Goal: Information Seeking & Learning: Learn about a topic

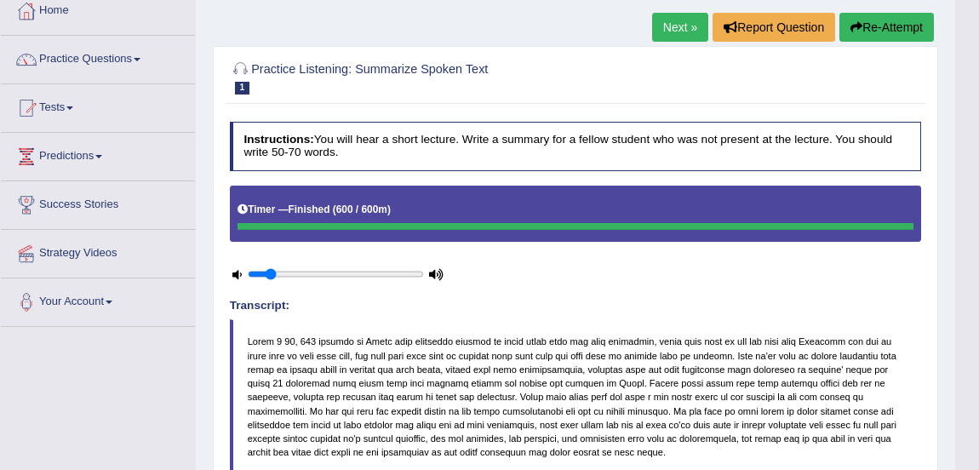
scroll to position [92, 0]
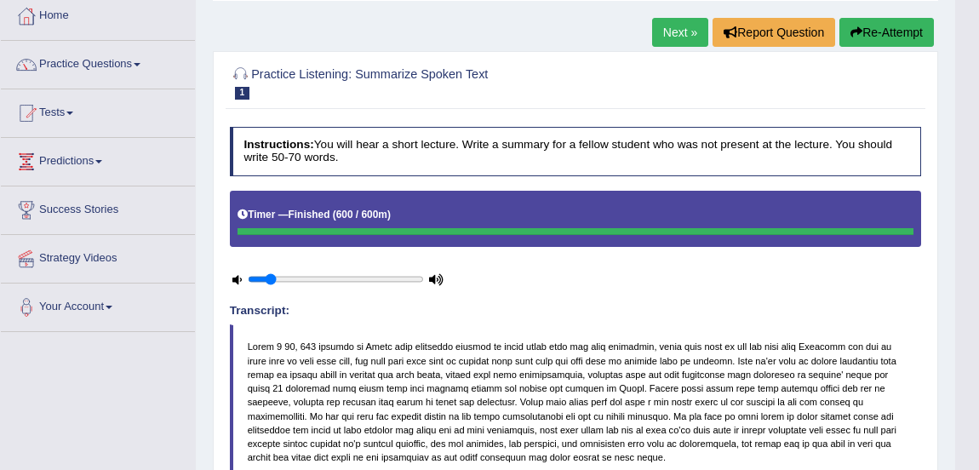
click at [96, 64] on link "Practice Questions" at bounding box center [98, 62] width 194 height 43
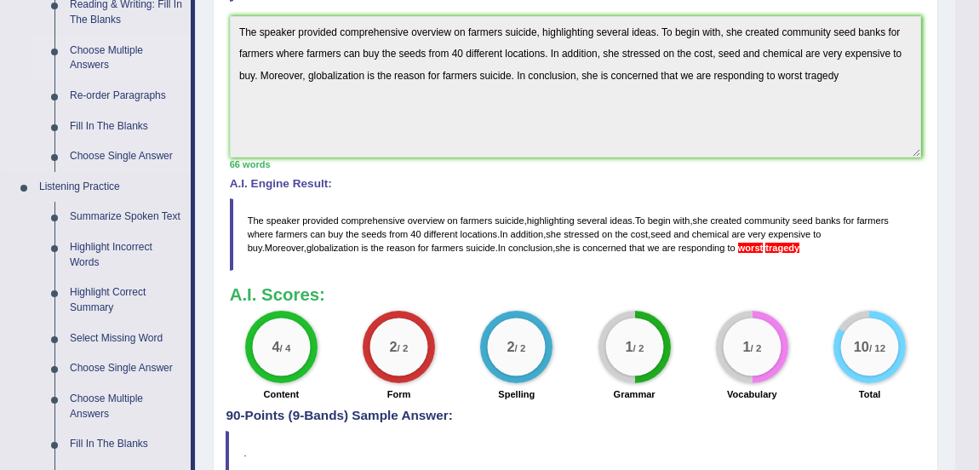
scroll to position [575, 0]
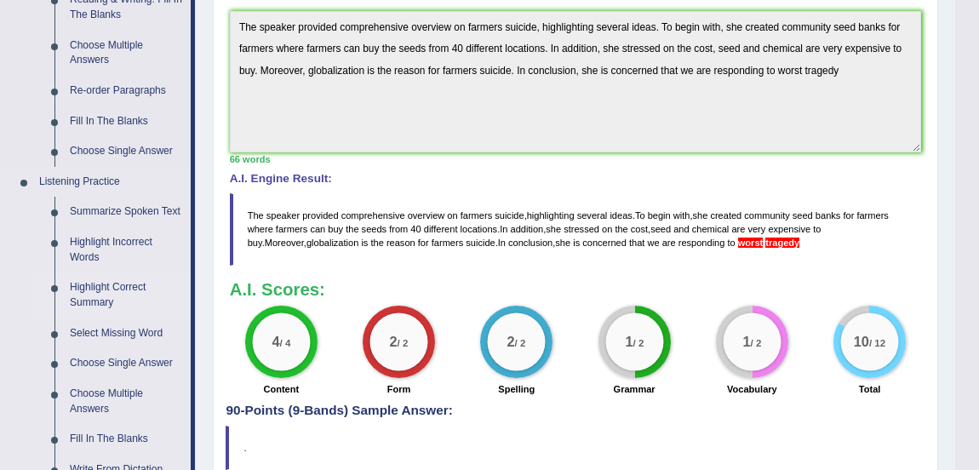
click at [95, 287] on link "Highlight Correct Summary" at bounding box center [126, 294] width 129 height 45
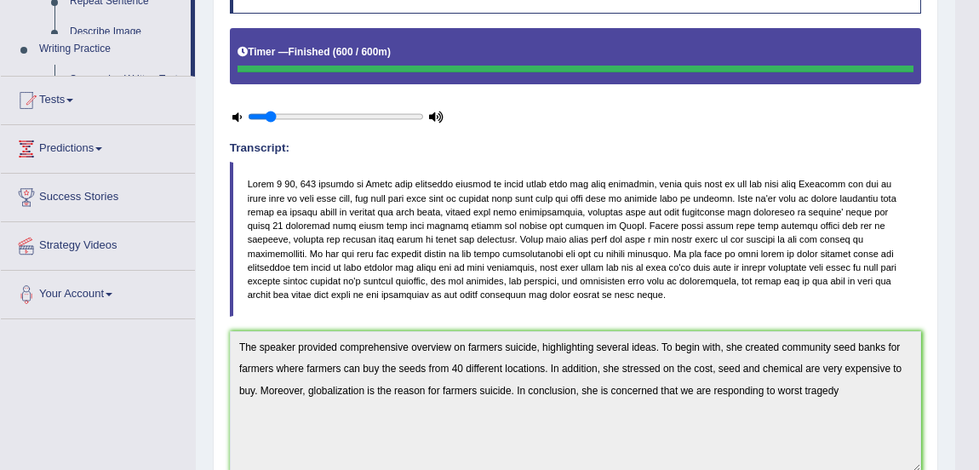
scroll to position [583, 0]
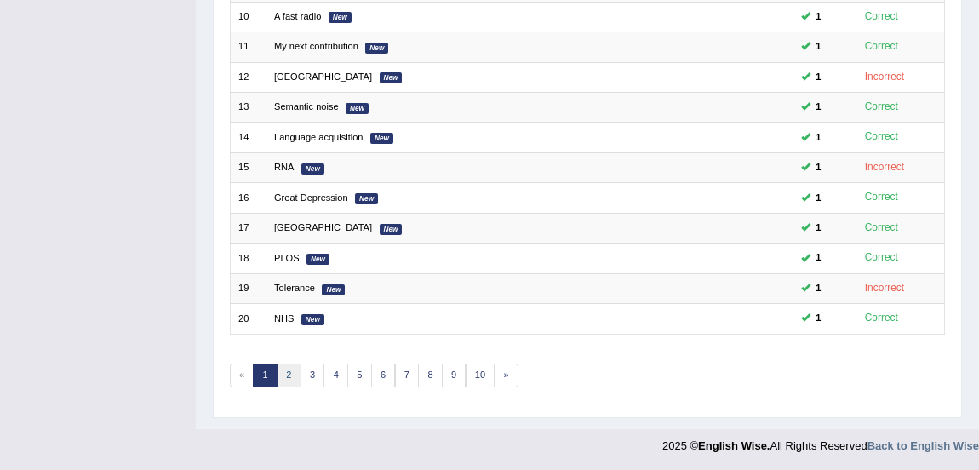
click at [289, 371] on link "2" at bounding box center [289, 376] width 25 height 24
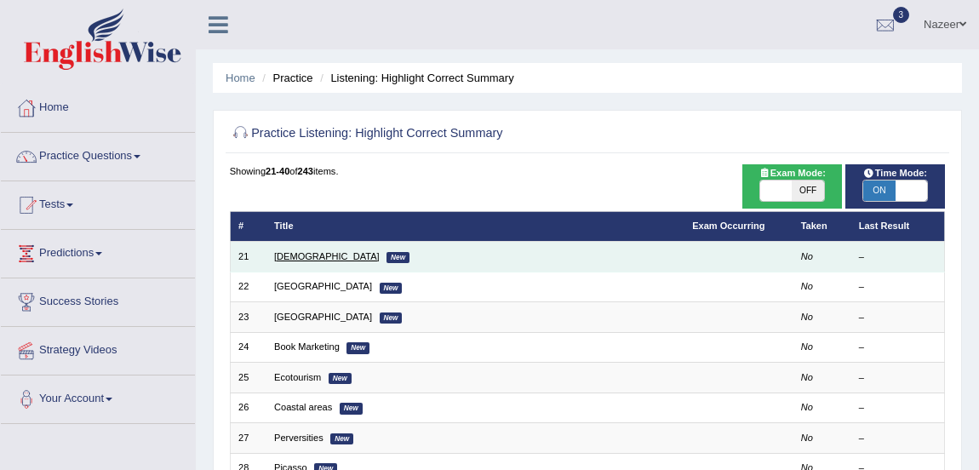
click at [289, 255] on link "Syrian" at bounding box center [327, 256] width 106 height 10
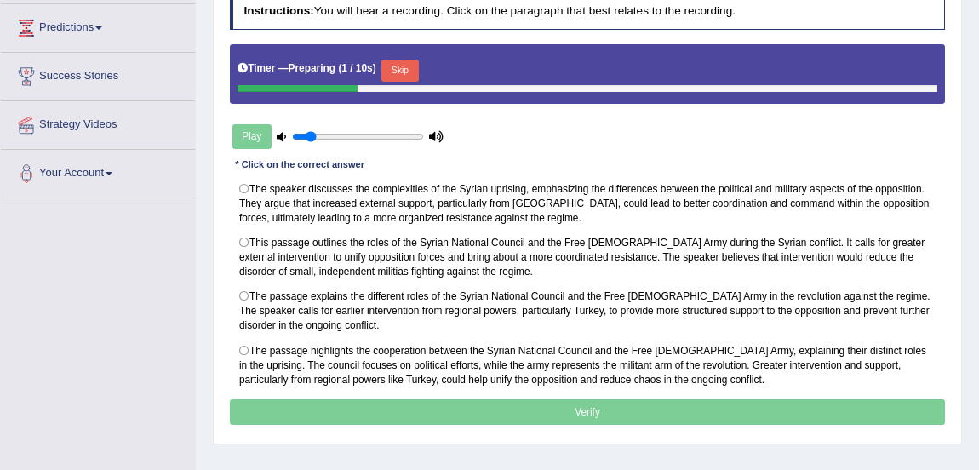
scroll to position [226, 0]
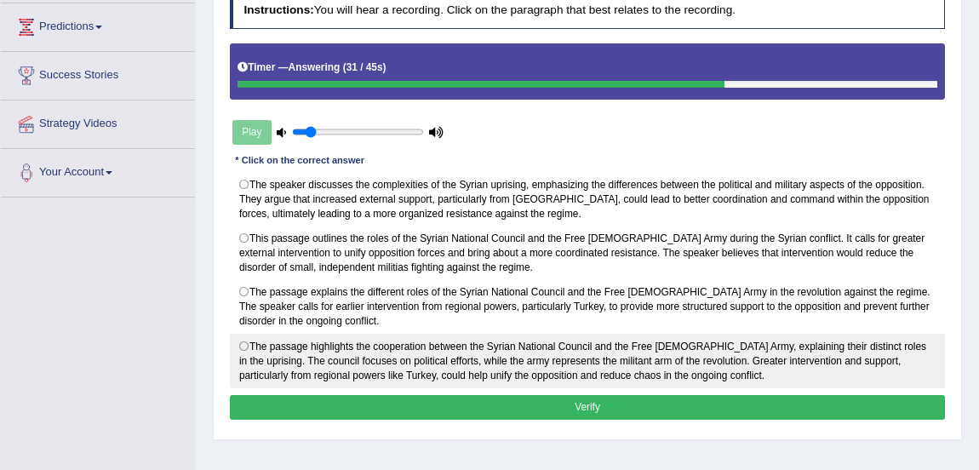
click at [246, 341] on label "The passage highlights the cooperation between the Syrian National Council and …" at bounding box center [588, 361] width 716 height 54
radio input "true"
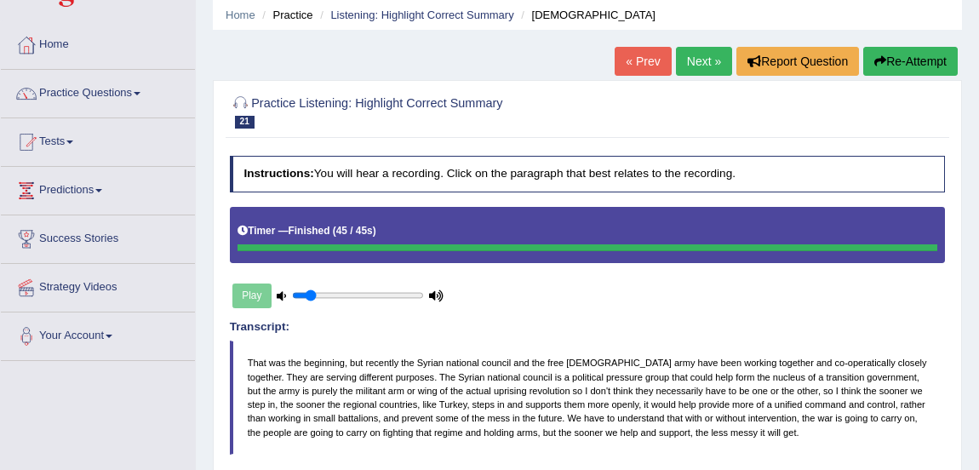
scroll to position [62, 0]
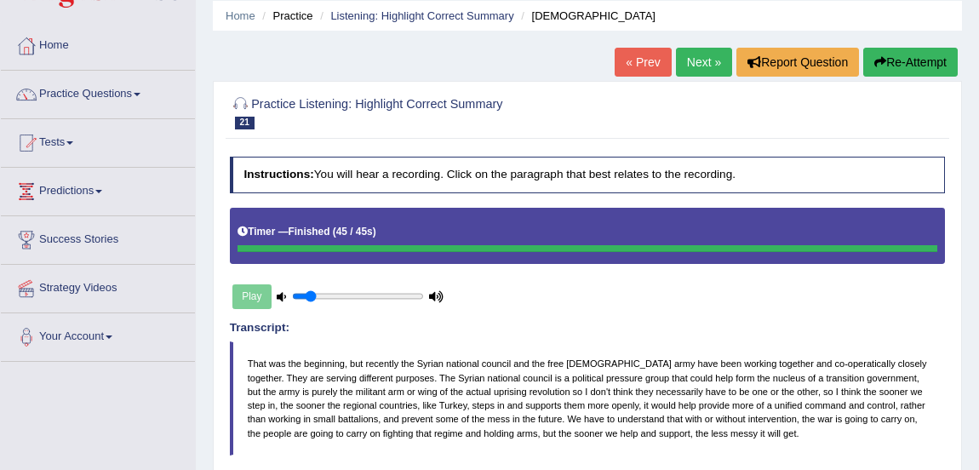
click at [699, 71] on link "Next »" at bounding box center [704, 62] width 56 height 29
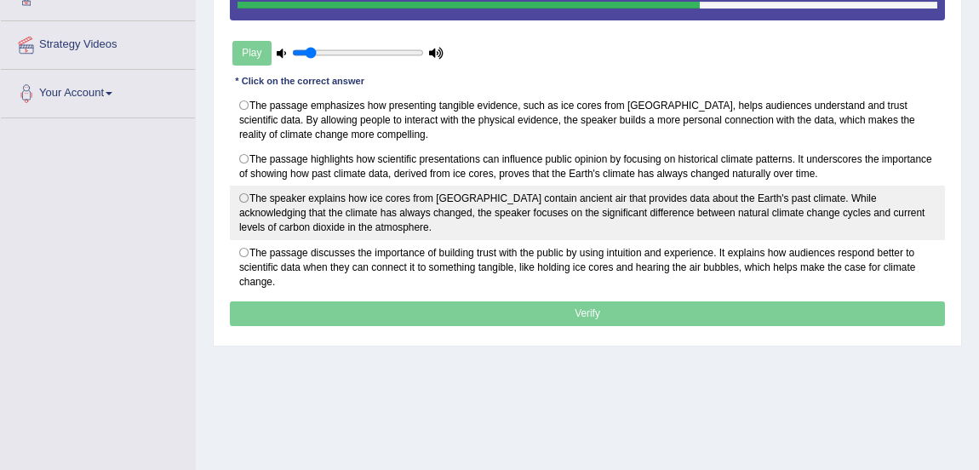
click at [247, 192] on label "The speaker explains how ice cores from Antarctica contain ancient air that pro…" at bounding box center [588, 213] width 716 height 54
radio input "true"
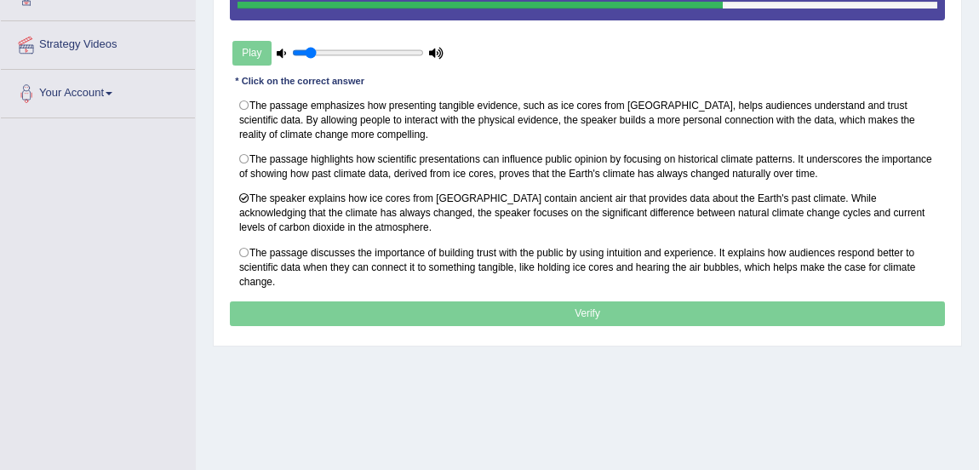
click at [336, 307] on p "Verify" at bounding box center [588, 313] width 716 height 25
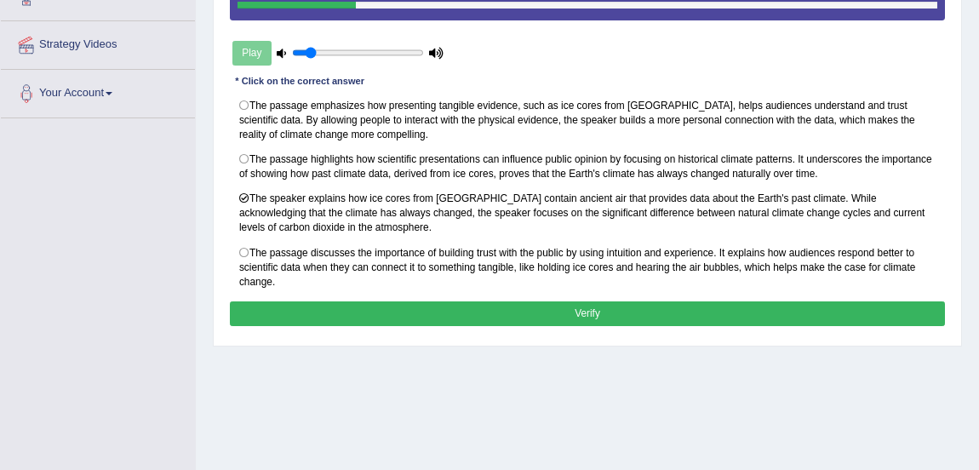
click at [336, 307] on button "Verify" at bounding box center [588, 313] width 716 height 25
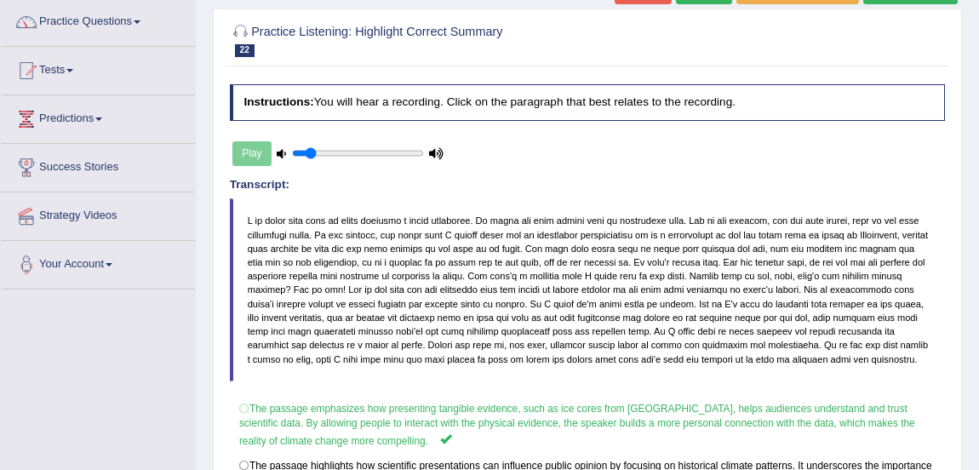
scroll to position [120, 0]
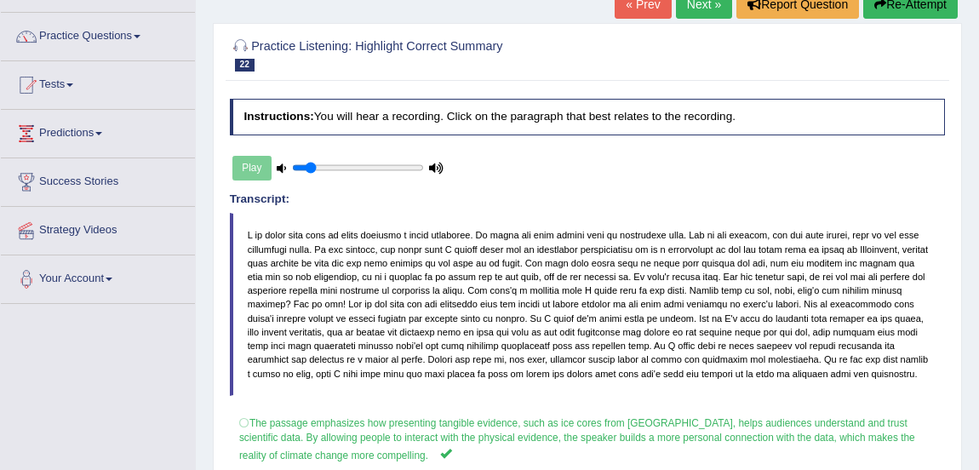
click at [705, 12] on link "Next »" at bounding box center [704, 4] width 56 height 29
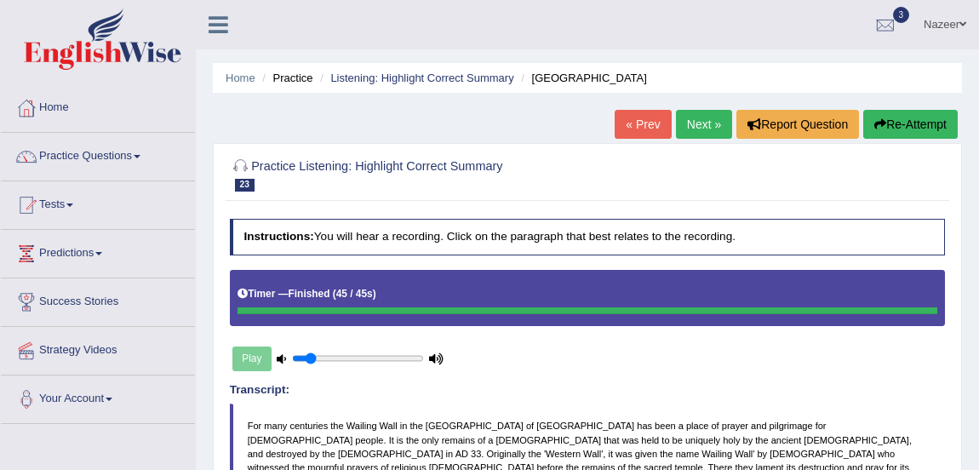
click at [703, 126] on link "Next »" at bounding box center [704, 124] width 56 height 29
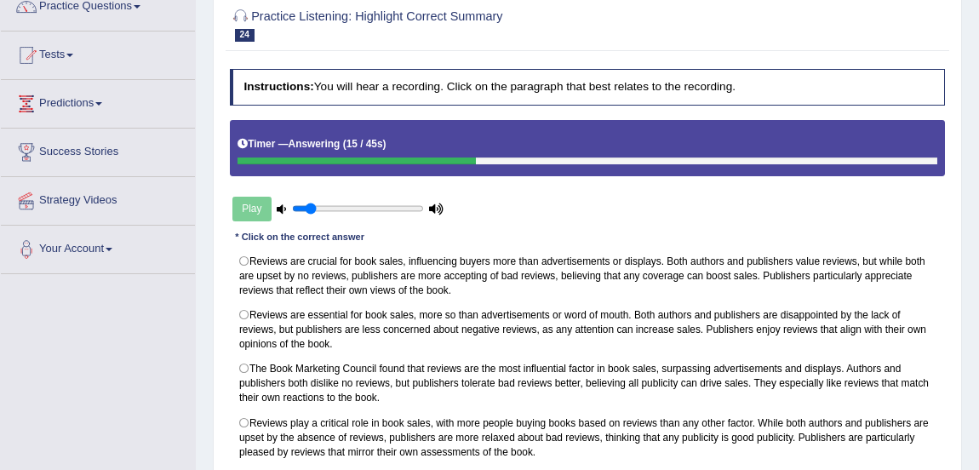
scroll to position [141, 0]
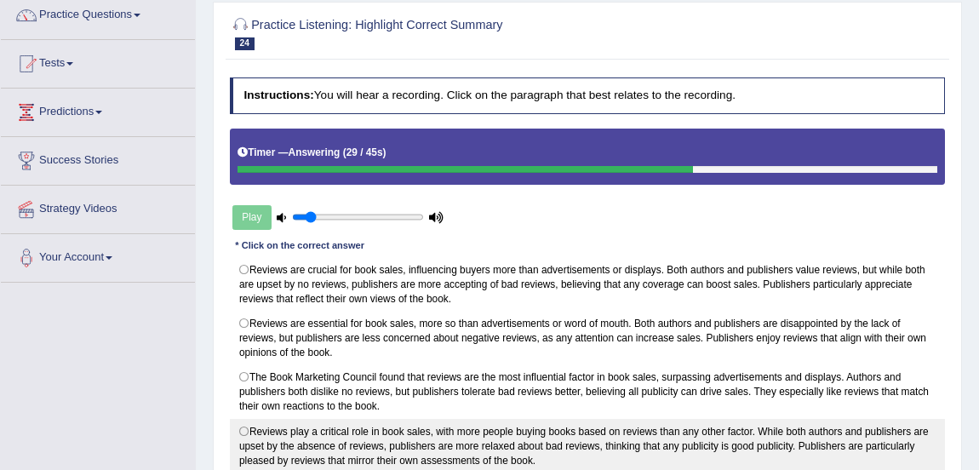
click at [246, 427] on label "Reviews play a critical role in book sales, with more people buying books based…" at bounding box center [588, 446] width 716 height 54
radio input "true"
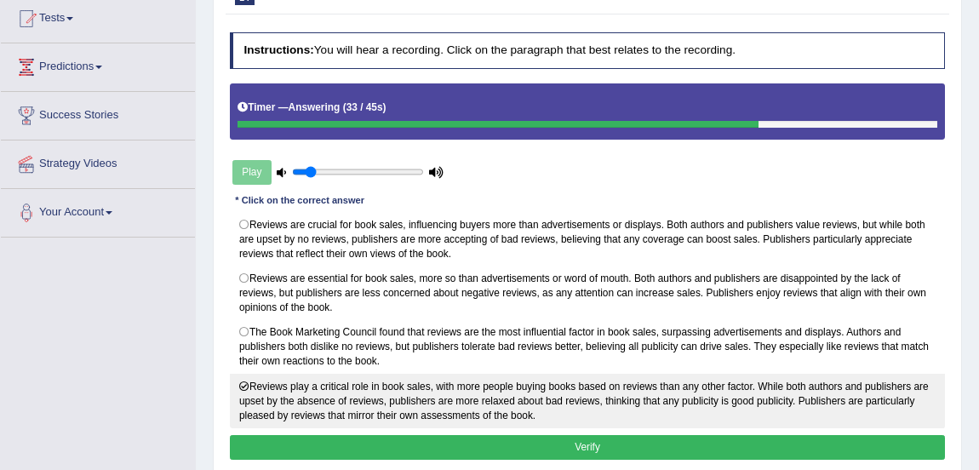
scroll to position [190, 0]
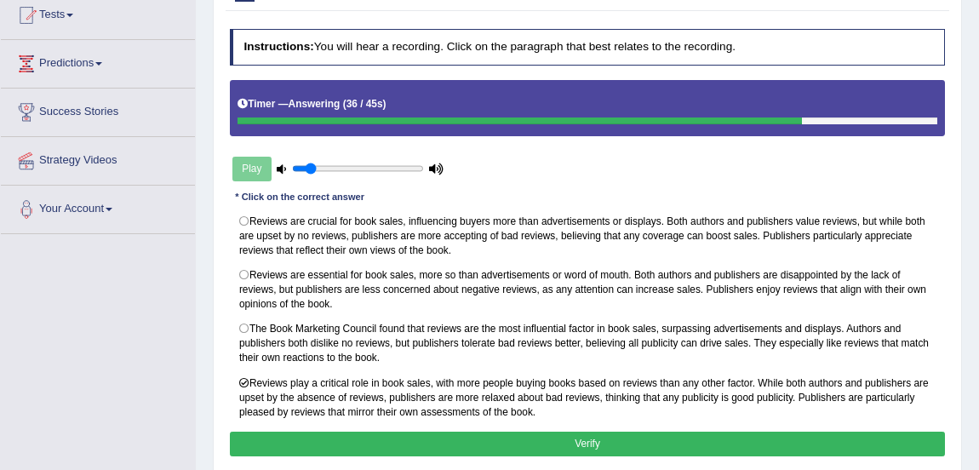
click at [520, 447] on button "Verify" at bounding box center [588, 444] width 716 height 25
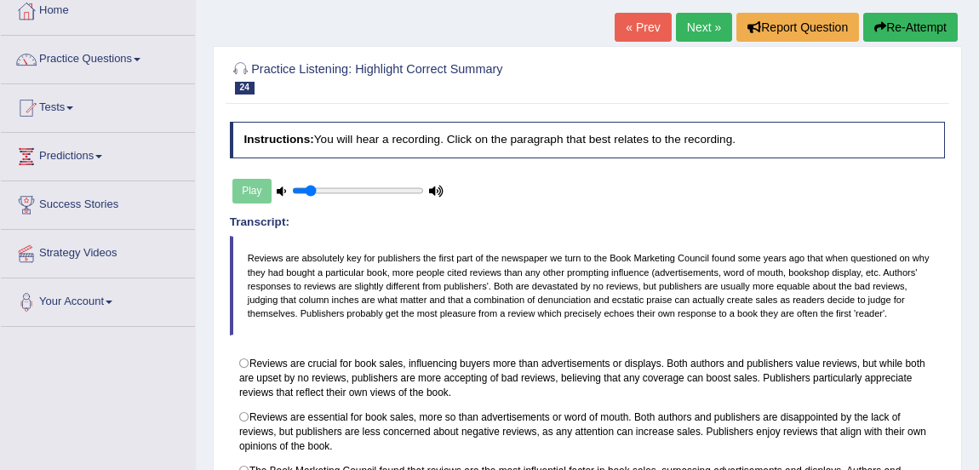
scroll to position [93, 0]
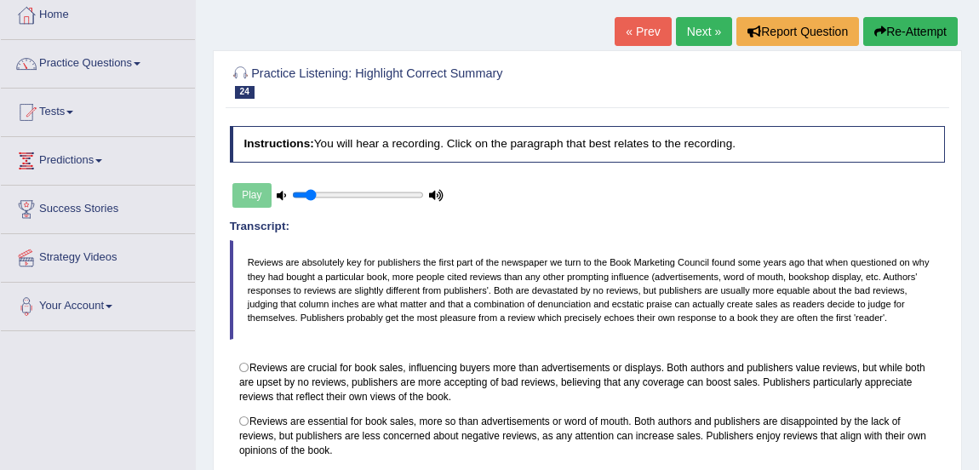
click at [682, 31] on link "Next »" at bounding box center [704, 31] width 56 height 29
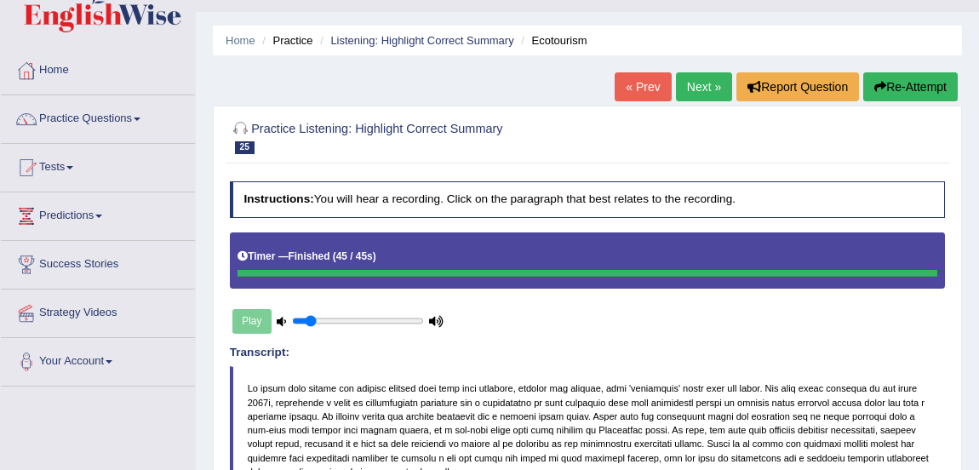
scroll to position [37, 0]
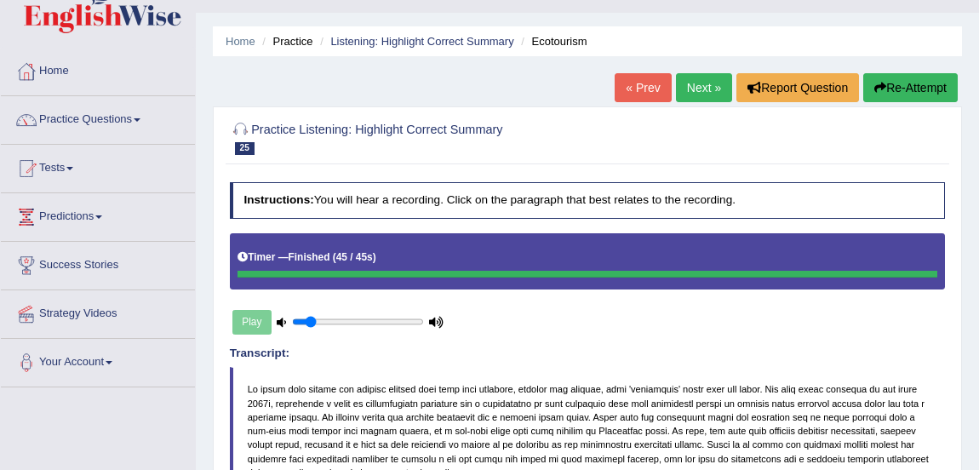
click at [698, 95] on link "Next »" at bounding box center [704, 87] width 56 height 29
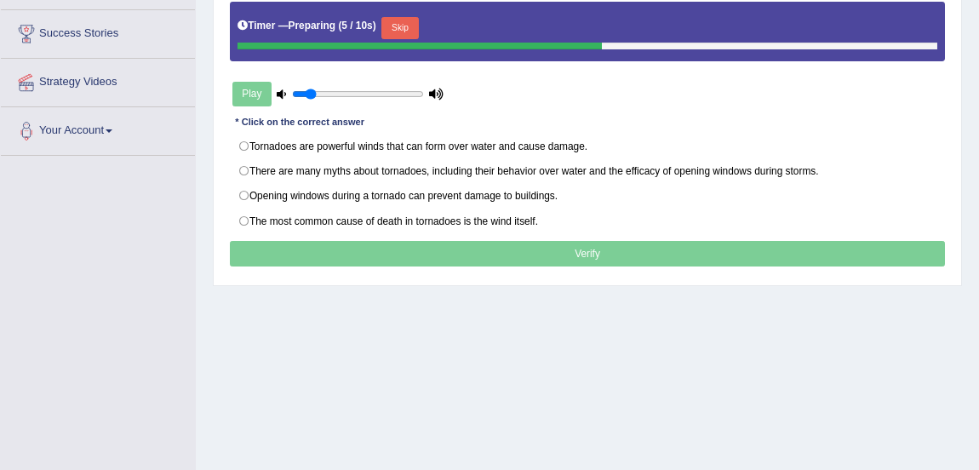
scroll to position [275, 0]
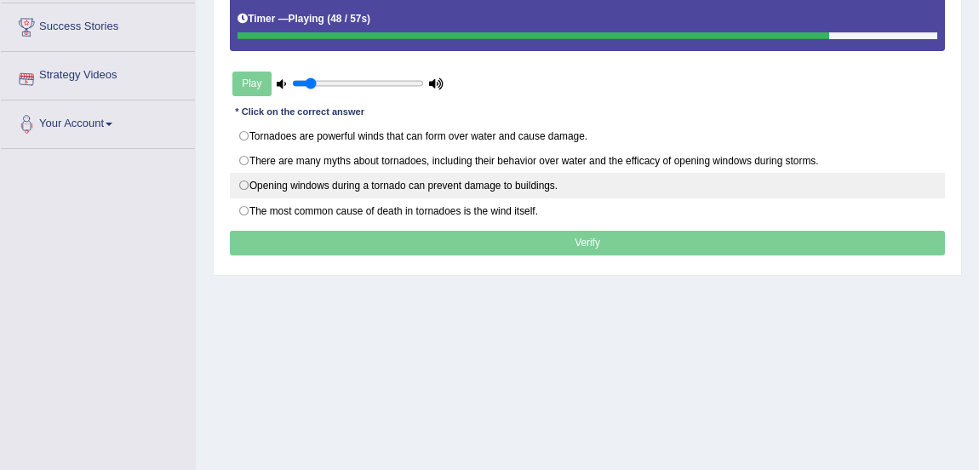
click at [243, 184] on label "Opening windows during a tornado can prevent damage to buildings." at bounding box center [588, 186] width 716 height 26
radio input "true"
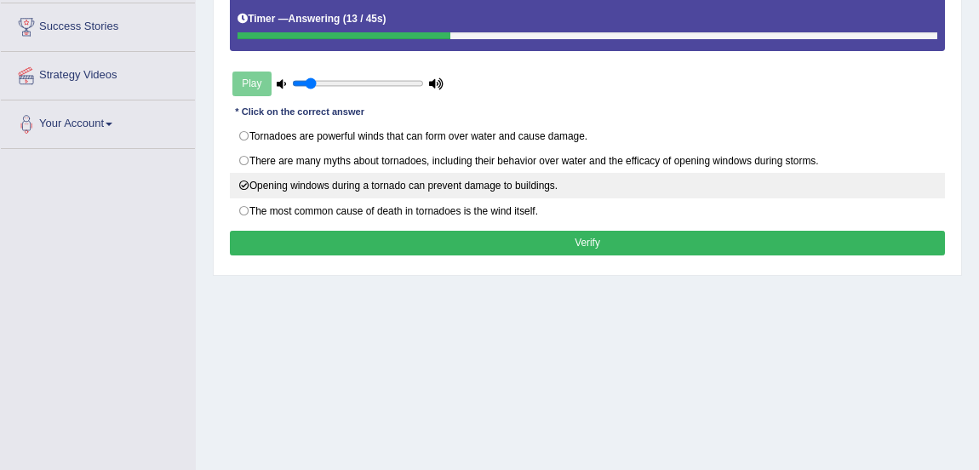
click at [446, 173] on label "Opening windows during a tornado can prevent damage to buildings." at bounding box center [588, 186] width 716 height 26
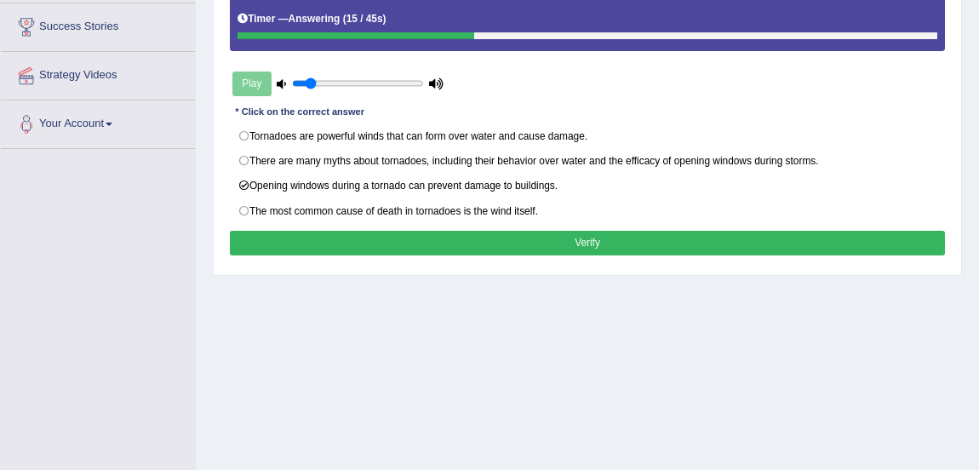
click at [469, 238] on button "Verify" at bounding box center [588, 243] width 716 height 25
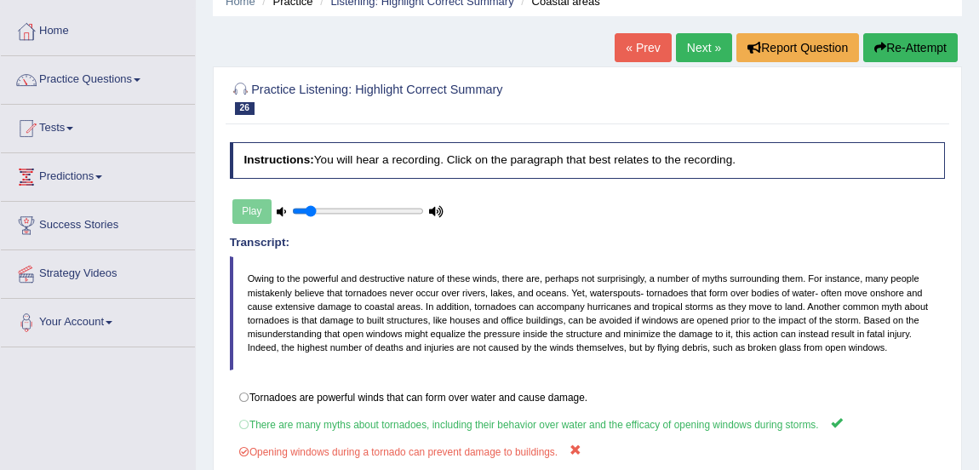
scroll to position [59, 0]
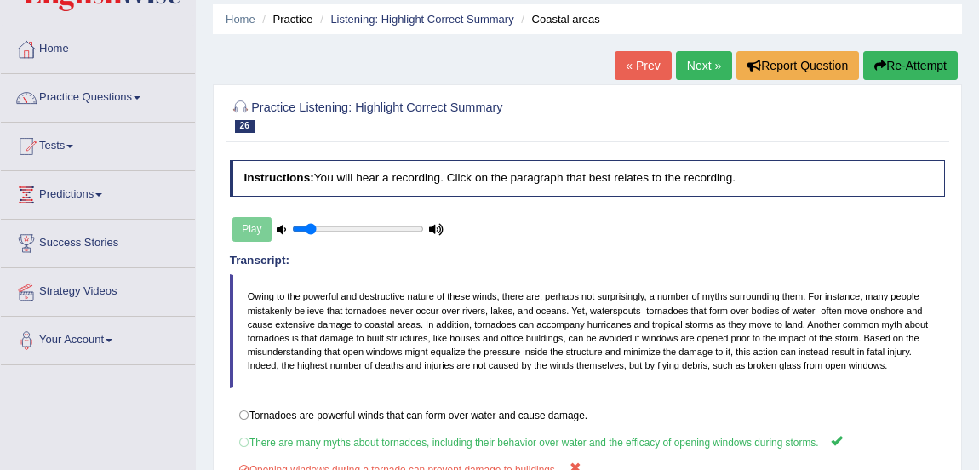
click at [696, 66] on link "Next »" at bounding box center [704, 65] width 56 height 29
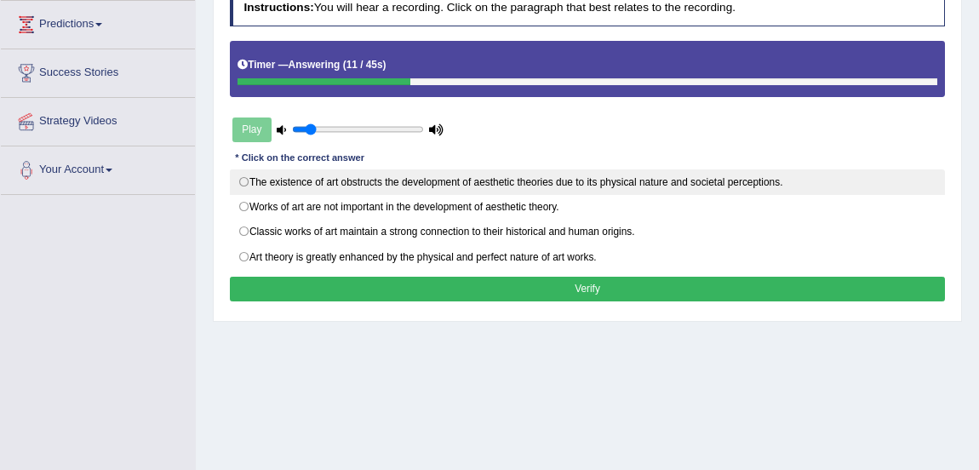
click at [245, 175] on label "The existence of art obstructs the development of aesthetic theories due to its…" at bounding box center [588, 182] width 716 height 26
radio input "true"
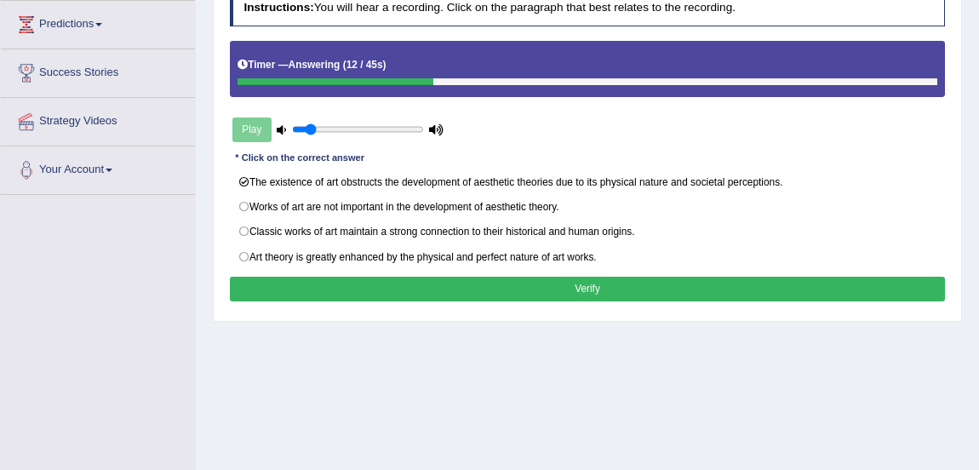
click at [307, 283] on button "Verify" at bounding box center [588, 289] width 716 height 25
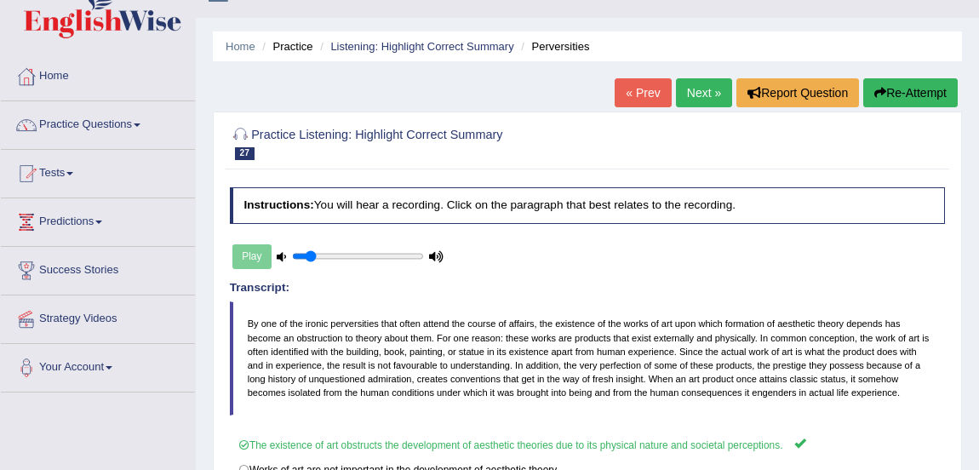
scroll to position [8, 0]
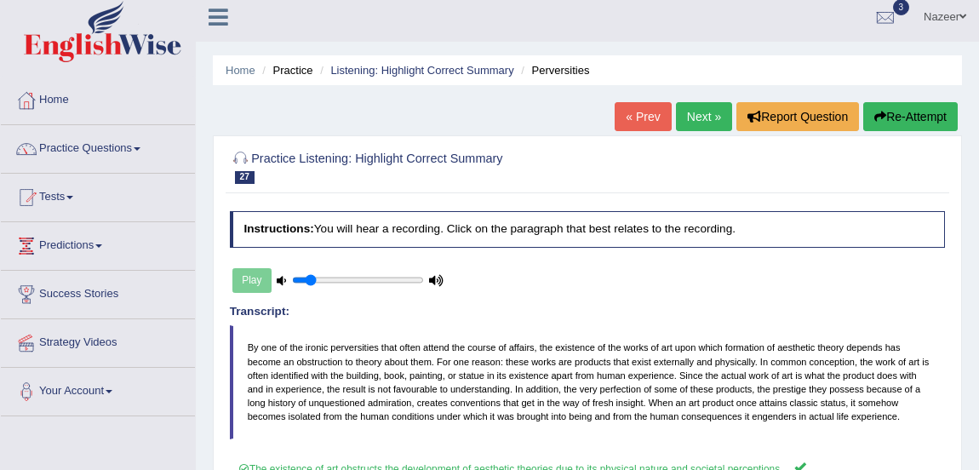
click at [687, 107] on link "Next »" at bounding box center [704, 116] width 56 height 29
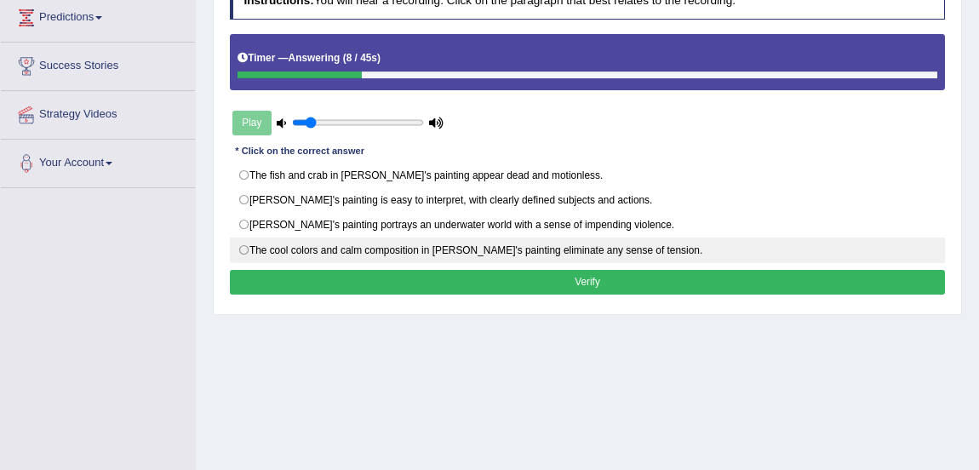
click at [245, 247] on label "The cool colors and calm composition in Picasso's painting eliminate any sense …" at bounding box center [588, 251] width 716 height 26
radio input "true"
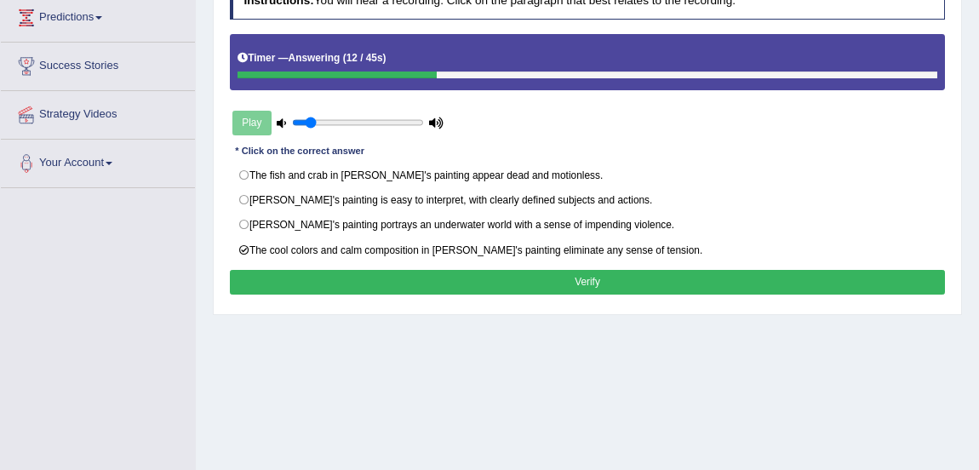
click at [380, 278] on button "Verify" at bounding box center [588, 282] width 716 height 25
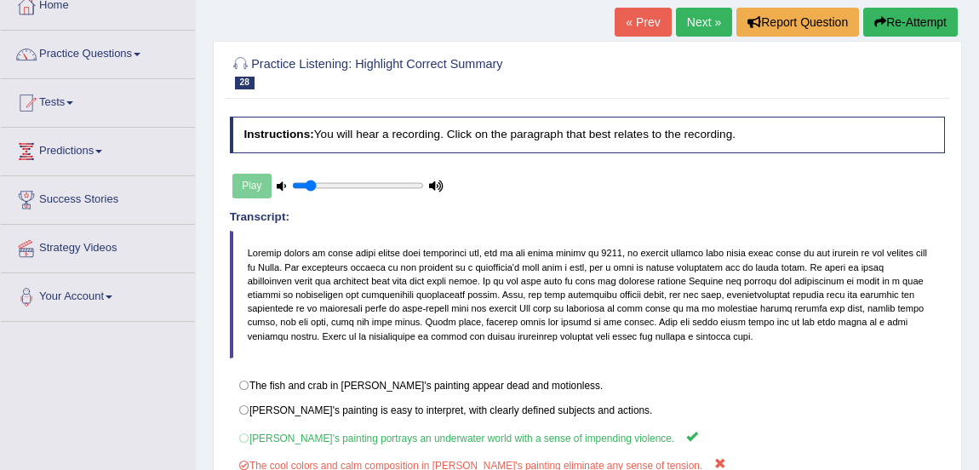
scroll to position [41, 0]
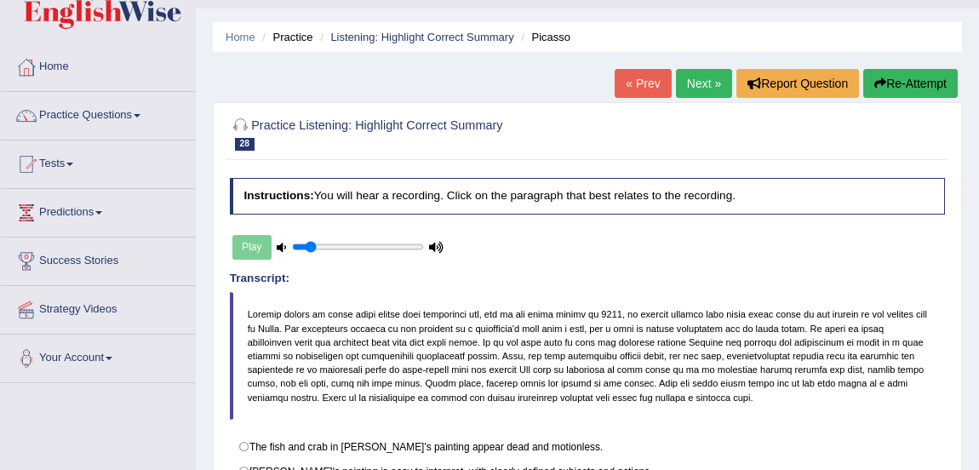
click at [690, 82] on link "Next »" at bounding box center [704, 83] width 56 height 29
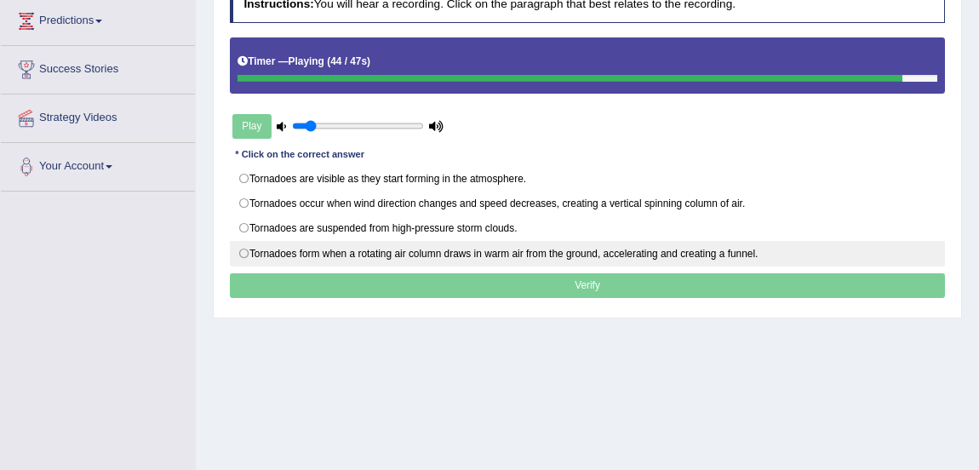
click at [240, 249] on label "Tornadoes form when a rotating air column draws in warm air from the ground, ac…" at bounding box center [588, 254] width 716 height 26
radio input "true"
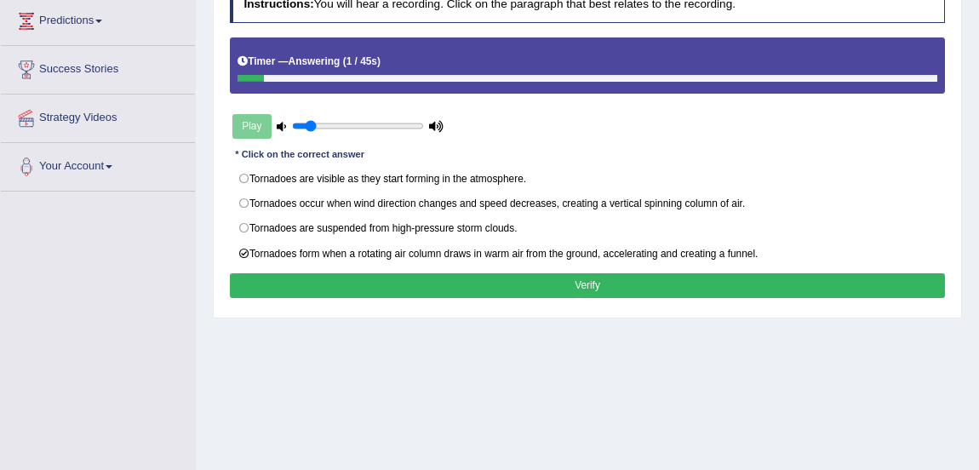
click at [303, 286] on button "Verify" at bounding box center [588, 285] width 716 height 25
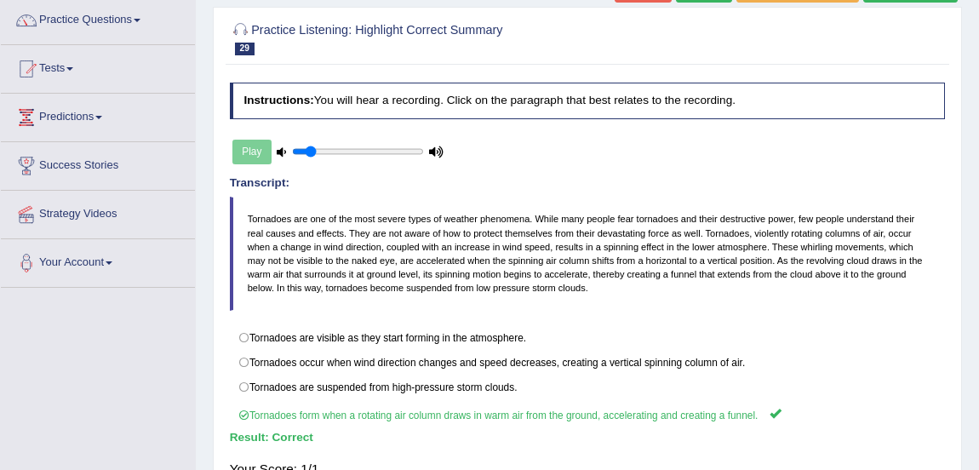
scroll to position [67, 0]
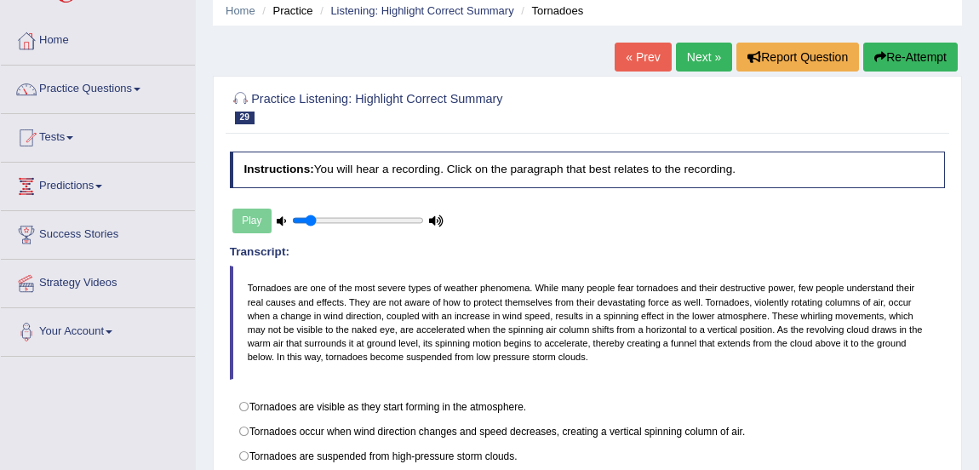
click at [688, 66] on link "Next »" at bounding box center [704, 57] width 56 height 29
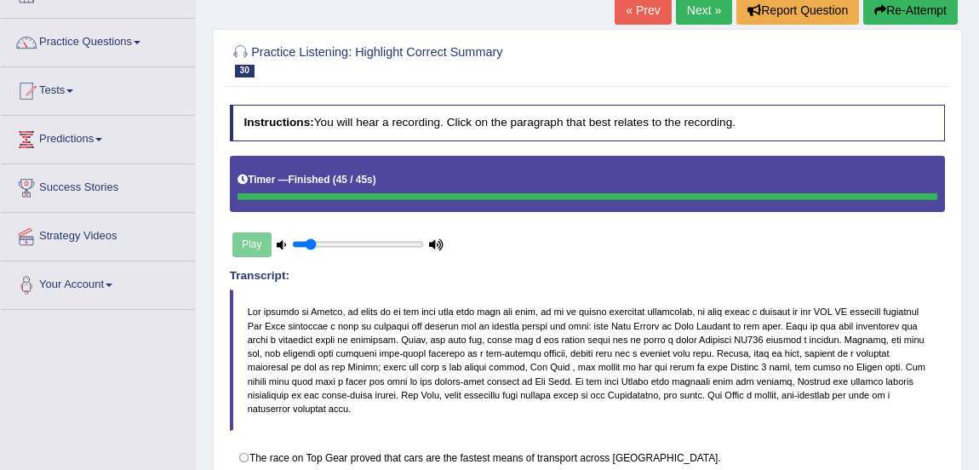
scroll to position [106, 0]
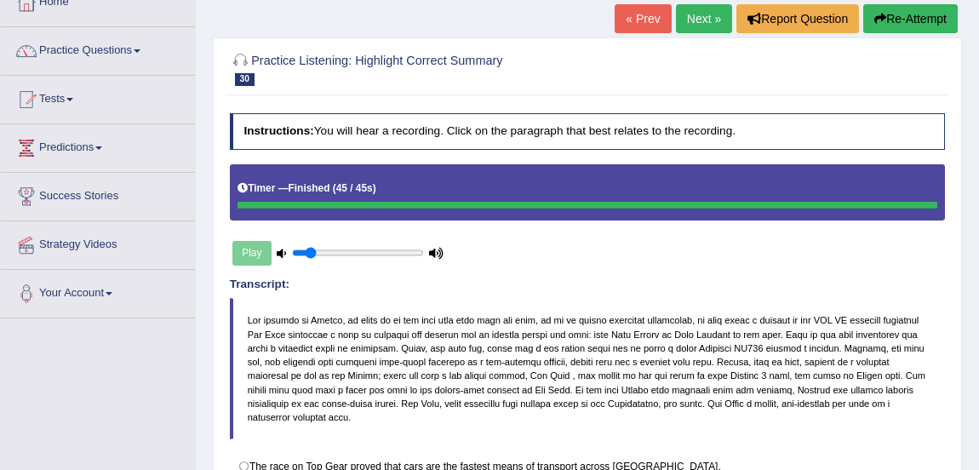
click at [713, 20] on link "Next »" at bounding box center [704, 18] width 56 height 29
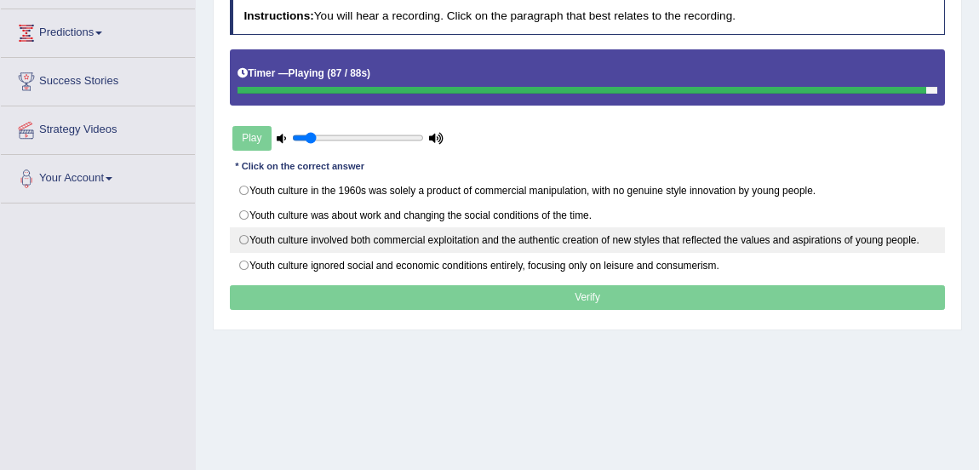
click at [248, 236] on label "Youth culture involved both commercial exploitation and the authentic creation …" at bounding box center [588, 240] width 716 height 26
radio input "true"
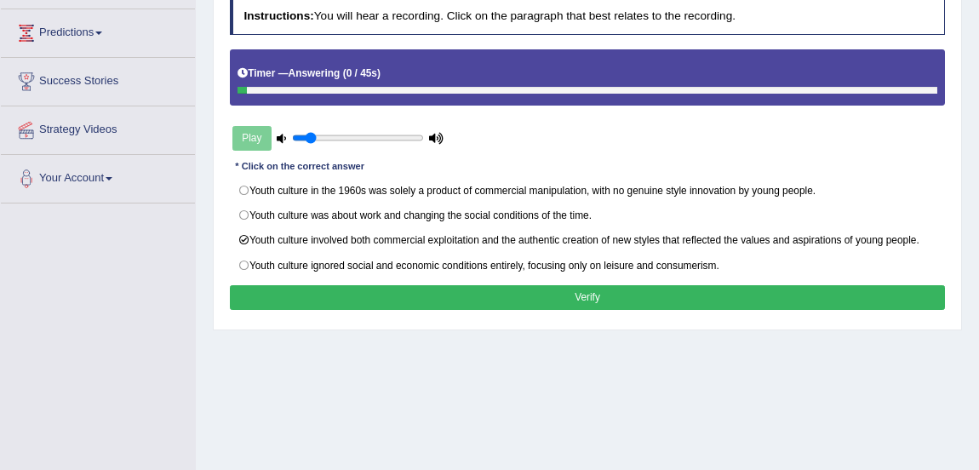
click at [290, 292] on button "Verify" at bounding box center [588, 297] width 716 height 25
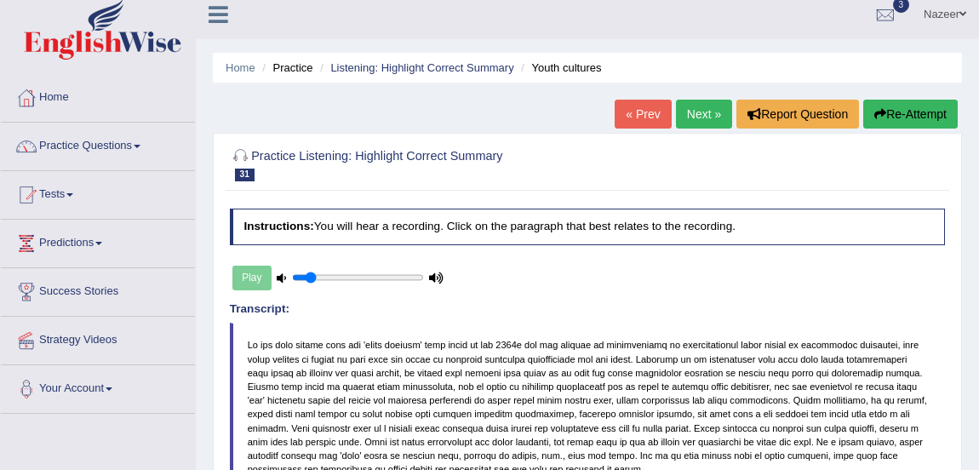
scroll to position [8, 0]
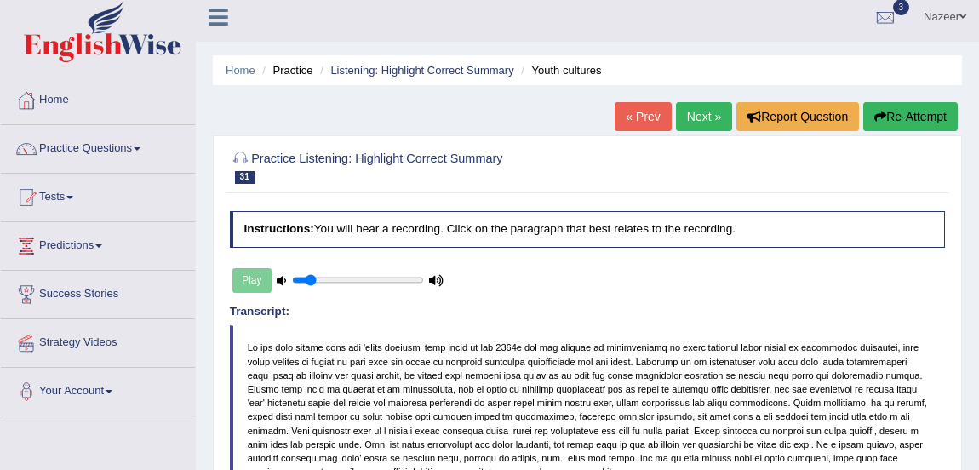
click at [91, 153] on link "Practice Questions" at bounding box center [98, 146] width 194 height 43
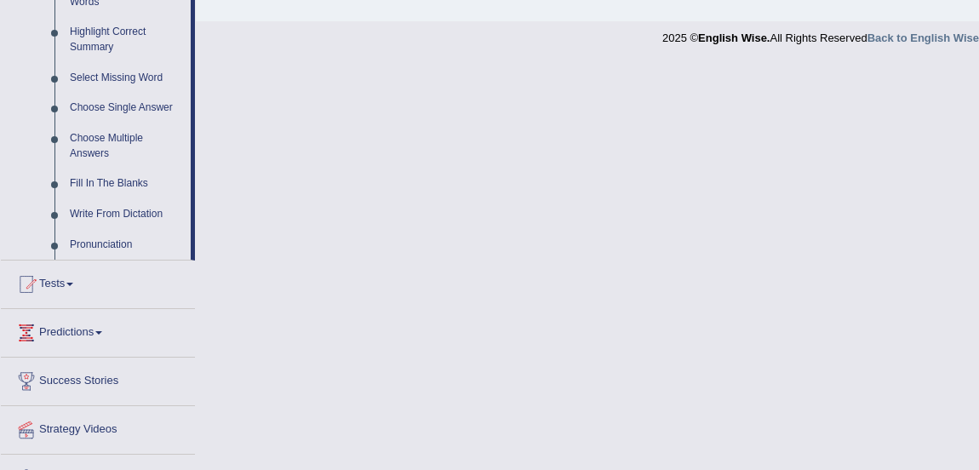
scroll to position [831, 0]
click at [157, 77] on link "Select Missing Word" at bounding box center [126, 77] width 129 height 31
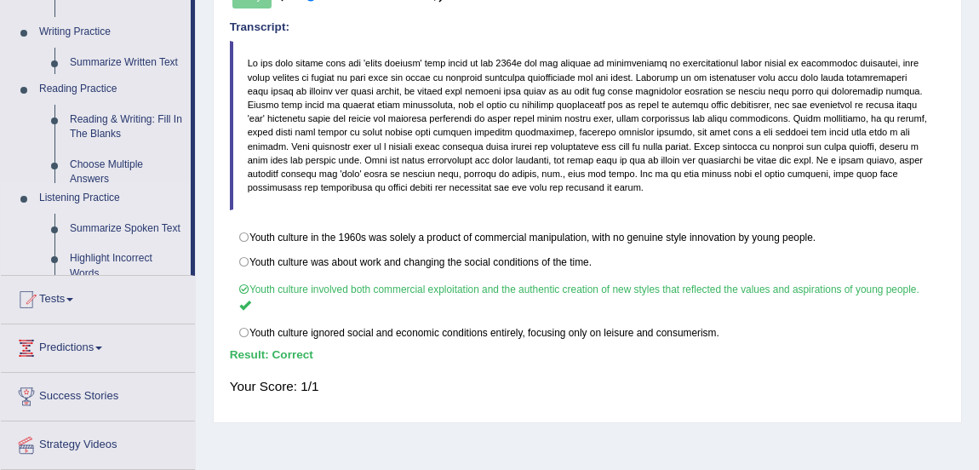
scroll to position [205, 0]
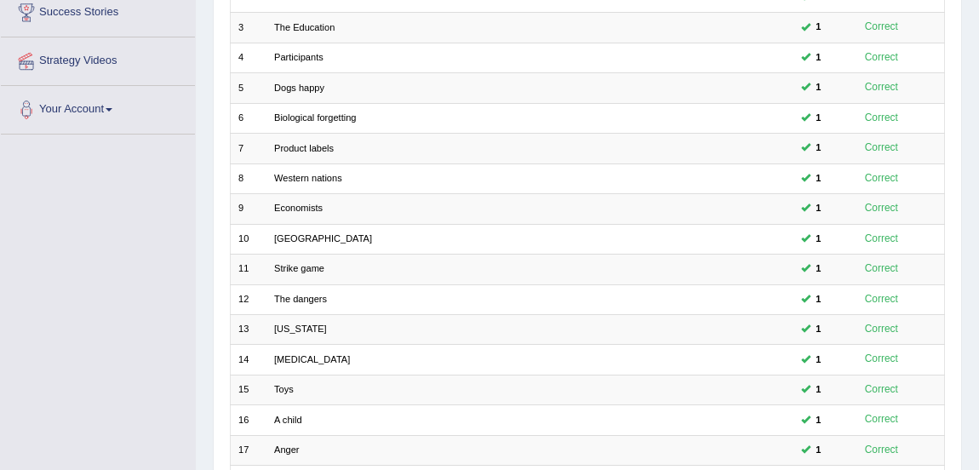
scroll to position [499, 0]
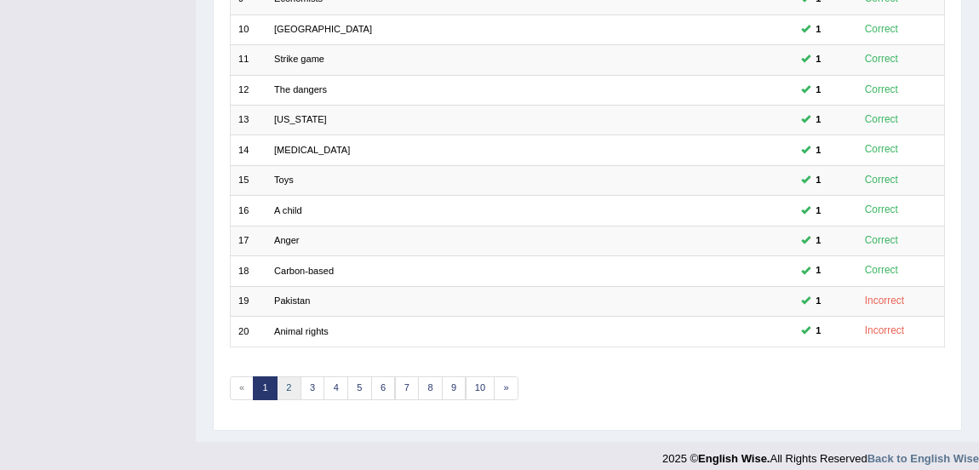
click at [287, 390] on link "2" at bounding box center [289, 388] width 25 height 24
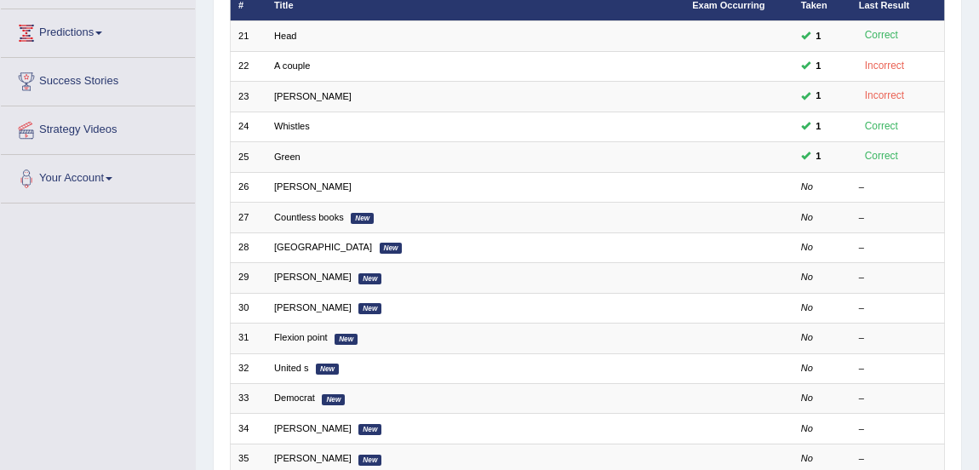
scroll to position [221, 0]
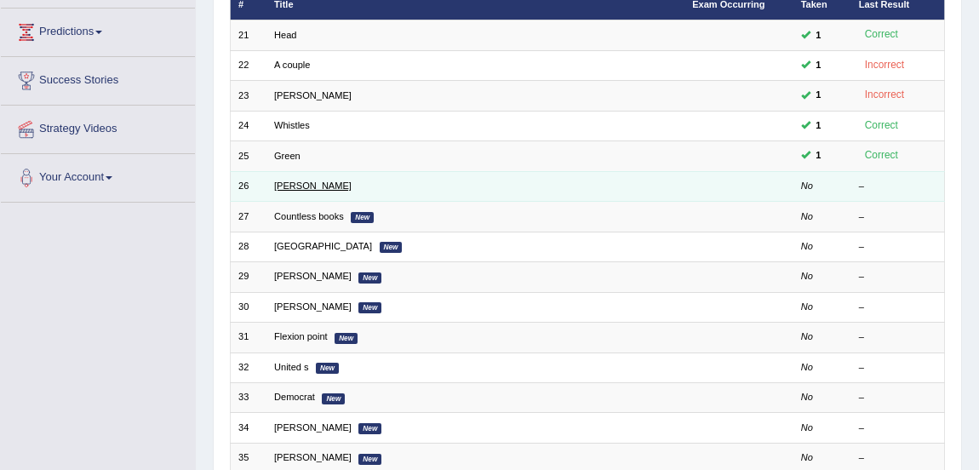
click at [296, 185] on link "[PERSON_NAME]" at bounding box center [312, 185] width 77 height 10
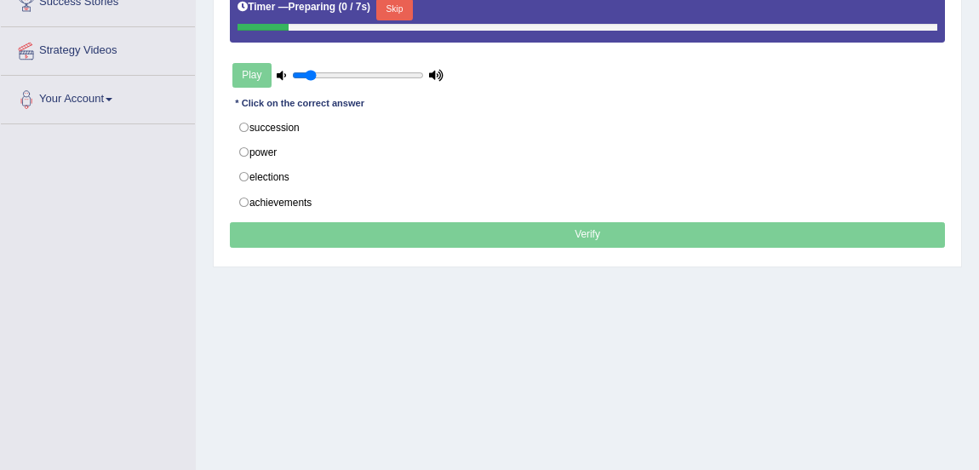
scroll to position [300, 0]
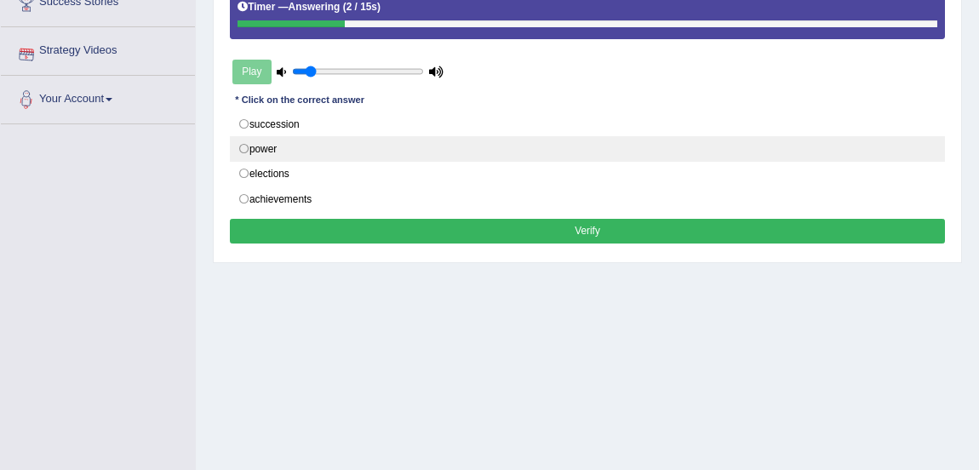
click at [246, 145] on label "power" at bounding box center [588, 149] width 716 height 26
radio input "true"
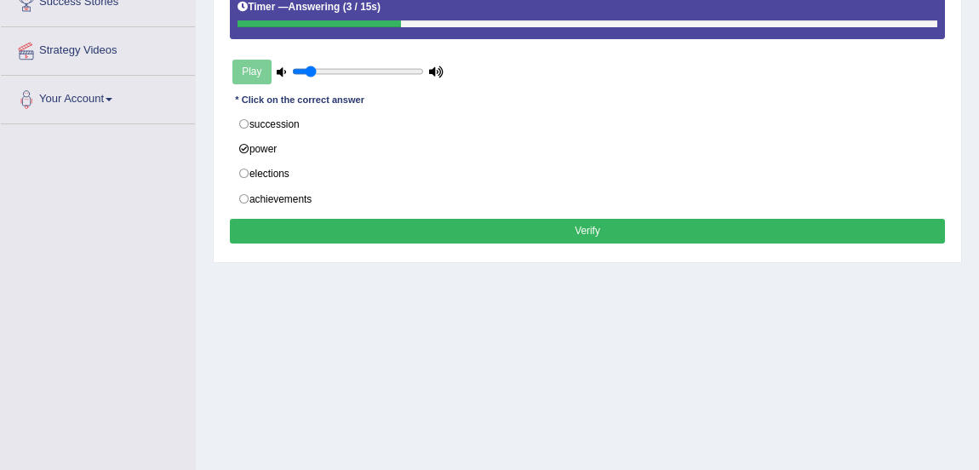
click at [351, 226] on button "Verify" at bounding box center [588, 231] width 716 height 25
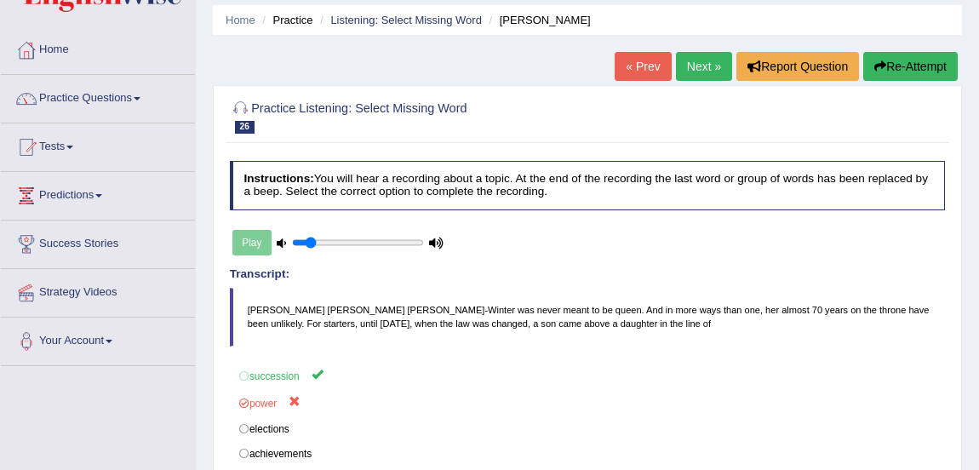
scroll to position [42, 0]
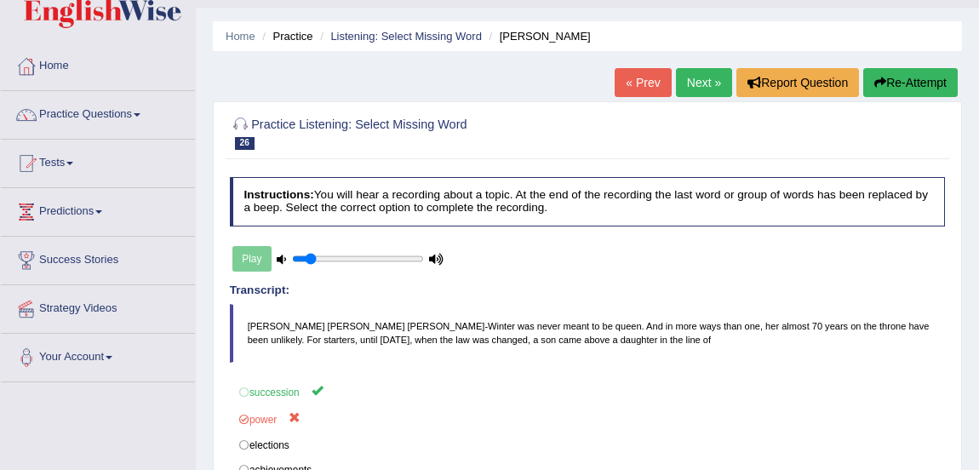
click at [701, 72] on link "Next »" at bounding box center [704, 82] width 56 height 29
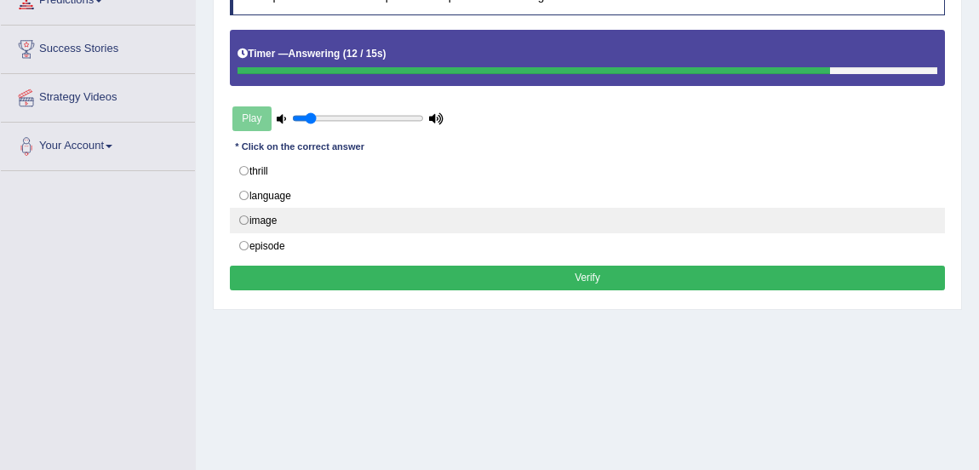
click at [247, 216] on label "image" at bounding box center [588, 221] width 716 height 26
radio input "true"
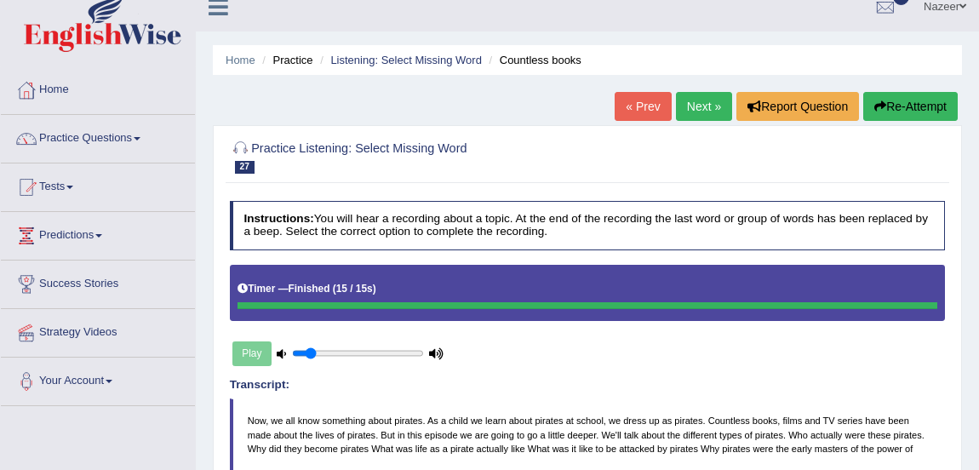
scroll to position [17, 0]
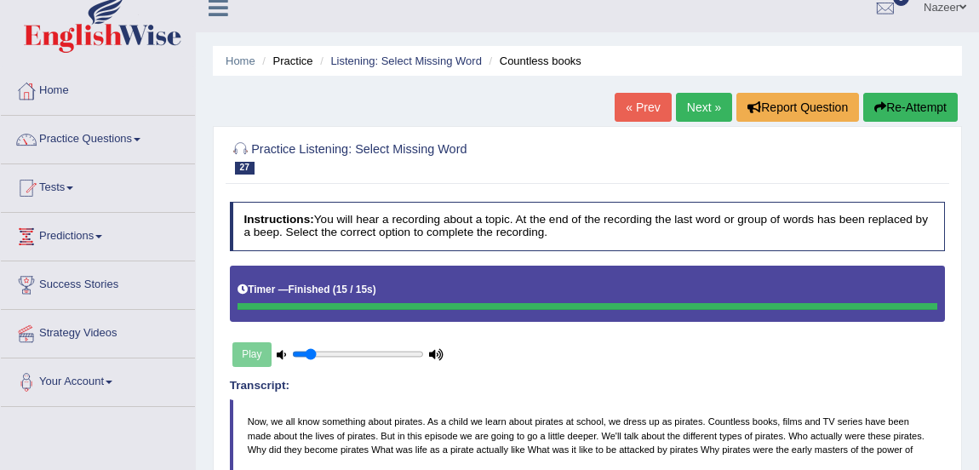
click at [702, 106] on link "Next »" at bounding box center [704, 107] width 56 height 29
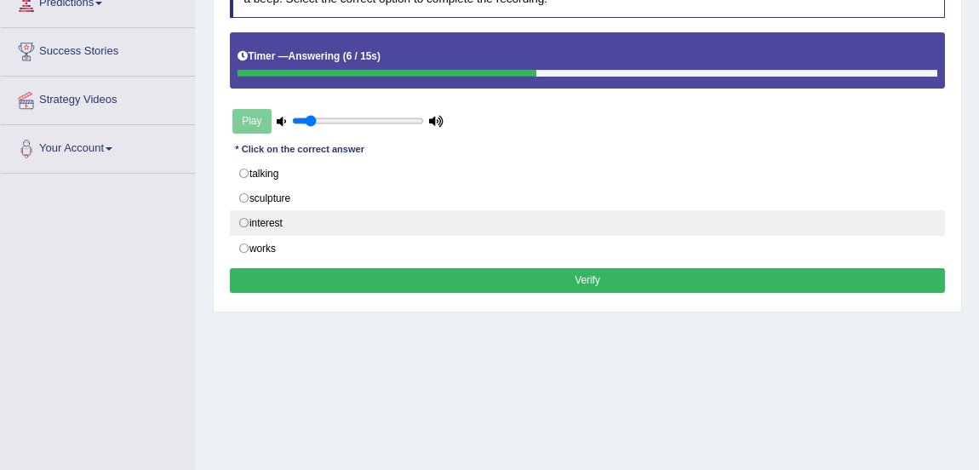
click at [246, 216] on label "interest" at bounding box center [588, 223] width 716 height 26
radio input "true"
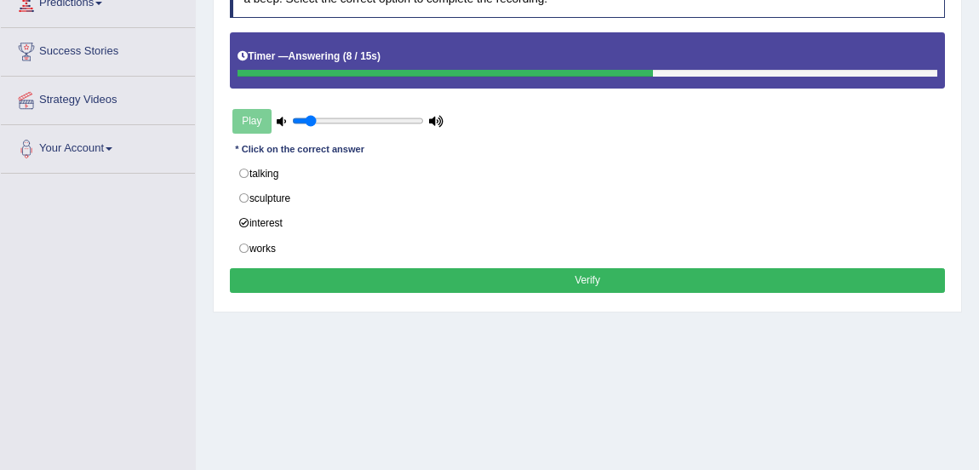
click at [355, 282] on button "Verify" at bounding box center [588, 280] width 716 height 25
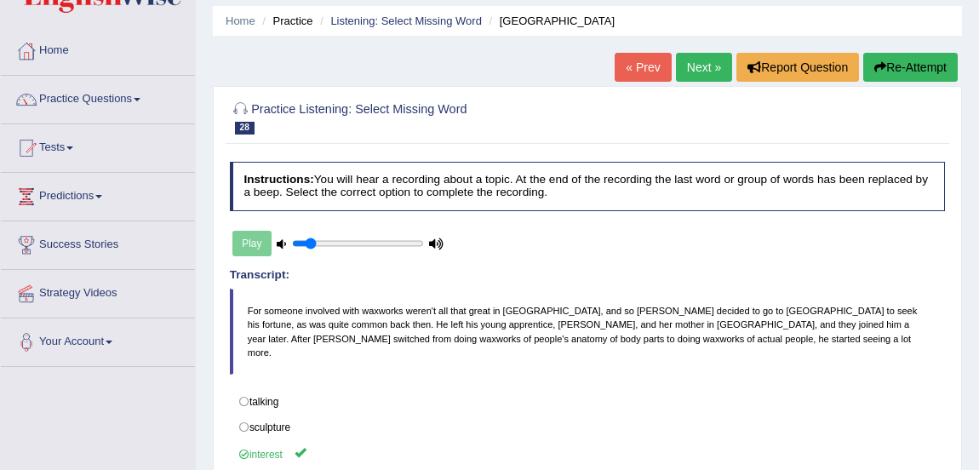
scroll to position [55, 0]
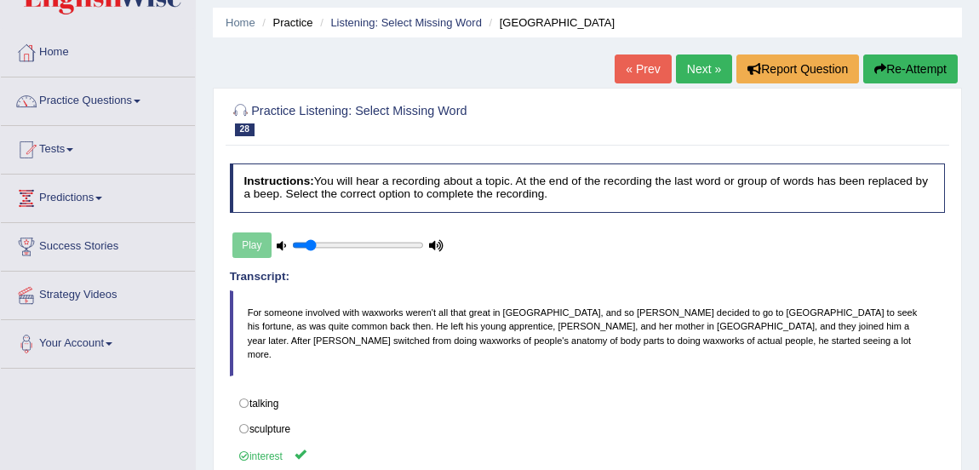
click at [701, 72] on link "Next »" at bounding box center [704, 68] width 56 height 29
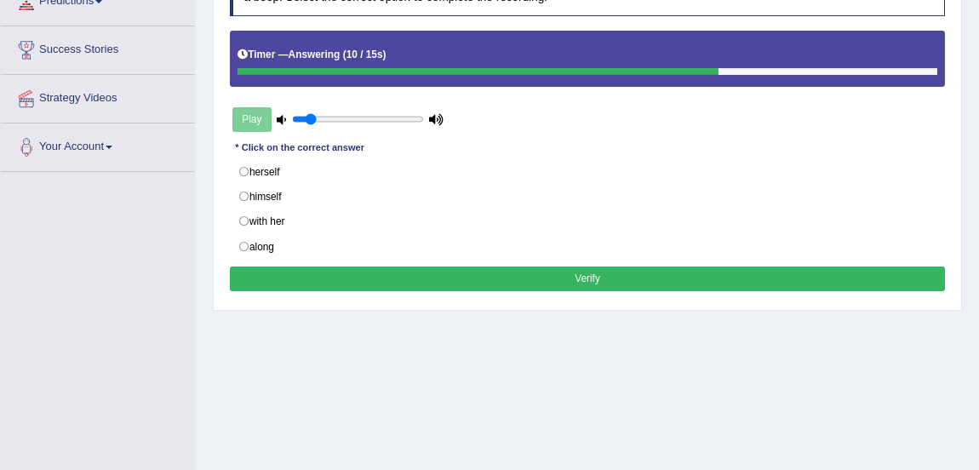
click at [355, 282] on button "Verify" at bounding box center [588, 278] width 716 height 25
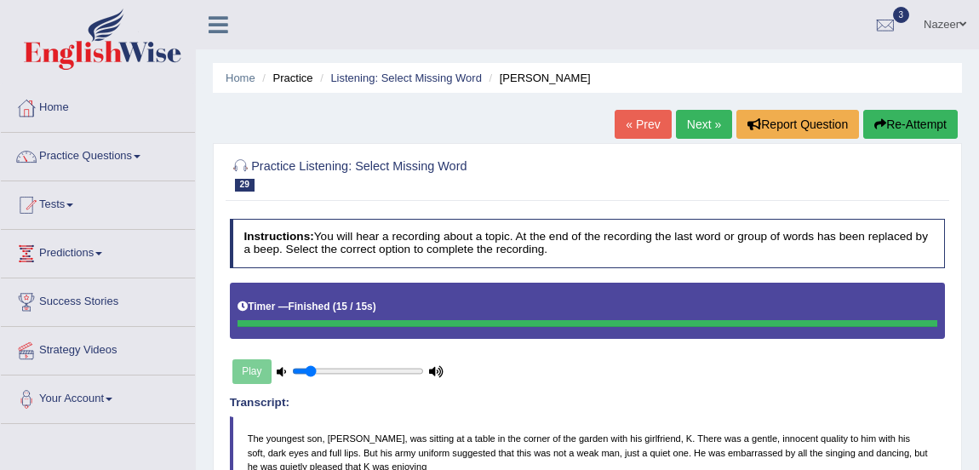
click at [681, 135] on link "Next »" at bounding box center [704, 124] width 56 height 29
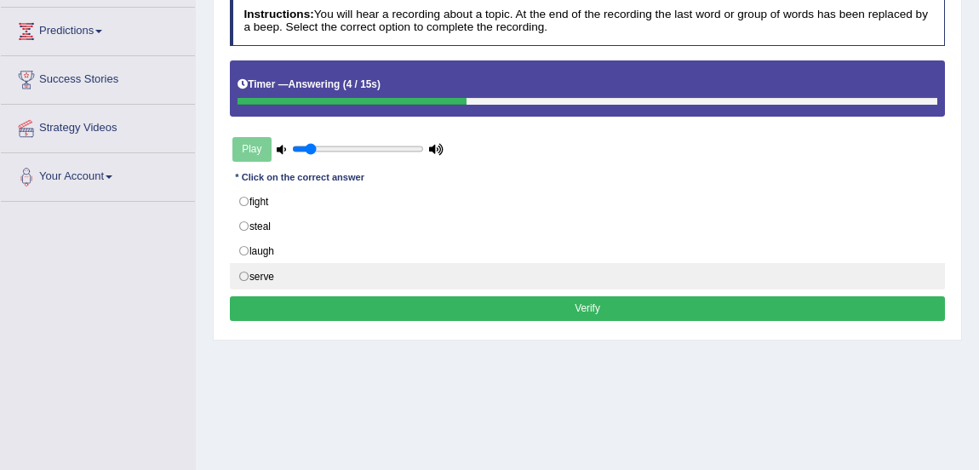
click at [247, 272] on label "serve" at bounding box center [588, 276] width 716 height 26
radio input "true"
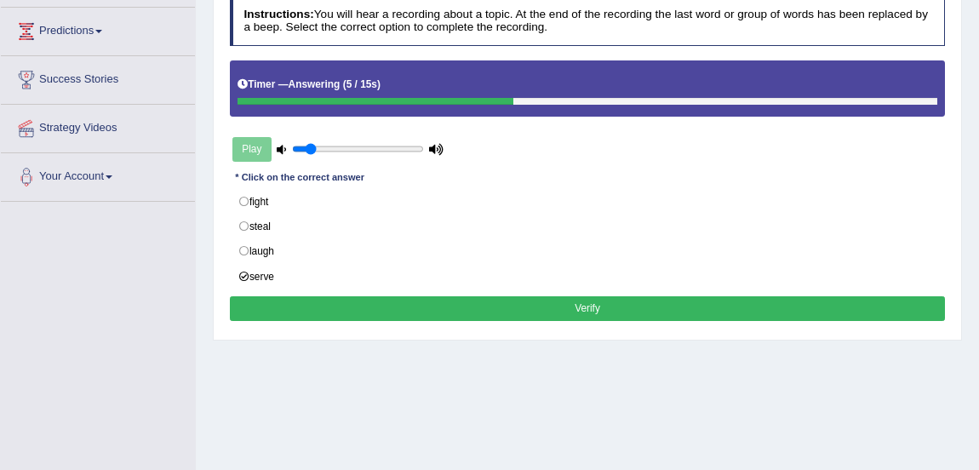
click at [296, 314] on button "Verify" at bounding box center [588, 308] width 716 height 25
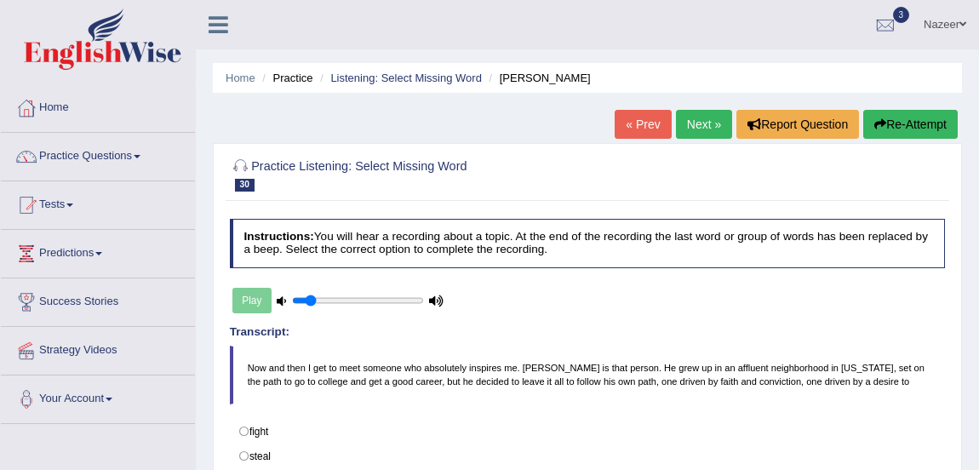
click at [106, 140] on link "Practice Questions" at bounding box center [98, 154] width 194 height 43
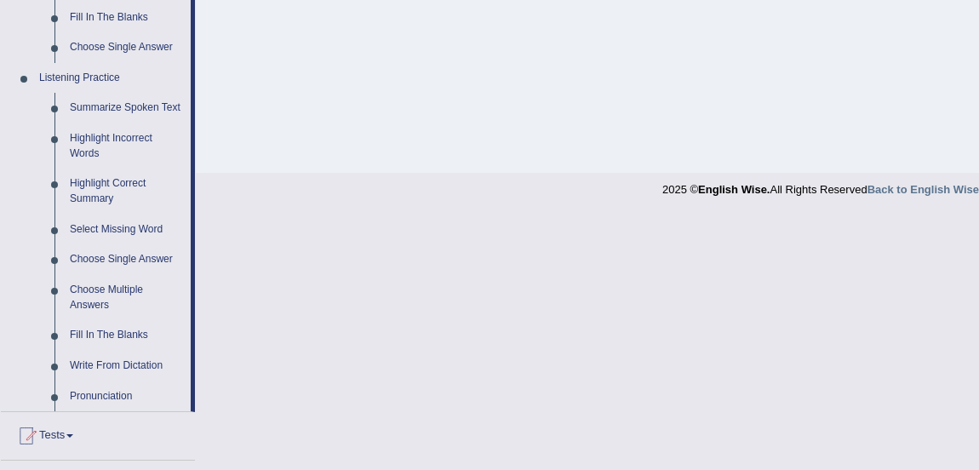
scroll to position [679, 0]
click at [141, 258] on link "Choose Single Answer" at bounding box center [126, 258] width 129 height 31
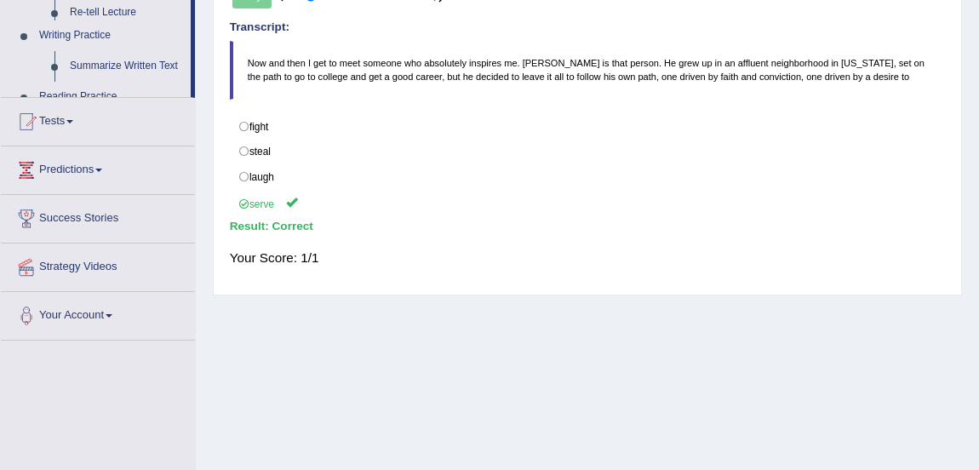
scroll to position [424, 0]
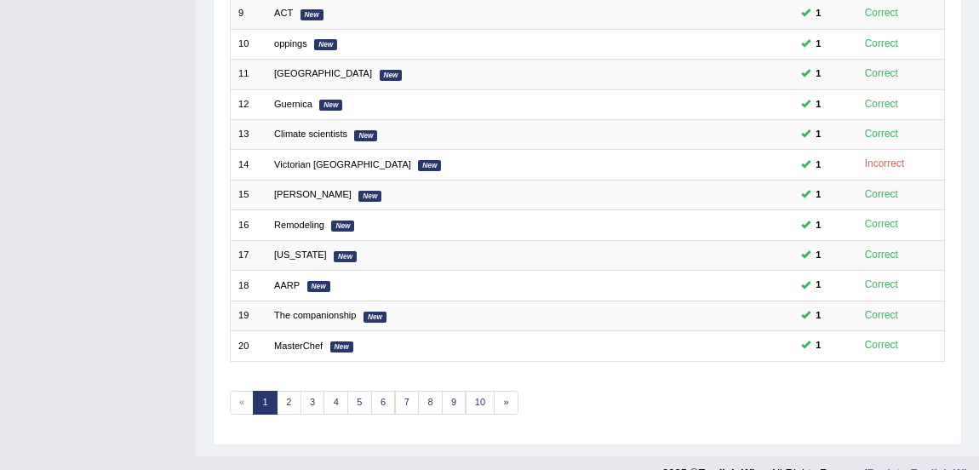
scroll to position [512, 0]
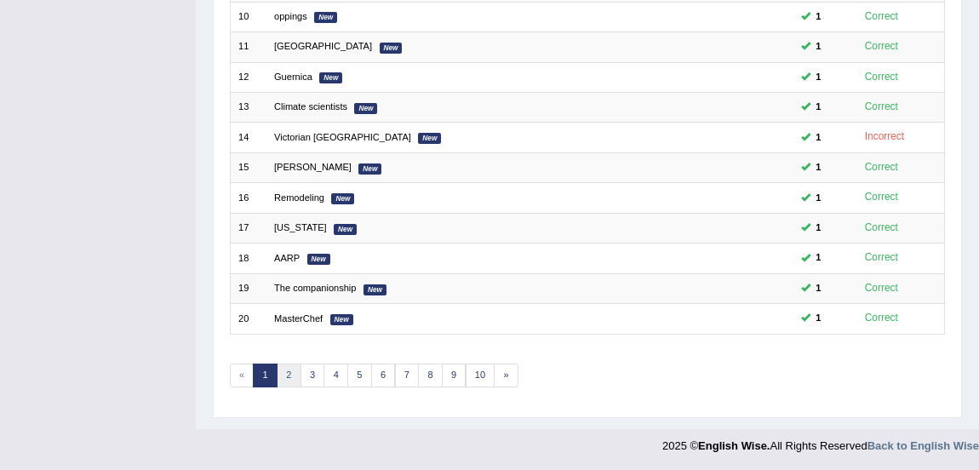
click at [289, 371] on link "2" at bounding box center [289, 376] width 25 height 24
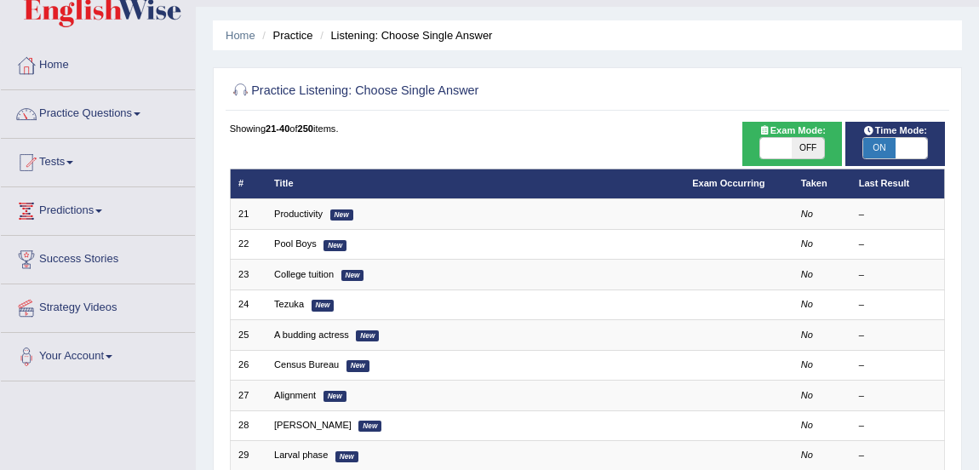
scroll to position [49, 0]
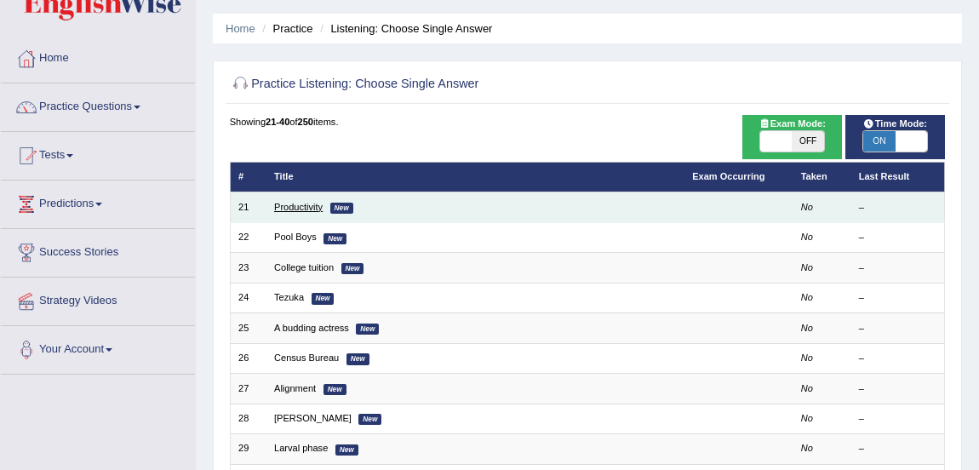
click at [295, 206] on link "Productivity" at bounding box center [298, 207] width 49 height 10
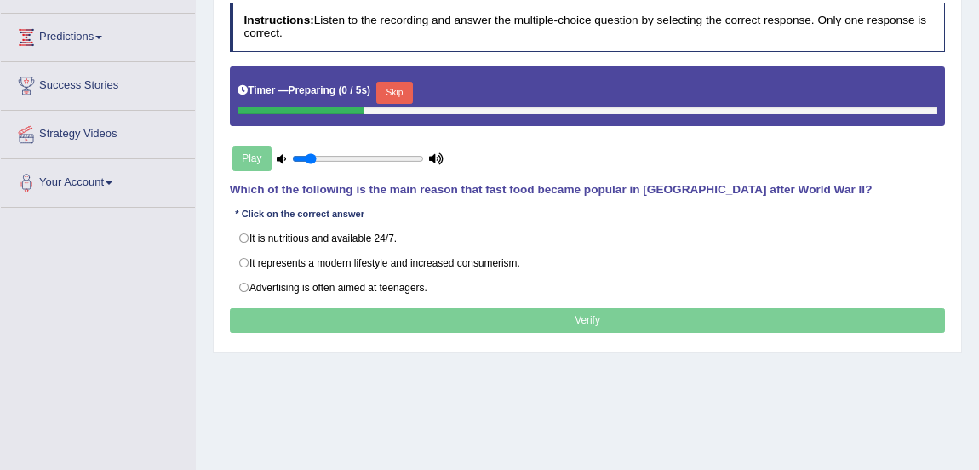
scroll to position [217, 0]
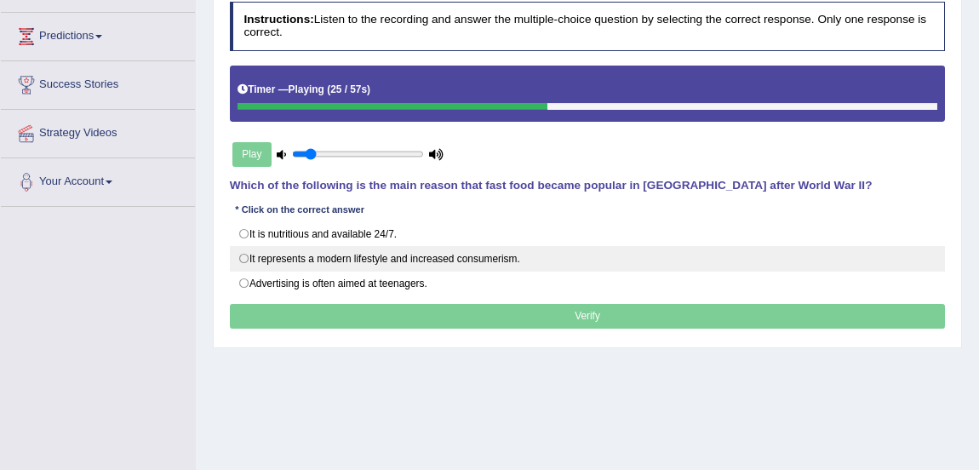
click at [241, 255] on label "It represents a modern lifestyle and increased consumerism." at bounding box center [588, 259] width 716 height 26
radio input "true"
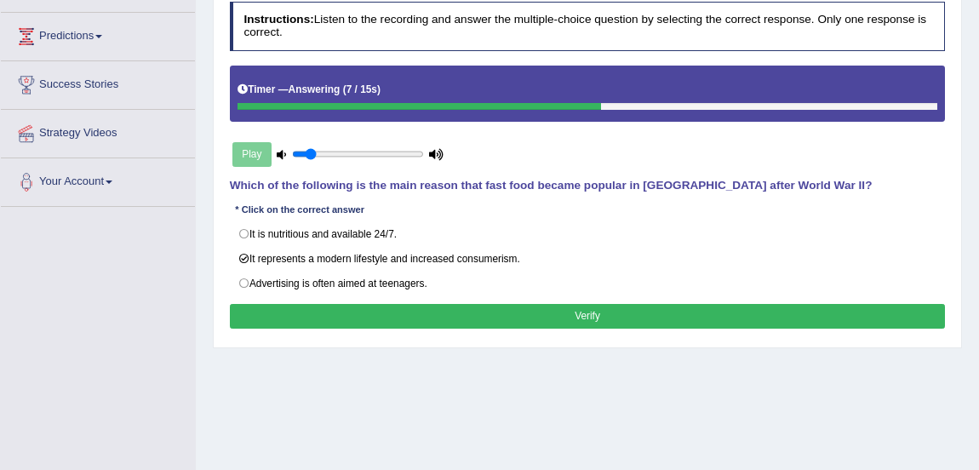
click at [399, 313] on button "Verify" at bounding box center [588, 316] width 716 height 25
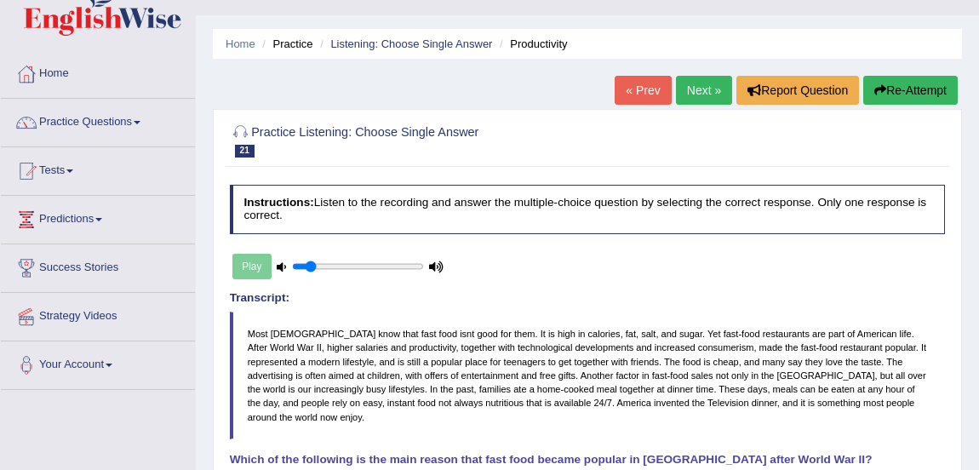
scroll to position [14, 0]
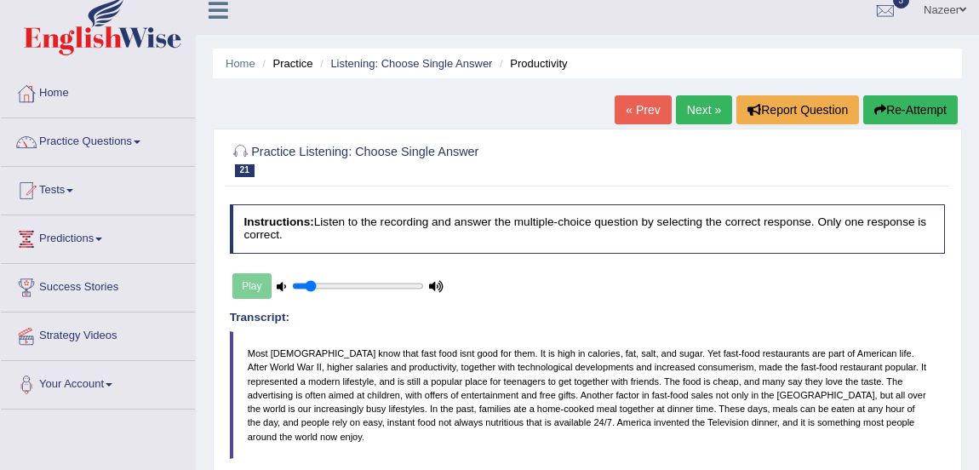
click at [686, 108] on link "Next »" at bounding box center [704, 109] width 56 height 29
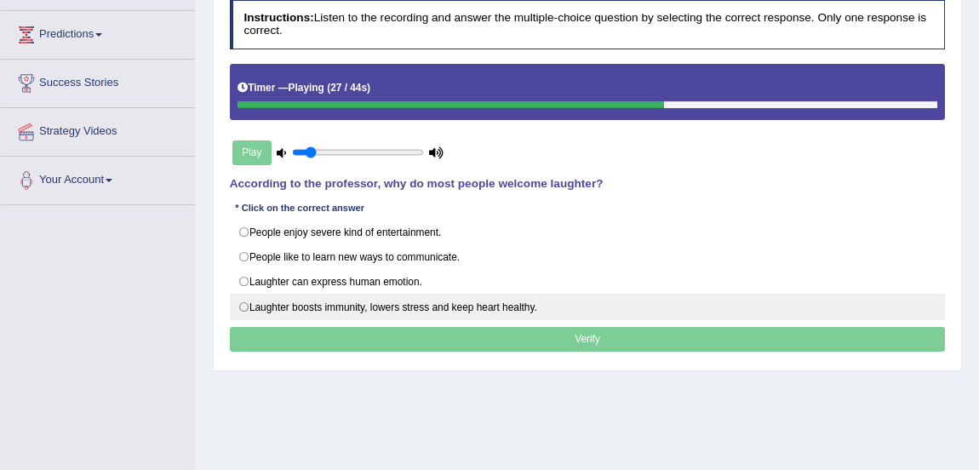
click at [241, 303] on label "Laughter boosts immunity, lowers stress and keep heart healthy." at bounding box center [588, 307] width 716 height 26
radio input "true"
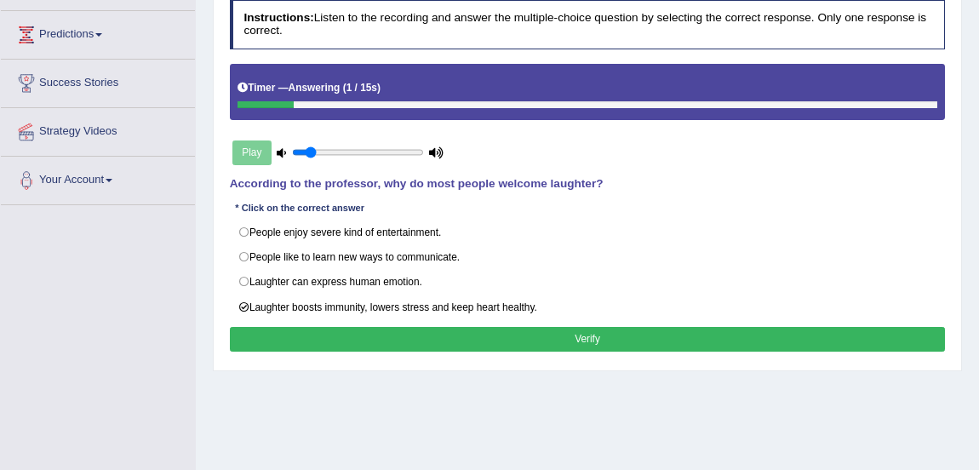
click at [369, 336] on button "Verify" at bounding box center [588, 339] width 716 height 25
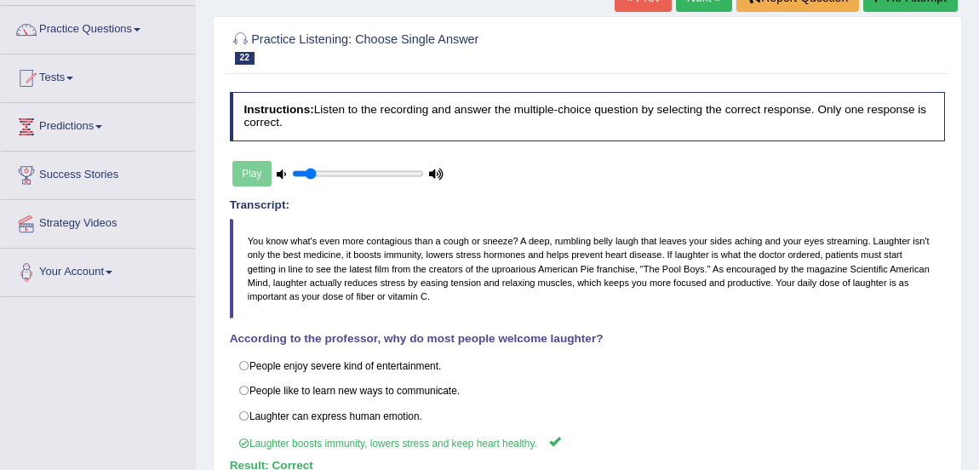
scroll to position [90, 0]
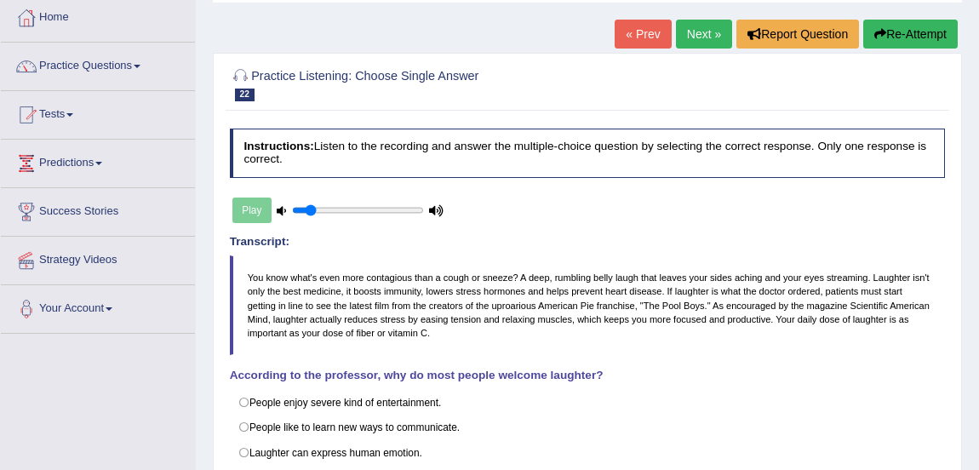
click at [710, 43] on link "Next »" at bounding box center [704, 34] width 56 height 29
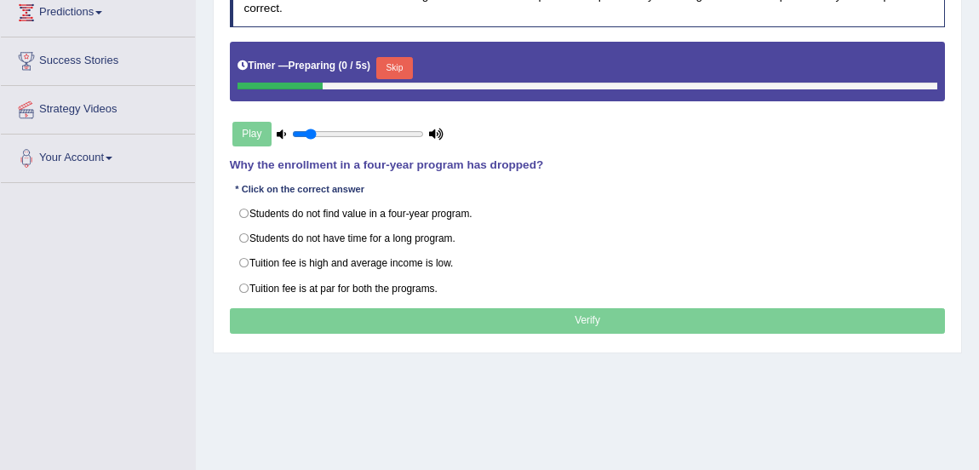
scroll to position [241, 0]
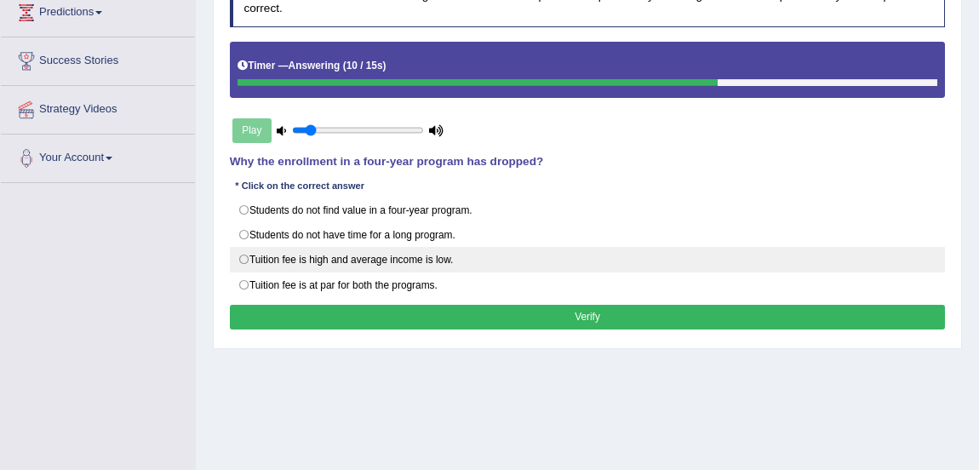
click at [245, 257] on label "Tuition fee is high and average income is low." at bounding box center [588, 260] width 716 height 26
radio input "true"
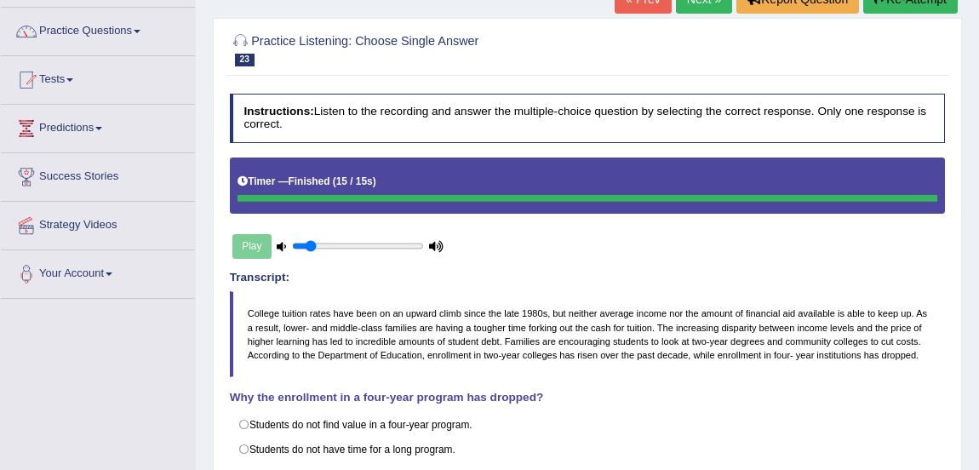
scroll to position [66, 0]
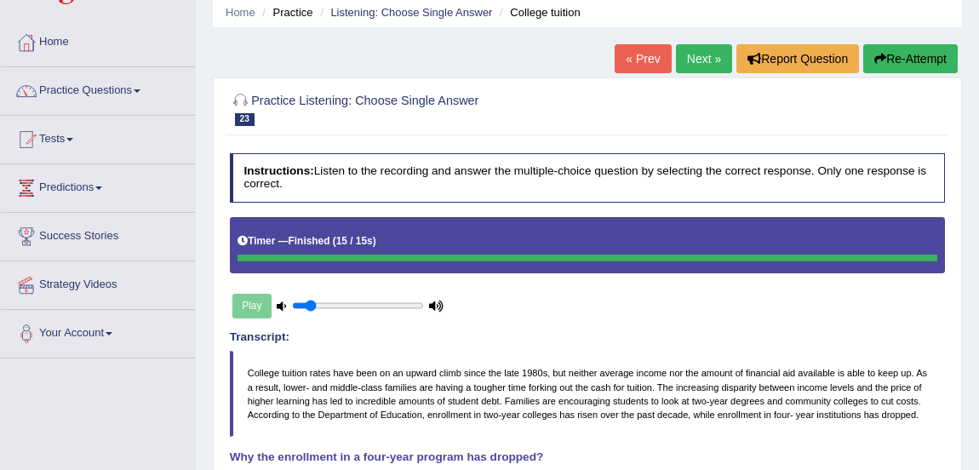
click at [676, 66] on link "Next »" at bounding box center [704, 58] width 56 height 29
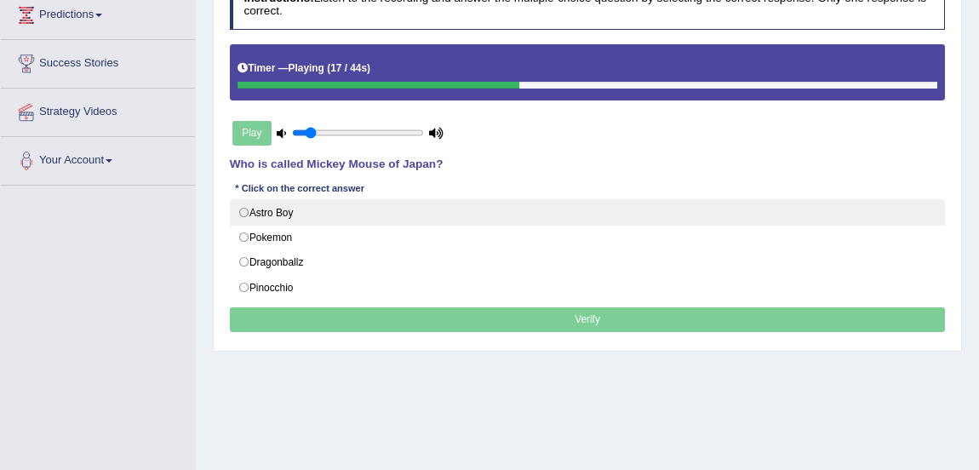
click at [243, 209] on label "Astro Boy" at bounding box center [588, 212] width 716 height 26
radio input "true"
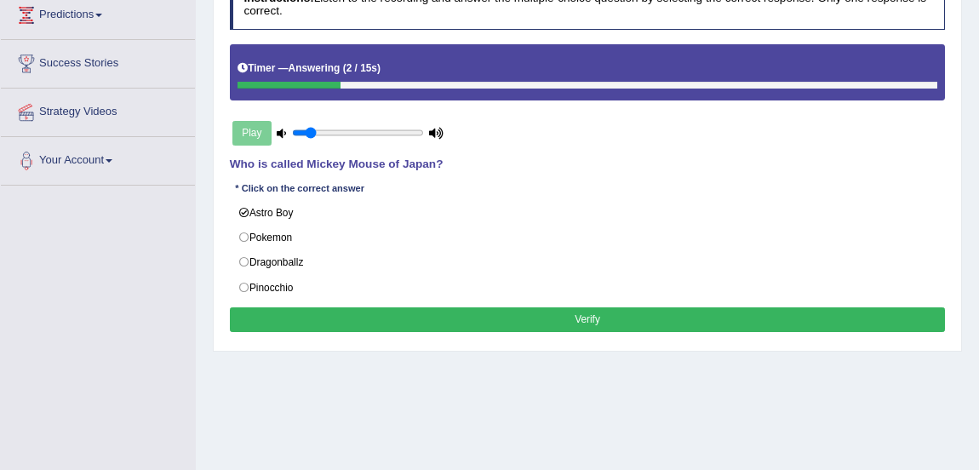
click at [374, 324] on button "Verify" at bounding box center [588, 319] width 716 height 25
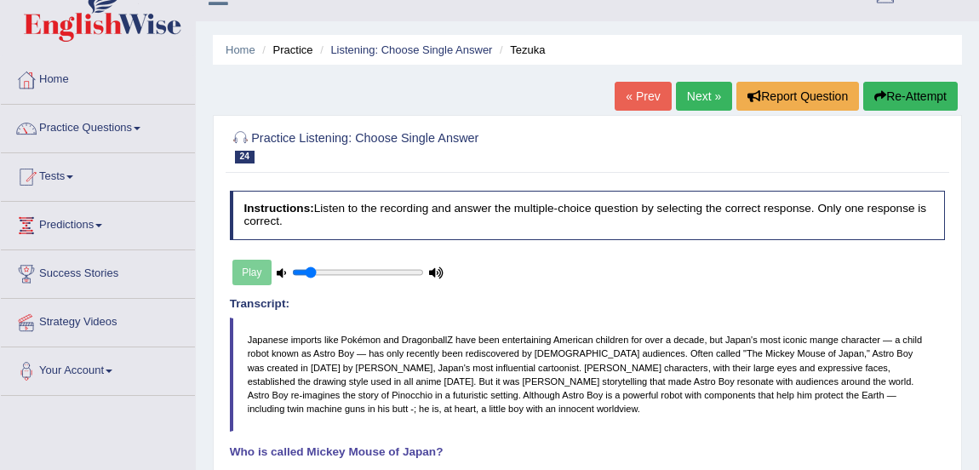
scroll to position [26, 0]
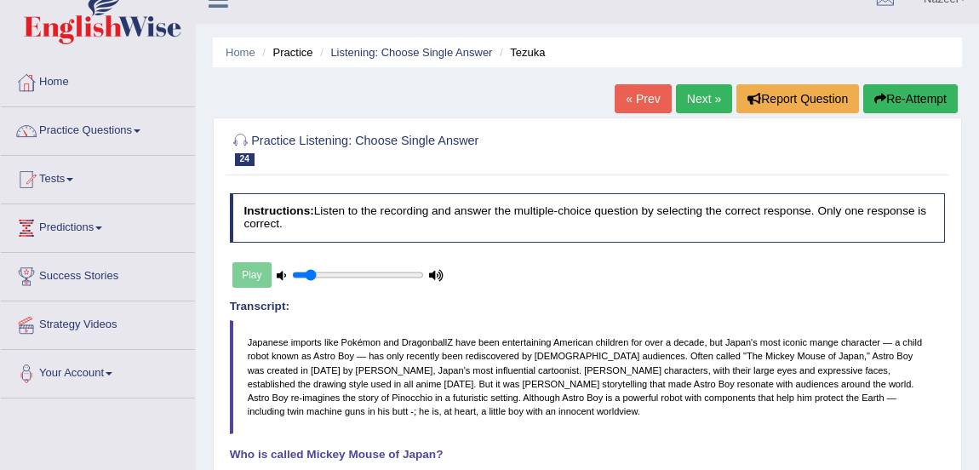
click at [686, 95] on link "Next »" at bounding box center [704, 98] width 56 height 29
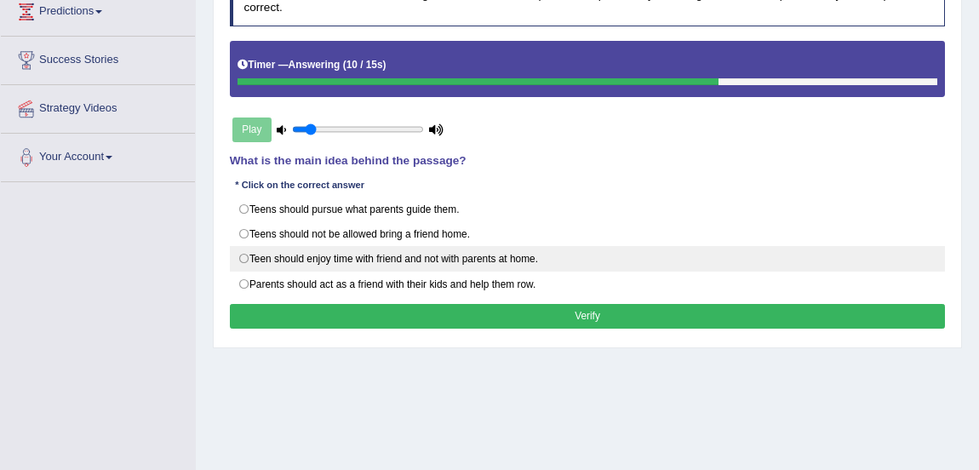
click at [245, 255] on label "Teen should enjoy time with friend and not with parents at home." at bounding box center [588, 259] width 716 height 26
radio input "true"
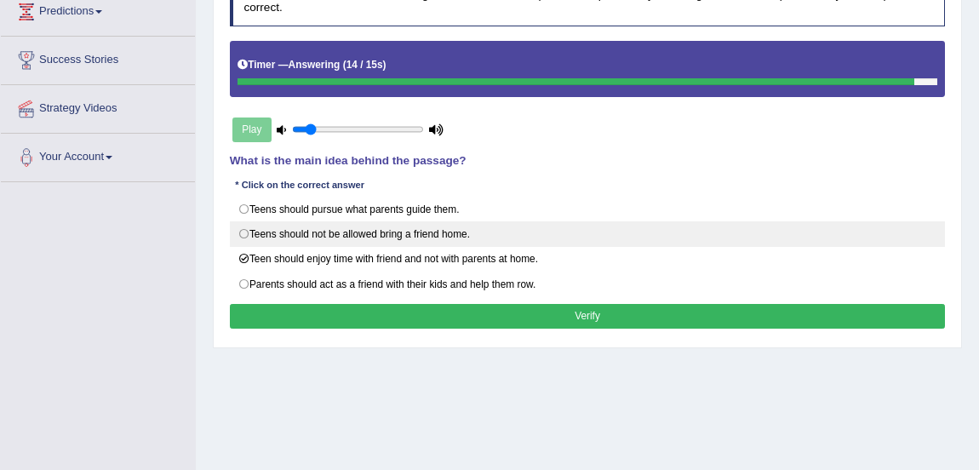
click at [247, 229] on label "Teens should not be allowed bring a friend home." at bounding box center [588, 234] width 716 height 26
radio input "true"
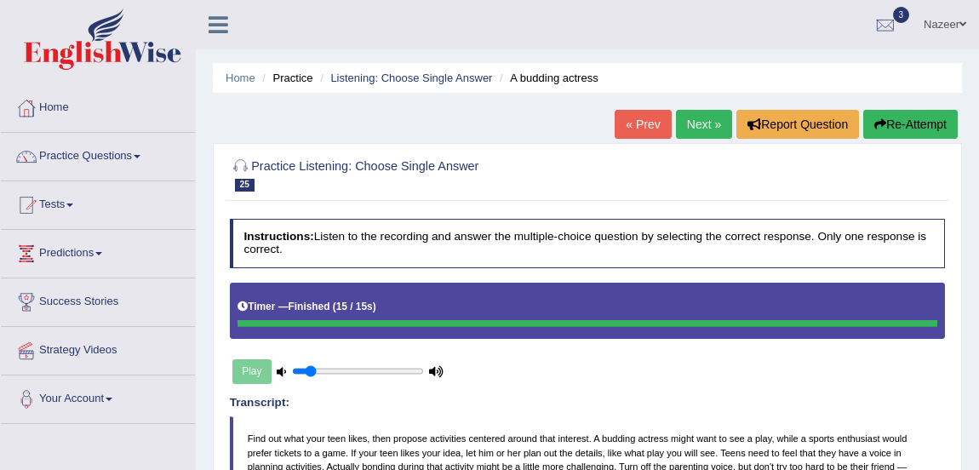
click at [686, 123] on link "Next »" at bounding box center [704, 124] width 56 height 29
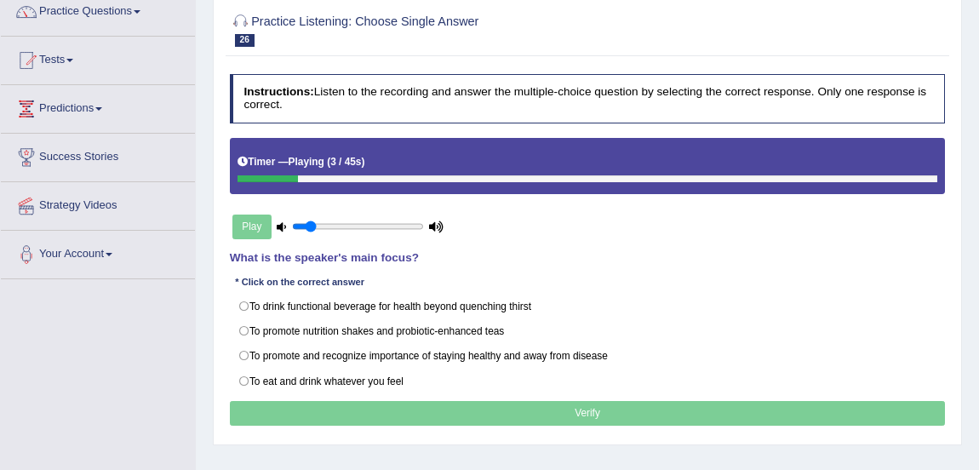
scroll to position [145, 0]
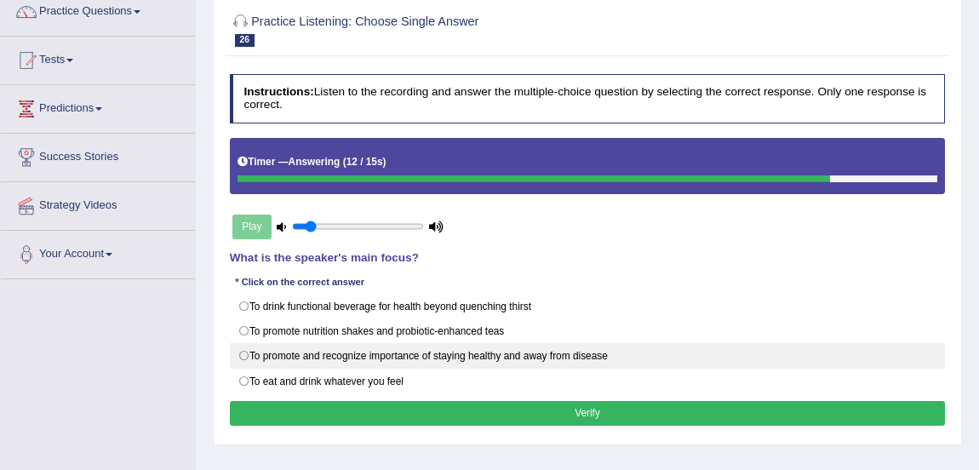
click at [242, 349] on label "To promote and recognize importance of staying healthy and away from disease" at bounding box center [588, 356] width 716 height 26
radio input "true"
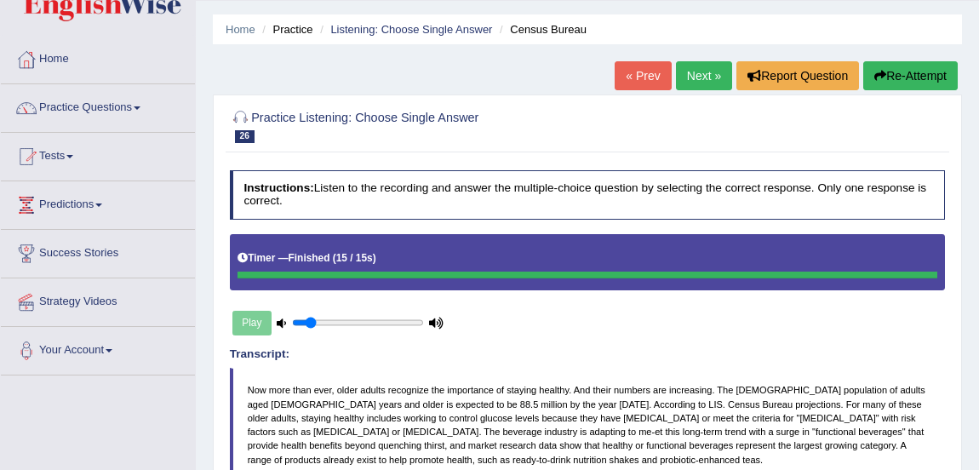
scroll to position [47, 0]
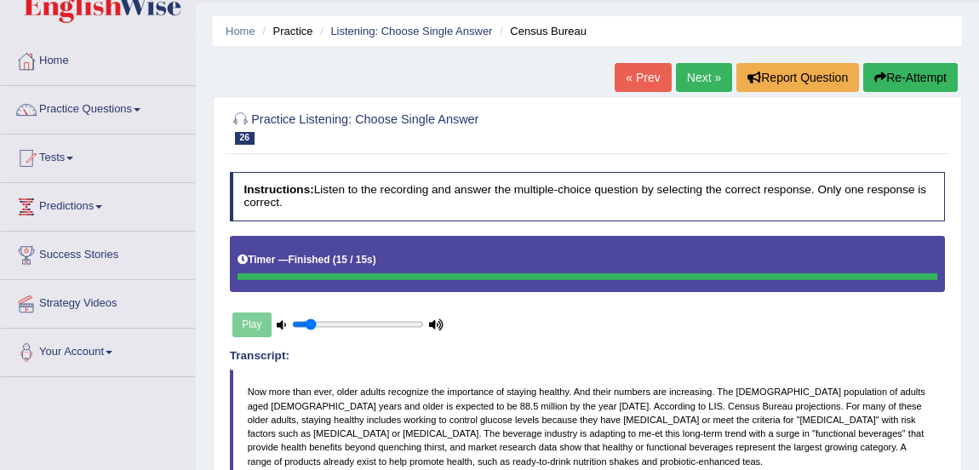
click at [696, 81] on link "Next »" at bounding box center [704, 77] width 56 height 29
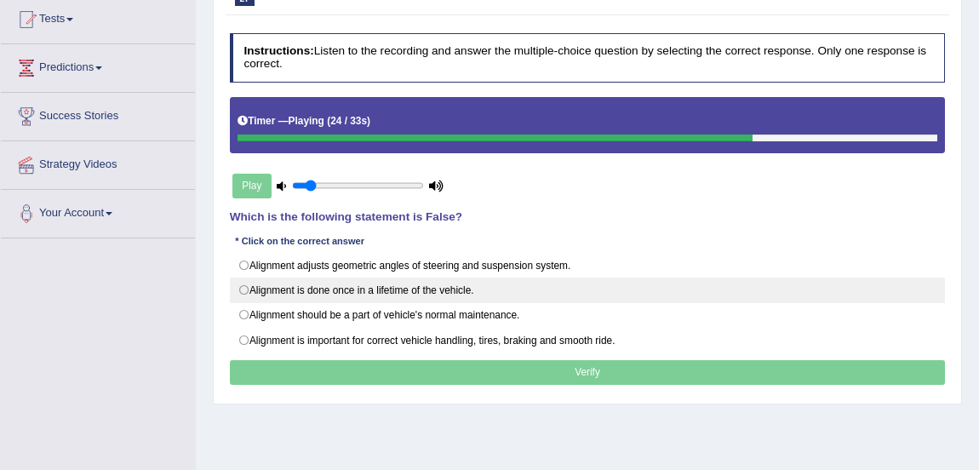
click at [244, 287] on label "Alignment is done once in a lifetime of the vehicle." at bounding box center [588, 291] width 716 height 26
radio input "true"
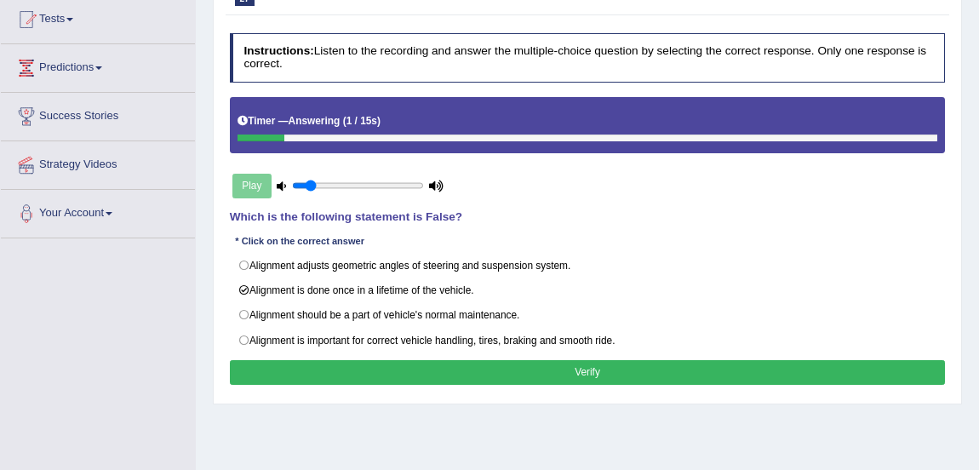
click at [322, 368] on button "Verify" at bounding box center [588, 372] width 716 height 25
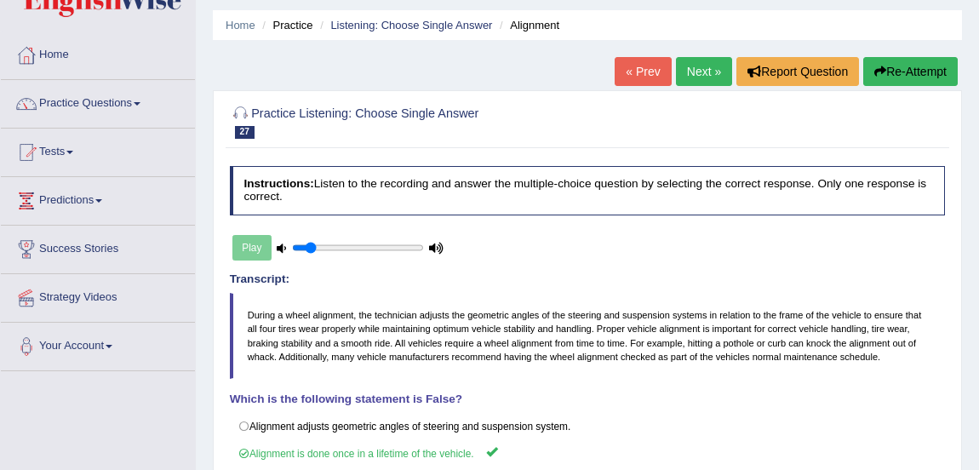
scroll to position [36, 0]
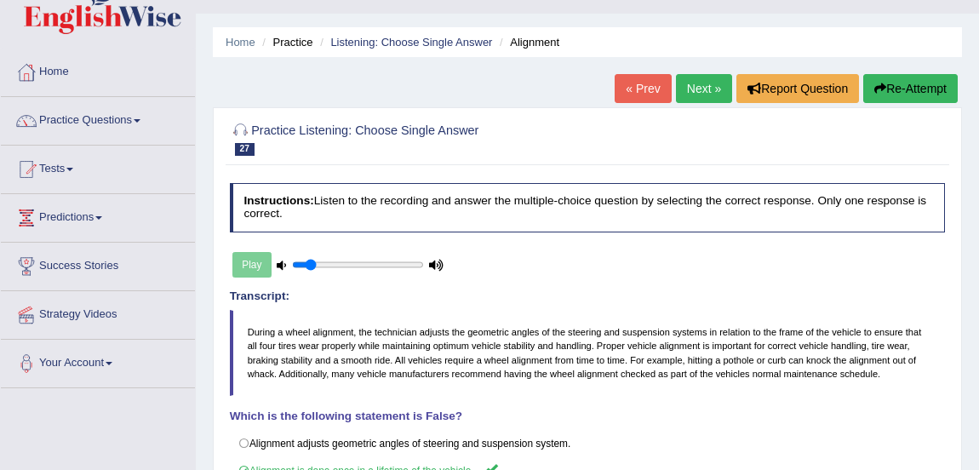
click at [716, 91] on link "Next »" at bounding box center [704, 88] width 56 height 29
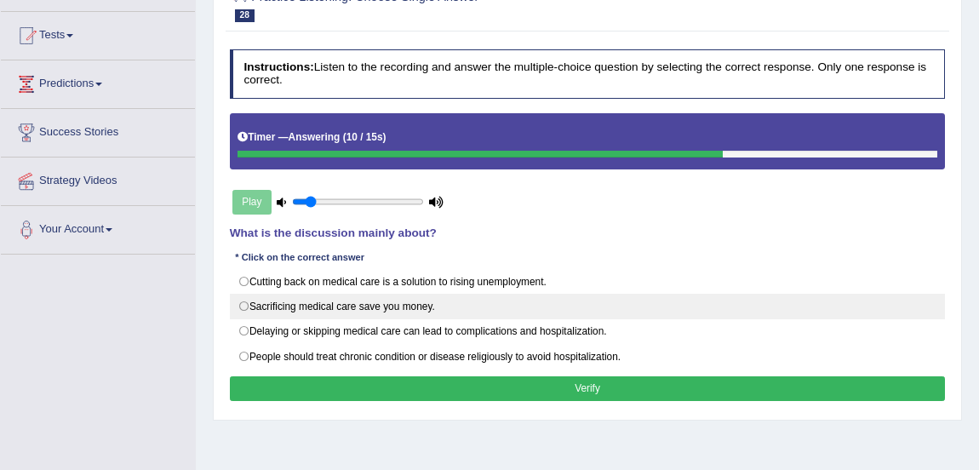
click at [242, 305] on label "Sacrificing medical care save you money." at bounding box center [588, 307] width 716 height 26
radio input "true"
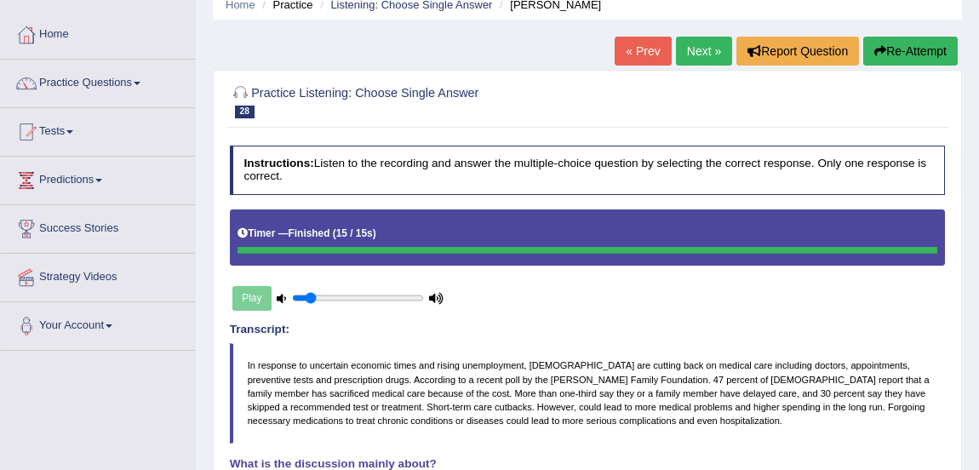
scroll to position [72, 0]
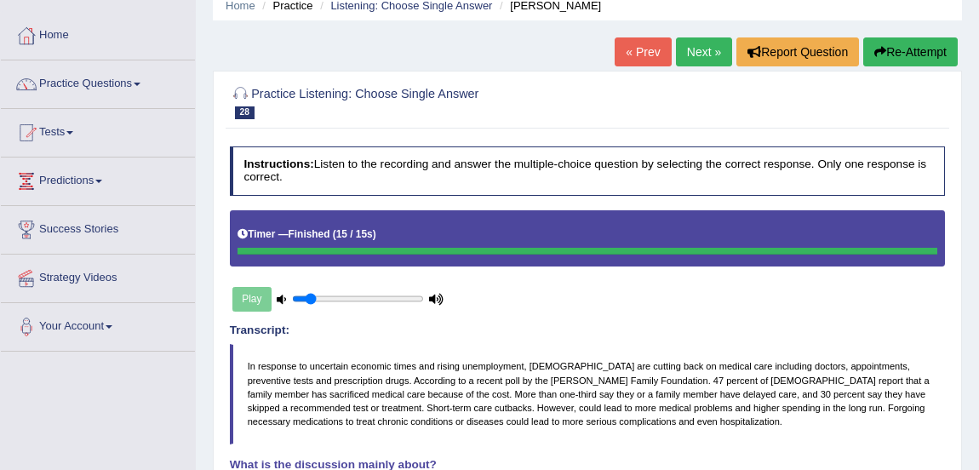
click at [703, 63] on link "Next »" at bounding box center [704, 51] width 56 height 29
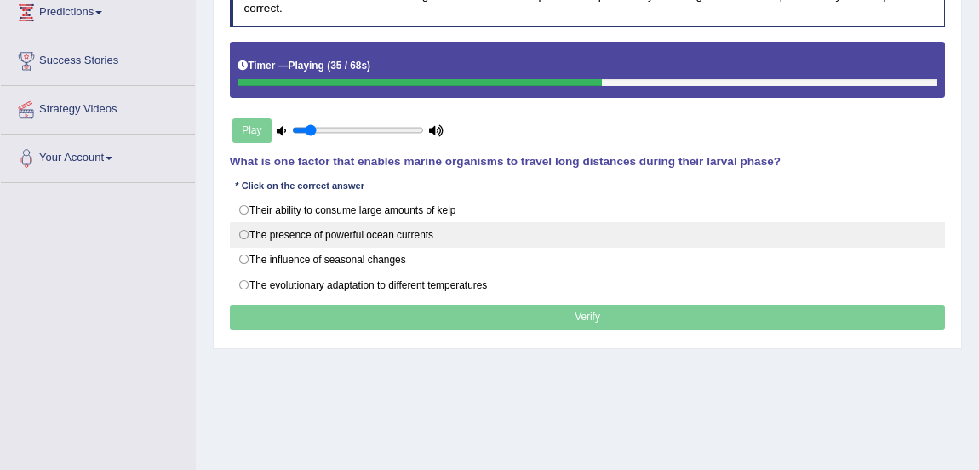
click at [240, 230] on label "The presence of powerful ocean currents" at bounding box center [588, 235] width 716 height 26
radio input "true"
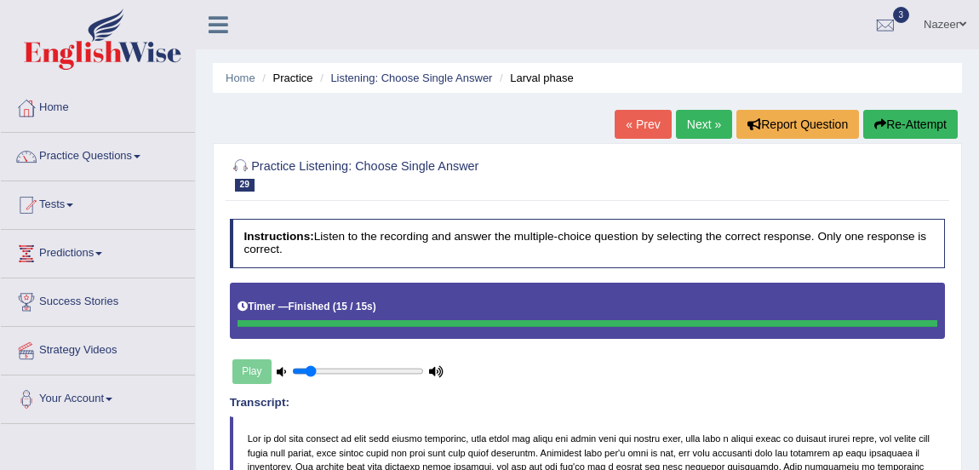
click at [699, 124] on link "Next »" at bounding box center [704, 124] width 56 height 29
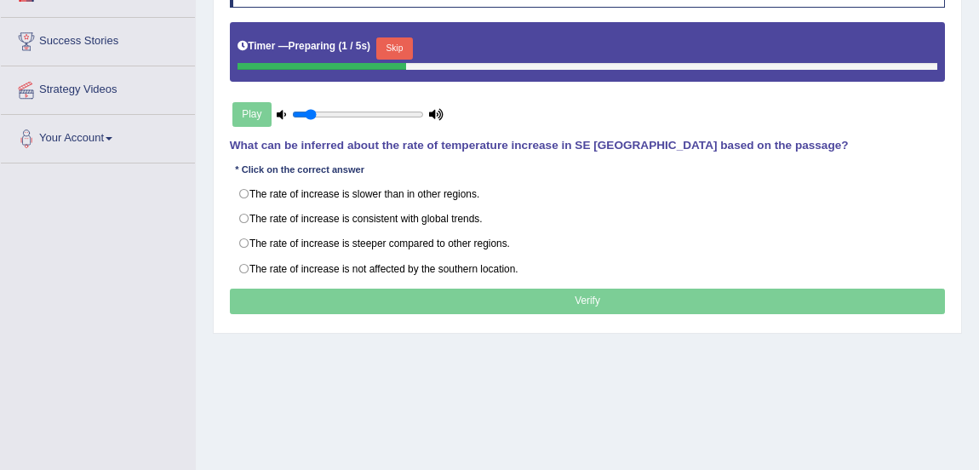
scroll to position [278, 0]
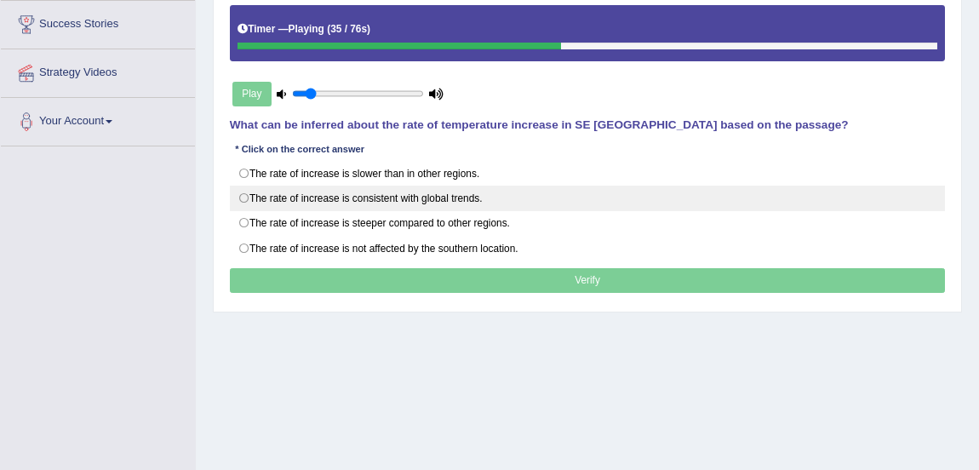
click at [278, 186] on label "The rate of increase is consistent with global trends." at bounding box center [588, 199] width 716 height 26
radio input "true"
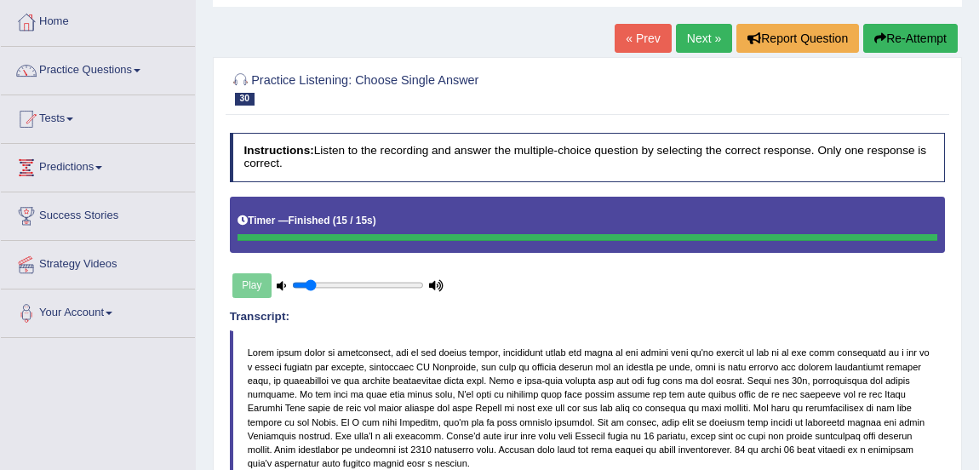
scroll to position [78, 0]
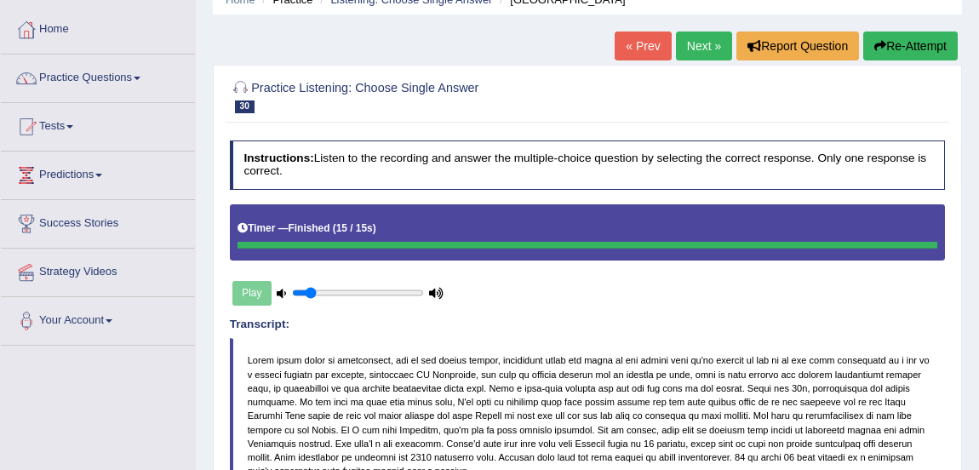
click at [702, 45] on link "Next »" at bounding box center [704, 45] width 56 height 29
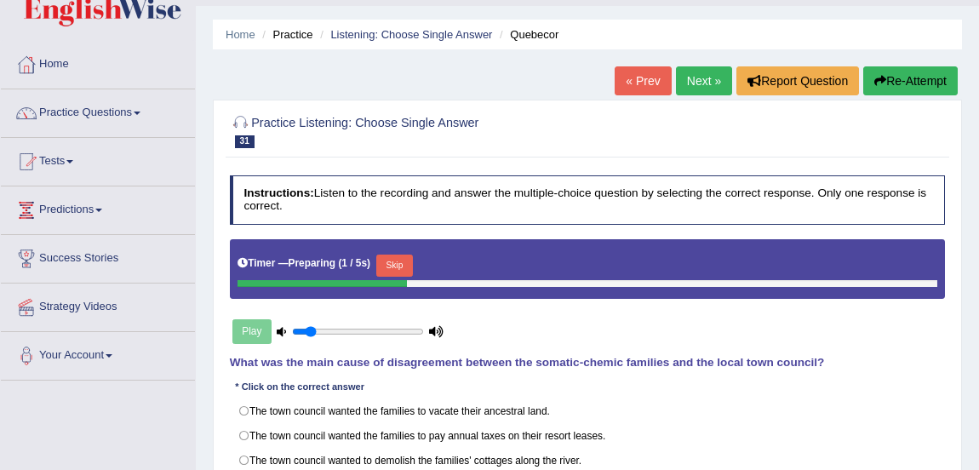
scroll to position [41, 0]
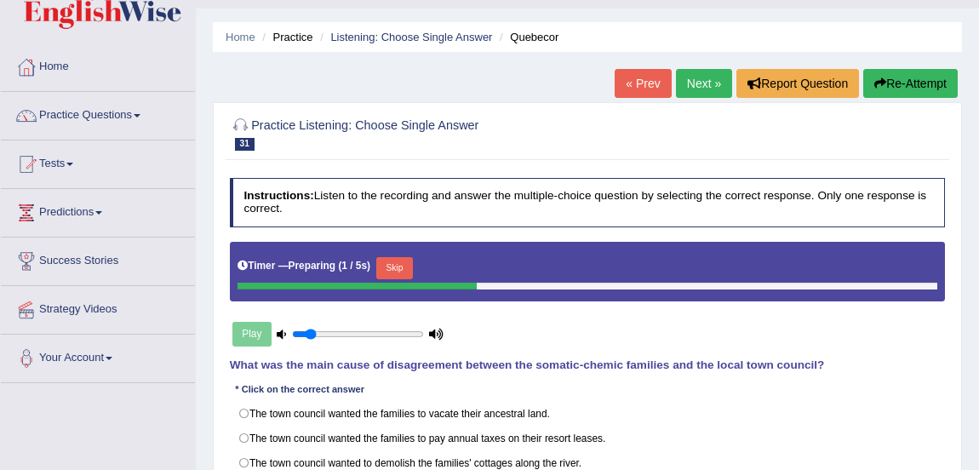
click at [638, 77] on link "« Prev" at bounding box center [643, 83] width 56 height 29
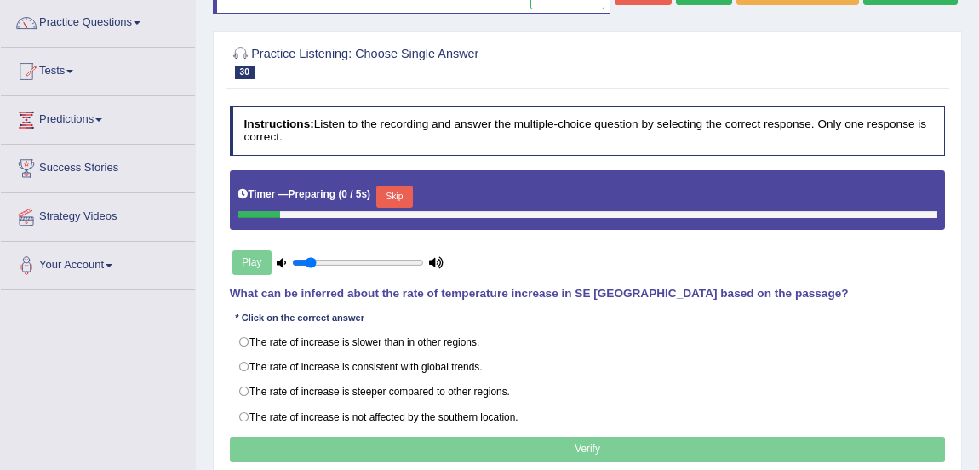
scroll to position [137, 0]
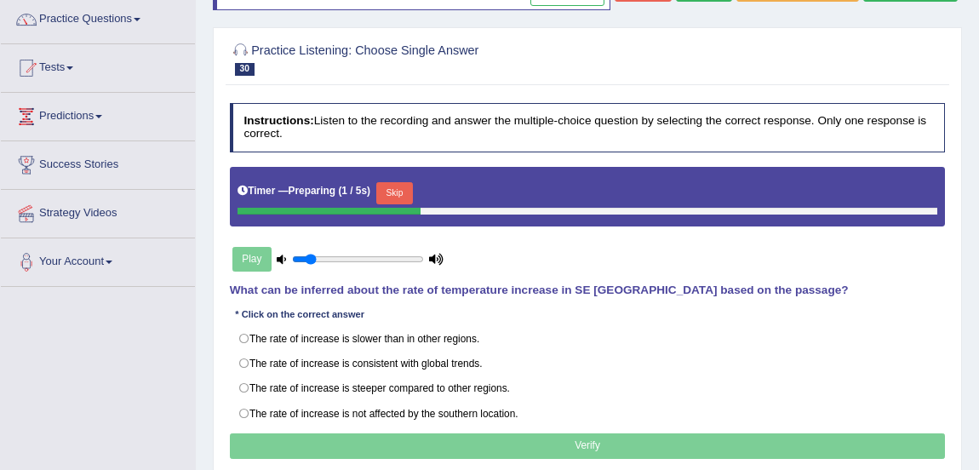
click at [81, 133] on link "Predictions" at bounding box center [98, 114] width 194 height 43
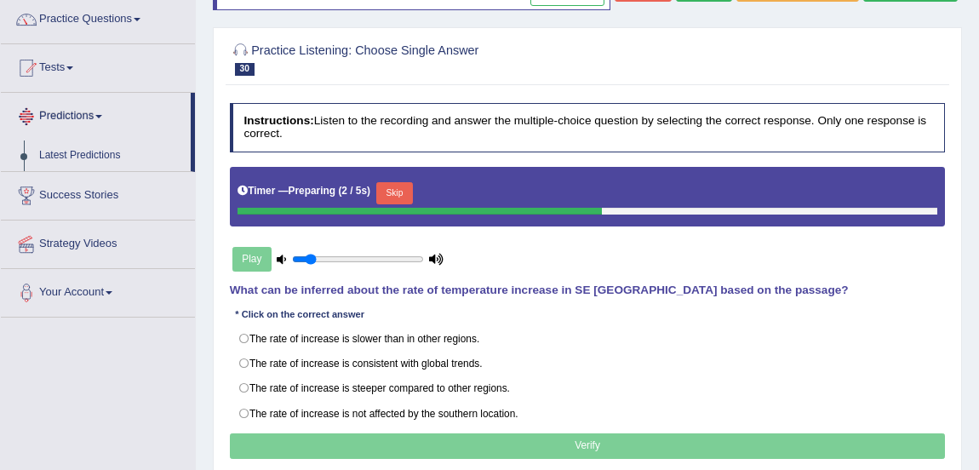
click at [102, 116] on span at bounding box center [98, 116] width 7 height 3
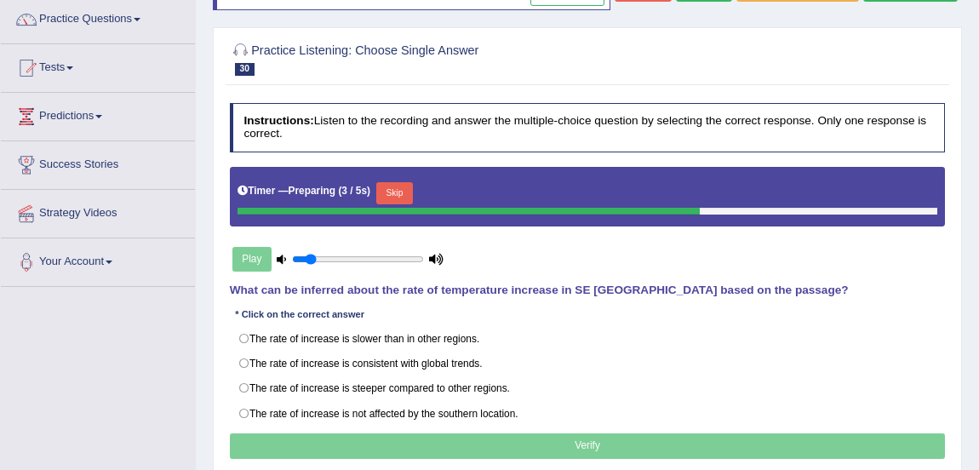
click at [126, 28] on link "Practice Questions" at bounding box center [98, 17] width 194 height 43
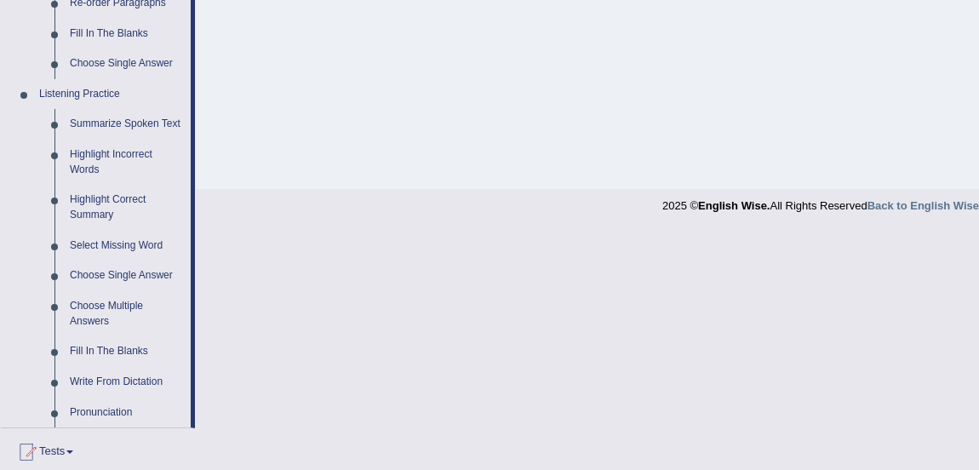
scroll to position [661, 0]
click at [94, 317] on link "Choose Multiple Answers" at bounding box center [126, 315] width 129 height 45
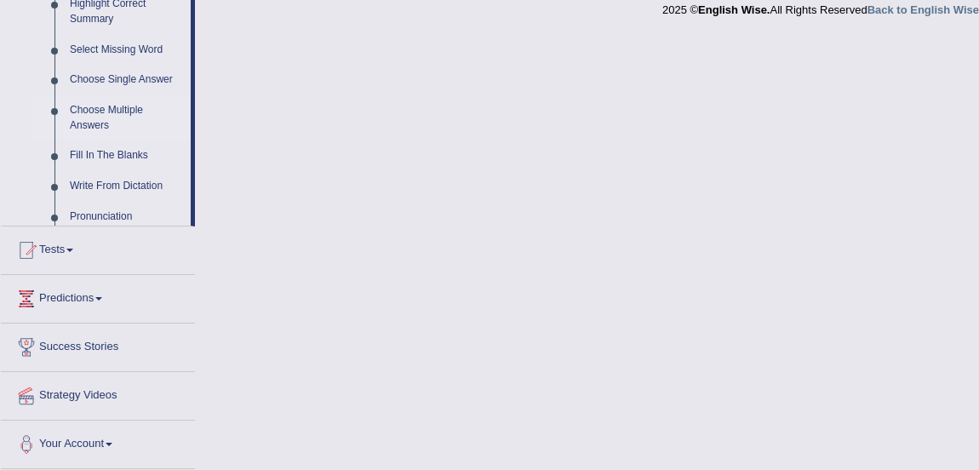
scroll to position [862, 0]
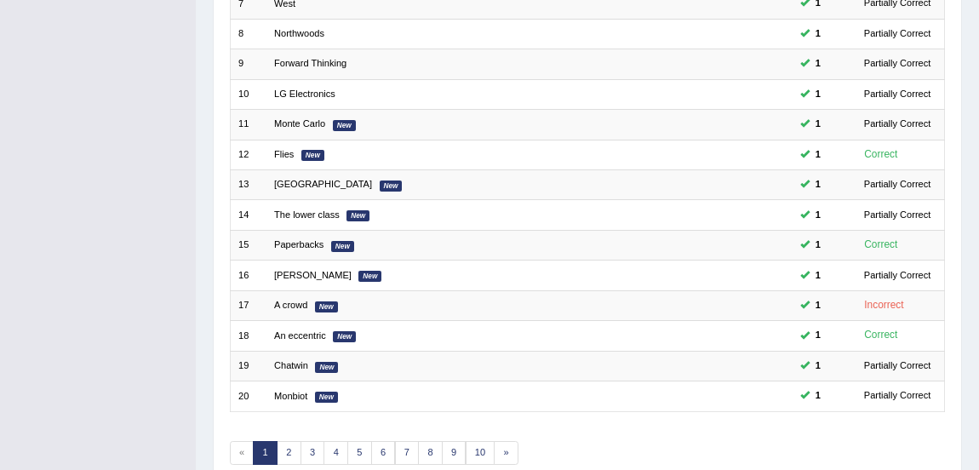
scroll to position [512, 0]
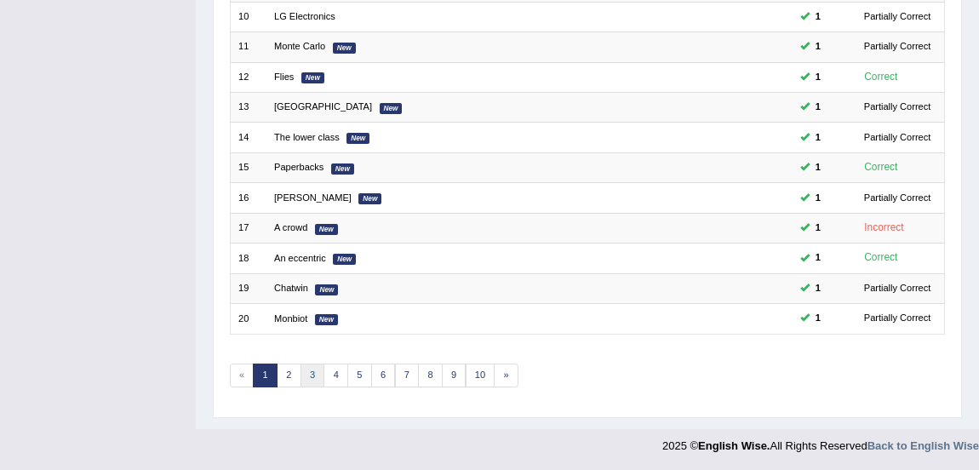
click at [306, 381] on link "3" at bounding box center [313, 376] width 25 height 24
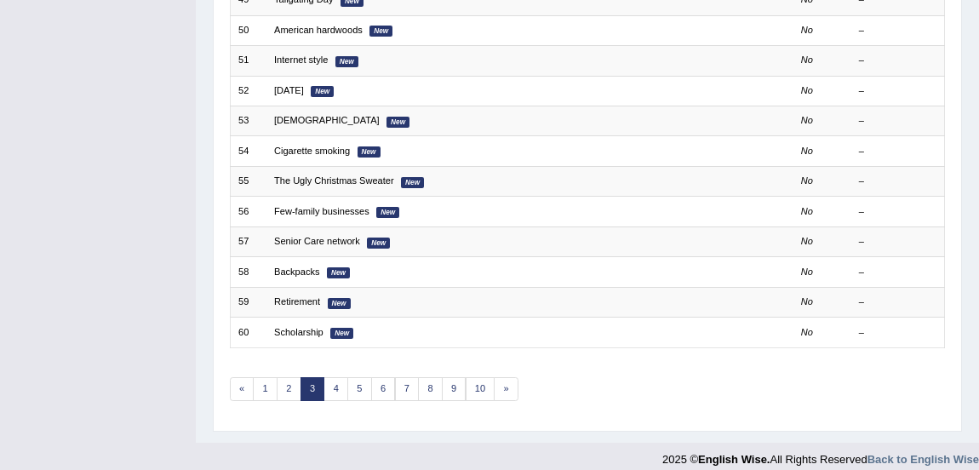
scroll to position [512, 0]
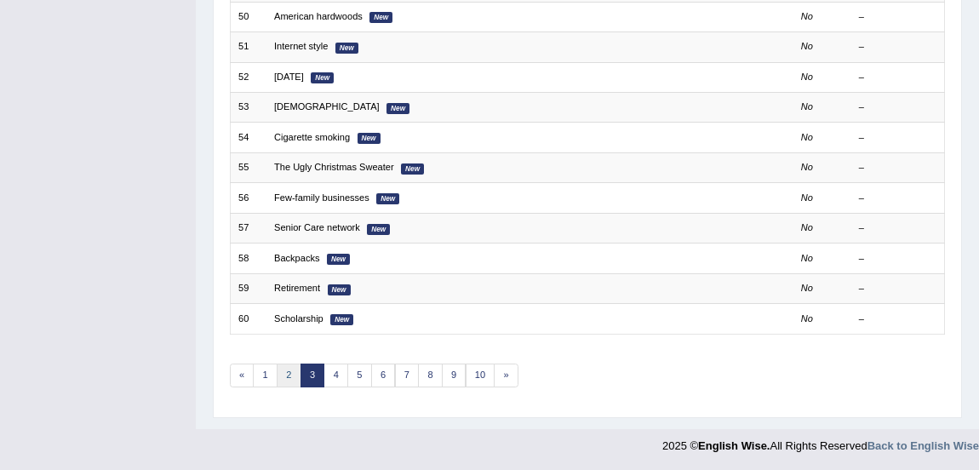
click at [290, 375] on link "2" at bounding box center [289, 376] width 25 height 24
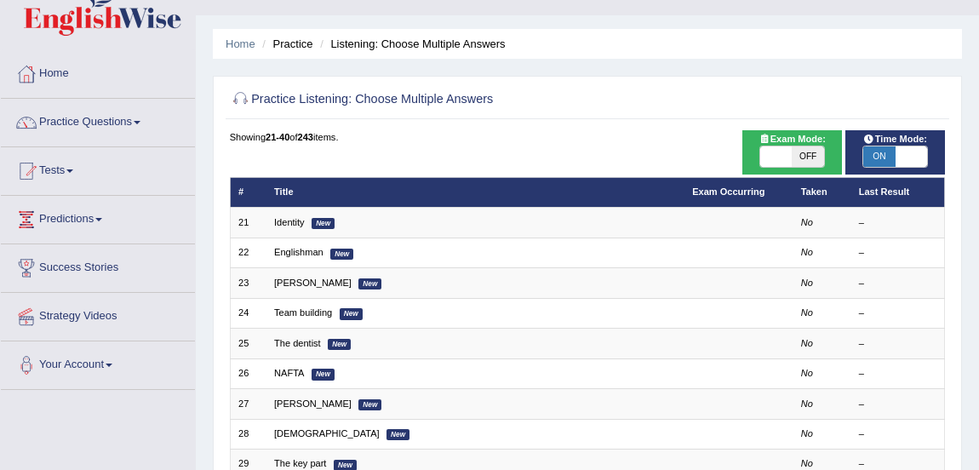
scroll to position [35, 0]
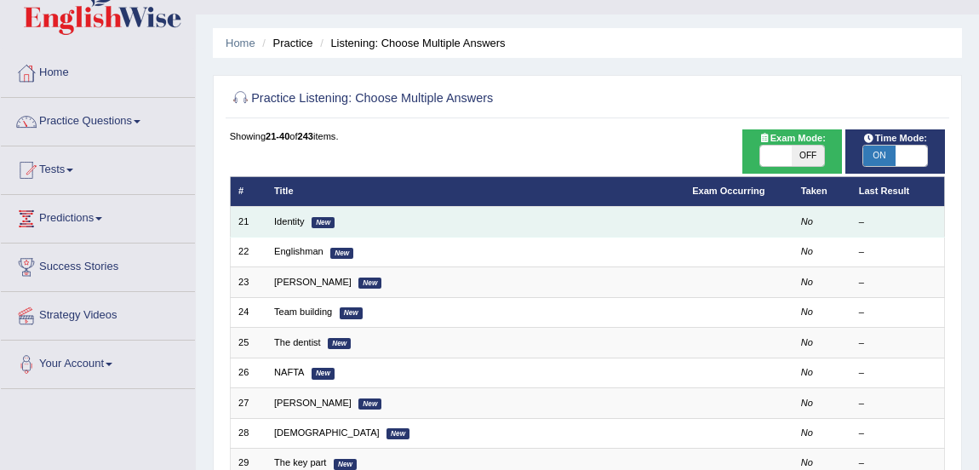
click at [311, 220] on td "Identity New" at bounding box center [475, 222] width 418 height 30
click at [297, 220] on link "Identity" at bounding box center [289, 221] width 31 height 10
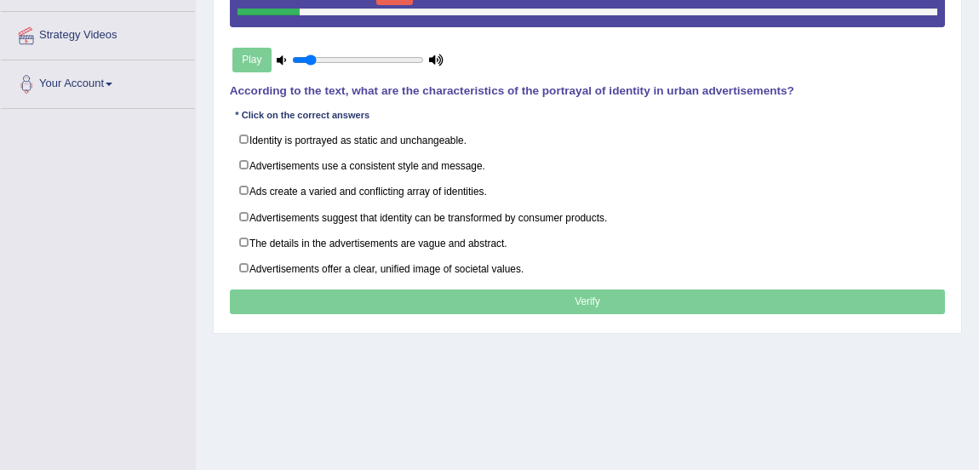
scroll to position [319, 0]
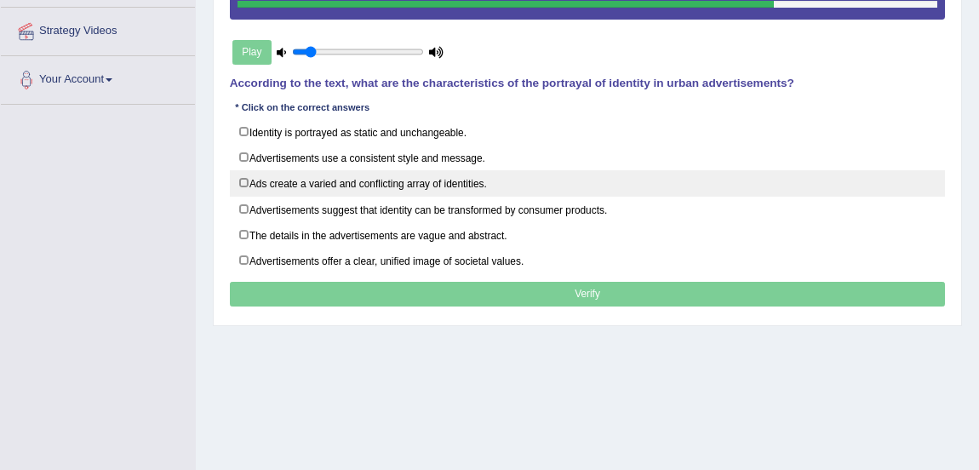
click at [245, 186] on label "Ads create a varied and conflicting array of identities." at bounding box center [588, 183] width 716 height 26
checkbox input "true"
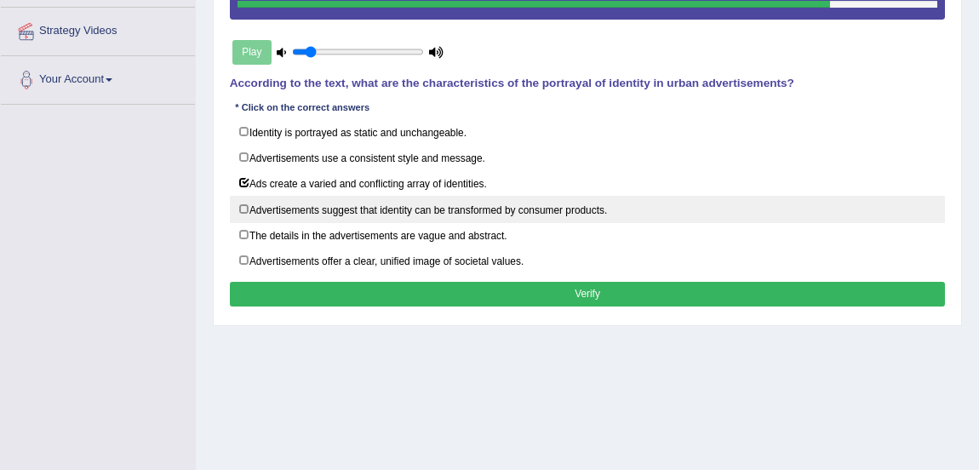
click at [247, 207] on label "Advertisements suggest that identity can be transformed by consumer products." at bounding box center [588, 209] width 716 height 26
checkbox input "true"
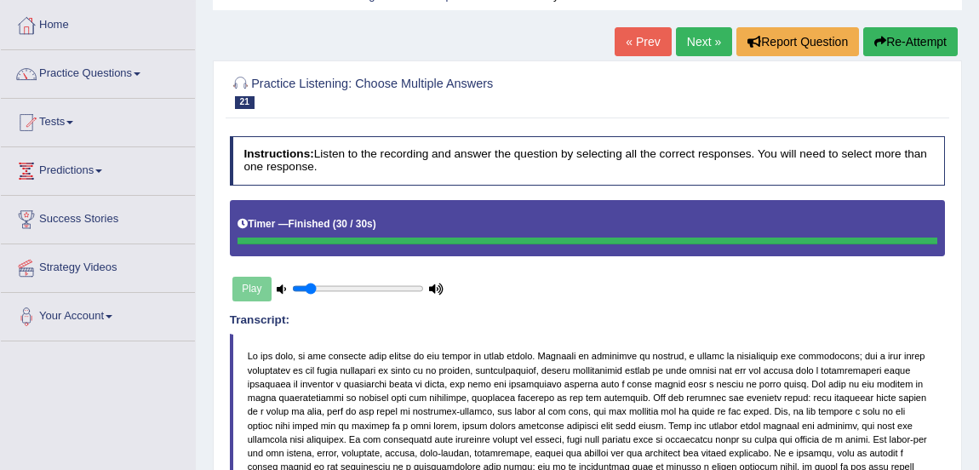
scroll to position [76, 0]
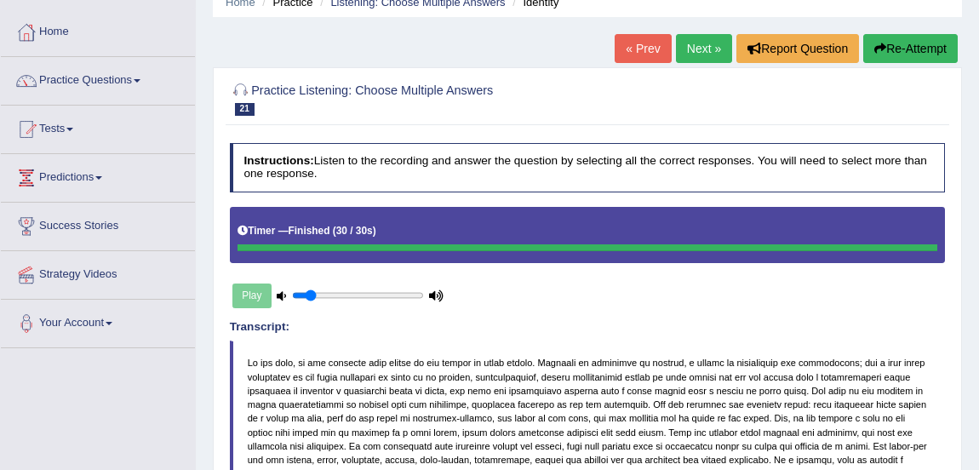
click at [701, 43] on link "Next »" at bounding box center [704, 48] width 56 height 29
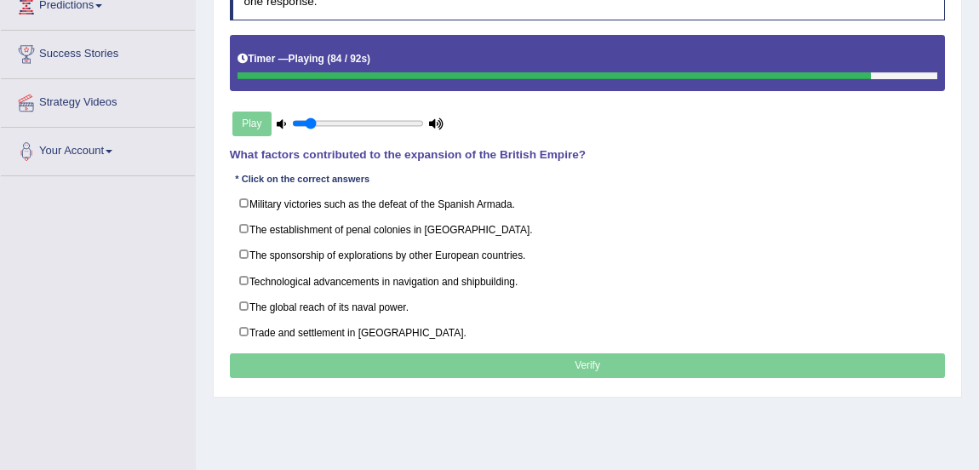
click at [607, 74] on div at bounding box center [554, 76] width 633 height 8
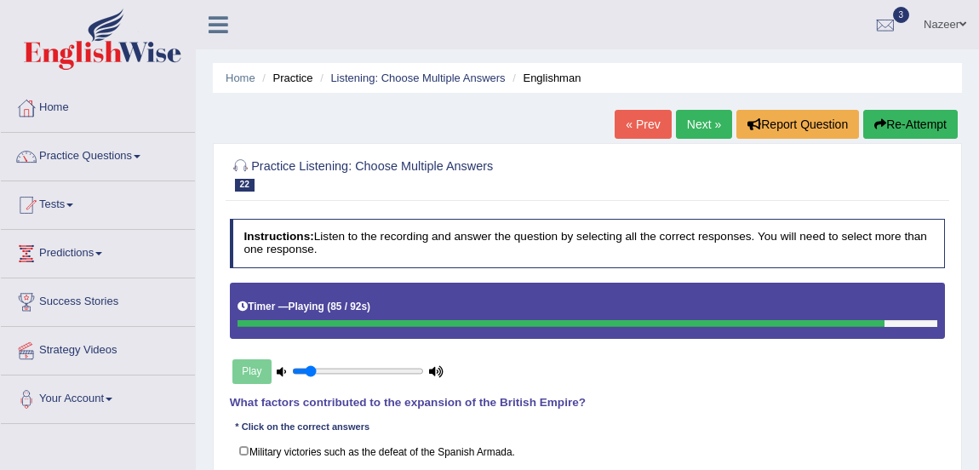
click at [902, 132] on button "Re-Attempt" at bounding box center [910, 124] width 94 height 29
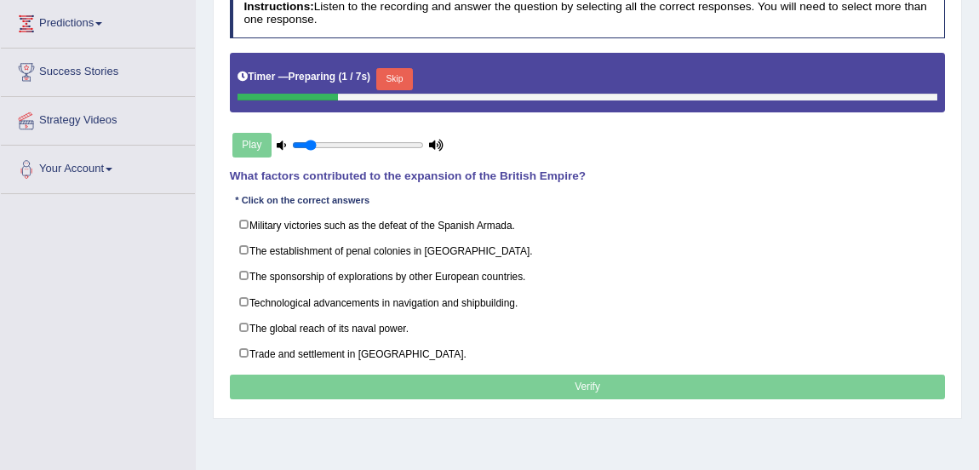
click at [397, 96] on div at bounding box center [588, 98] width 700 height 8
click at [392, 96] on div at bounding box center [353, 98] width 230 height 8
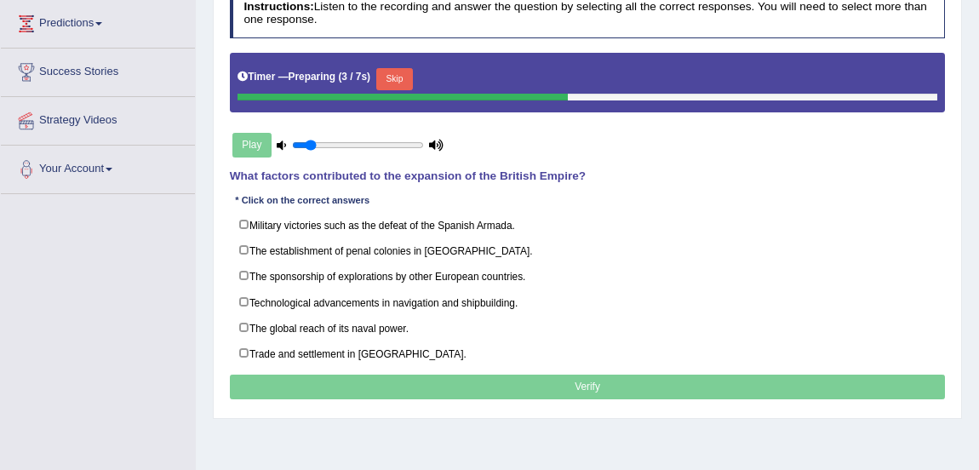
click at [401, 96] on div at bounding box center [403, 98] width 330 height 8
click at [396, 77] on button "Skip" at bounding box center [394, 79] width 37 height 22
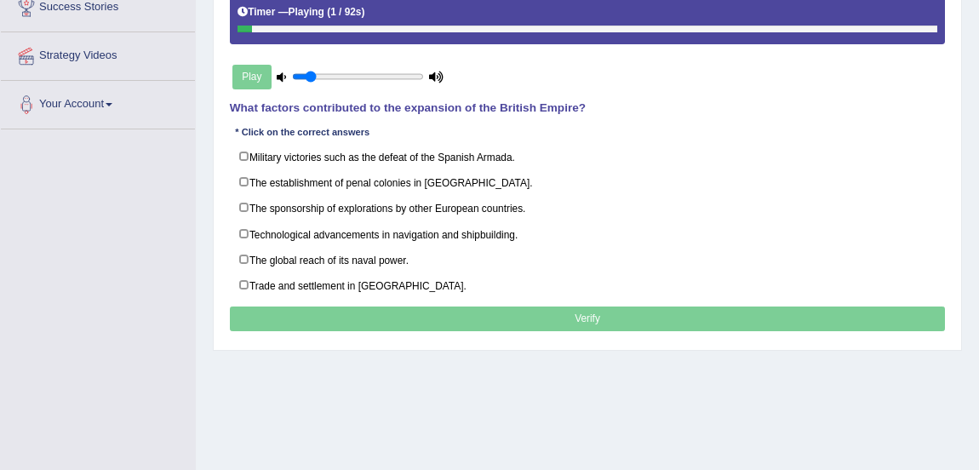
scroll to position [310, 0]
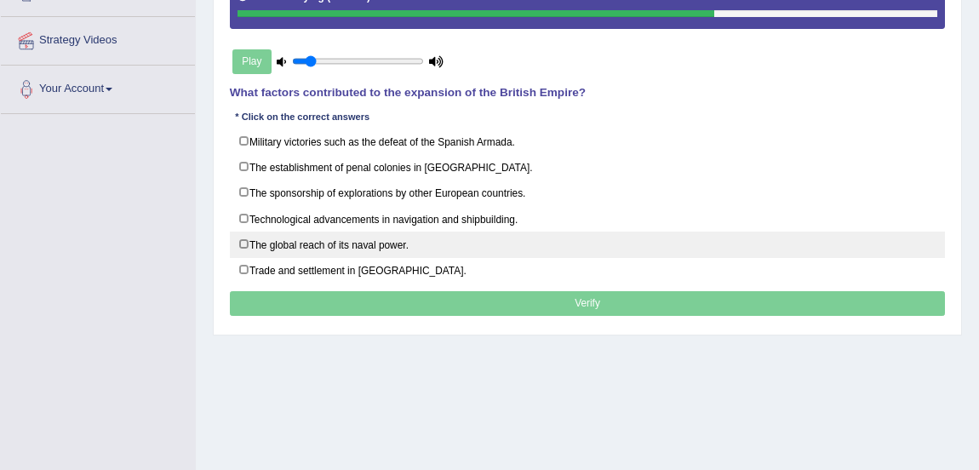
click at [243, 238] on label "The global reach of its naval power." at bounding box center [588, 245] width 716 height 26
checkbox input "true"
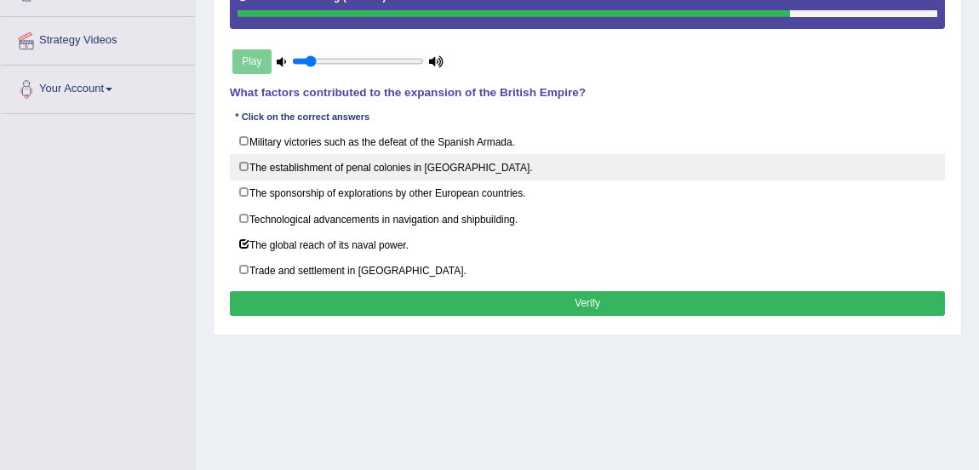
click at [243, 168] on label "The establishment of penal colonies in Australia." at bounding box center [588, 167] width 716 height 26
checkbox input "true"
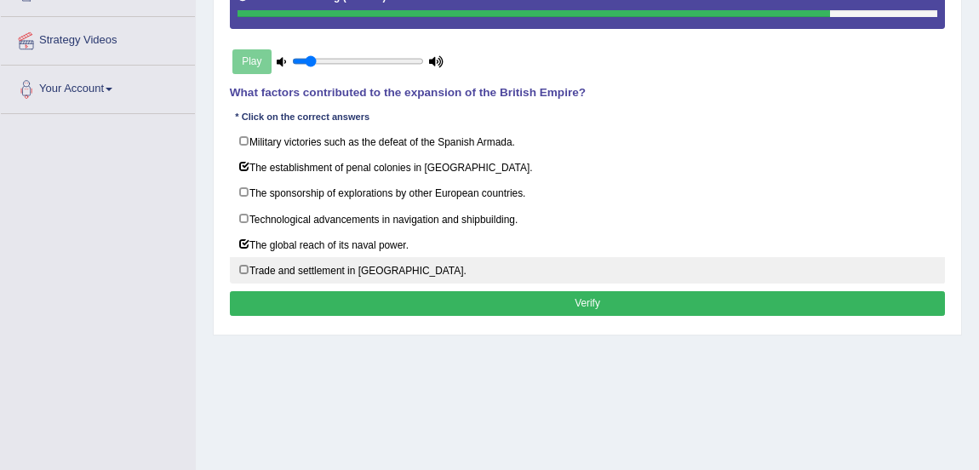
click at [242, 264] on label "Trade and settlement in new territories." at bounding box center [588, 270] width 716 height 26
checkbox input "false"
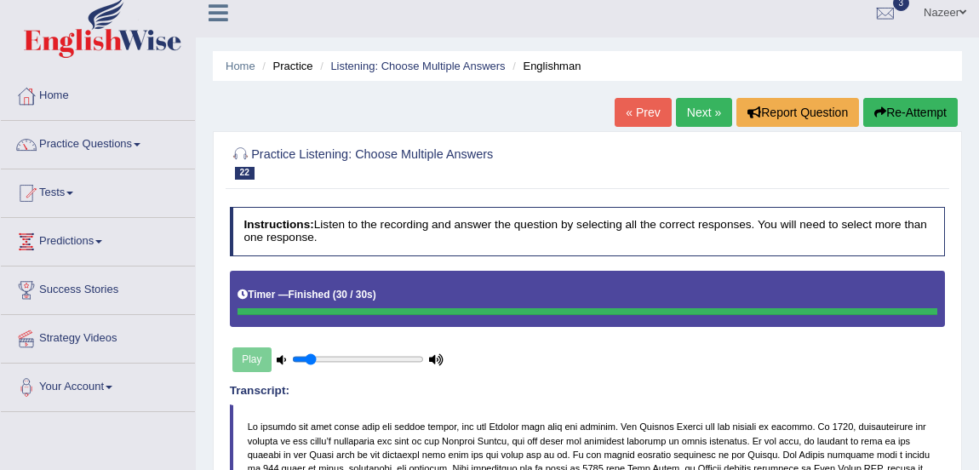
scroll to position [7, 0]
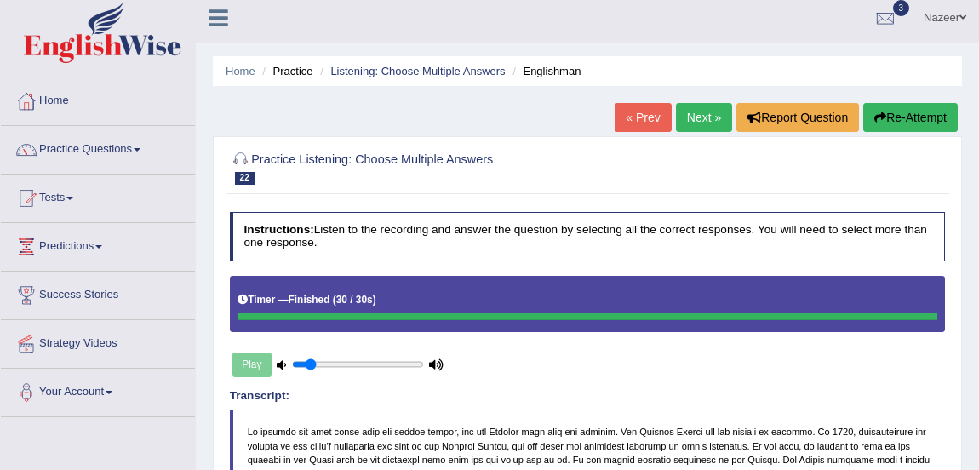
click at [691, 122] on link "Next »" at bounding box center [704, 117] width 56 height 29
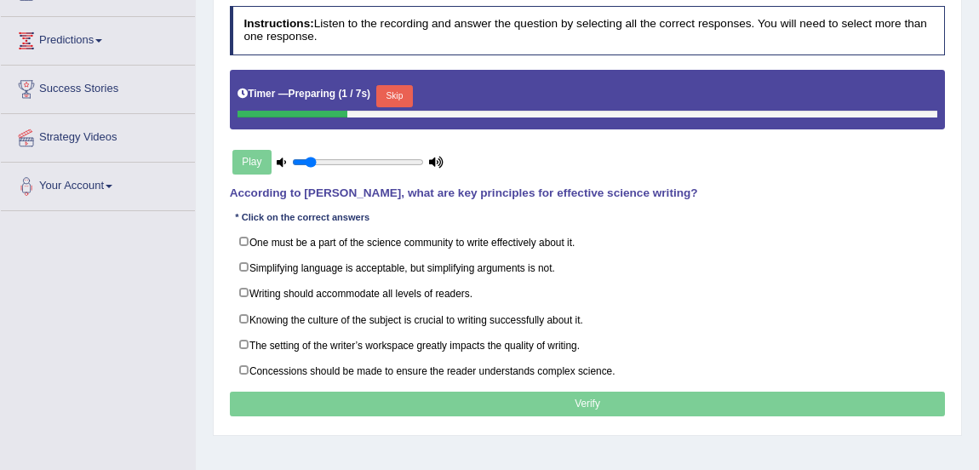
scroll to position [215, 0]
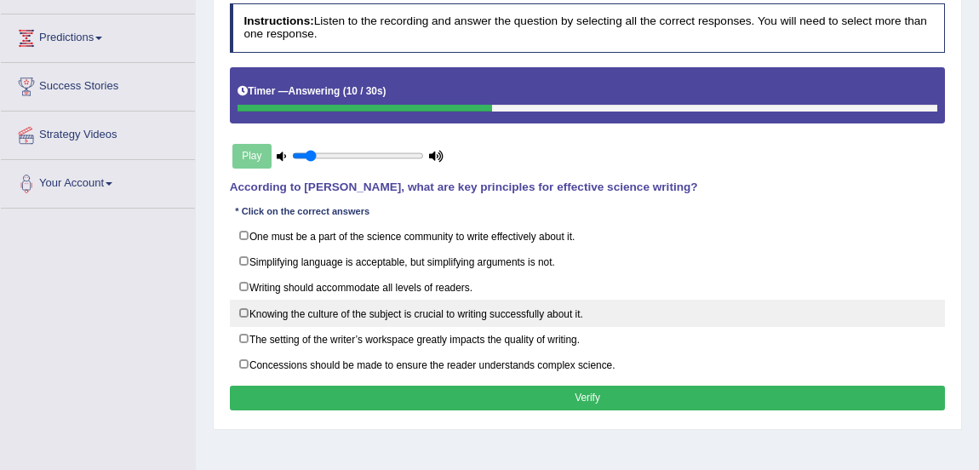
click at [246, 313] on label "Knowing the culture of the subject is crucial to writing successfully about it." at bounding box center [588, 313] width 716 height 26
checkbox input "true"
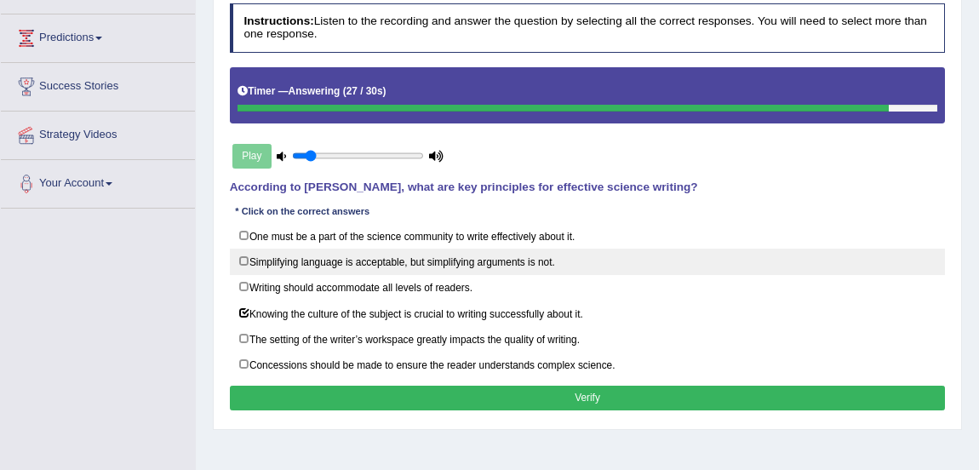
click at [240, 261] on label "Simplifying language is acceptable, but simplifying arguments is not." at bounding box center [588, 262] width 716 height 26
checkbox input "true"
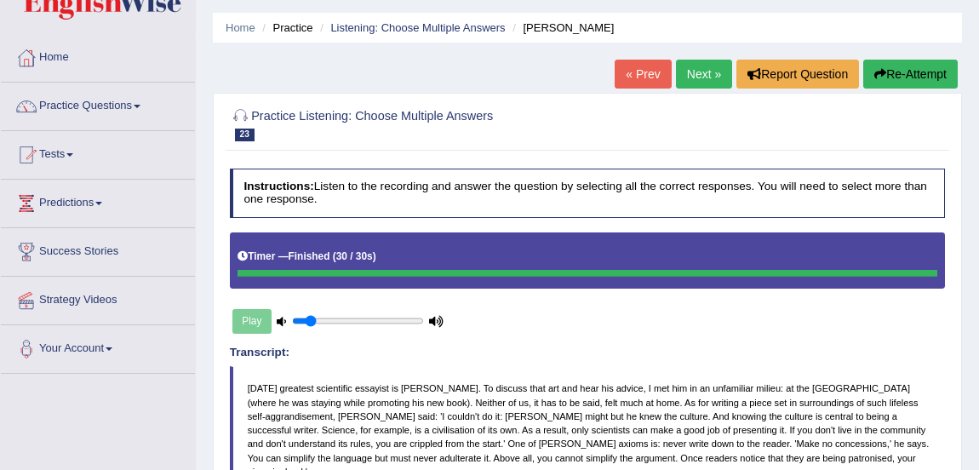
scroll to position [49, 0]
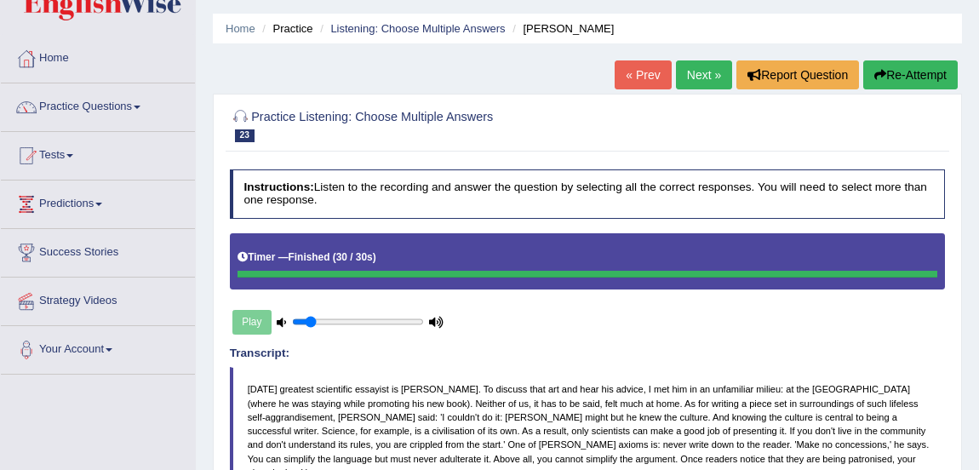
click at [702, 80] on link "Next »" at bounding box center [704, 74] width 56 height 29
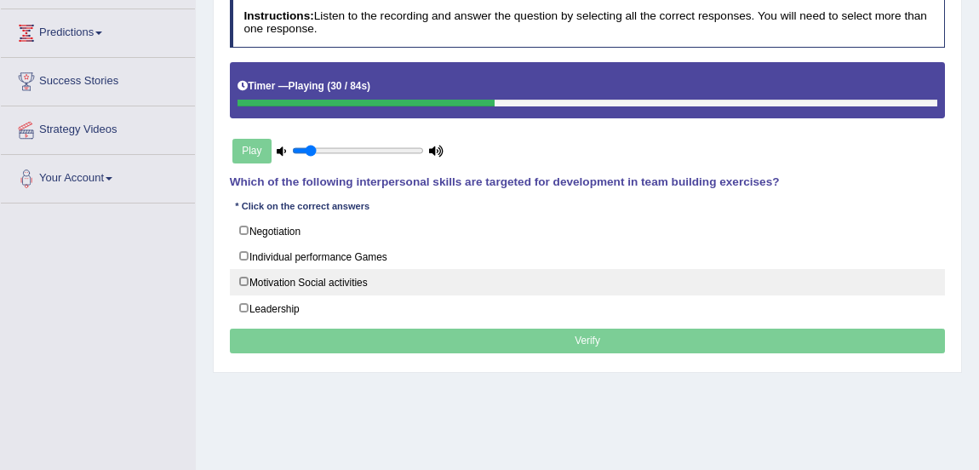
click at [243, 277] on label "Motivation Social activities" at bounding box center [588, 282] width 716 height 26
checkbox input "true"
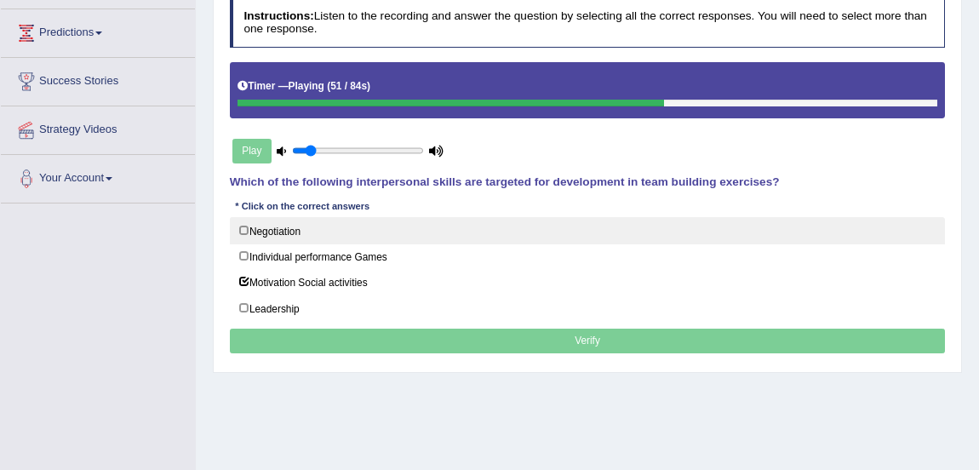
click at [243, 229] on label "Negotiation" at bounding box center [588, 230] width 716 height 26
checkbox input "true"
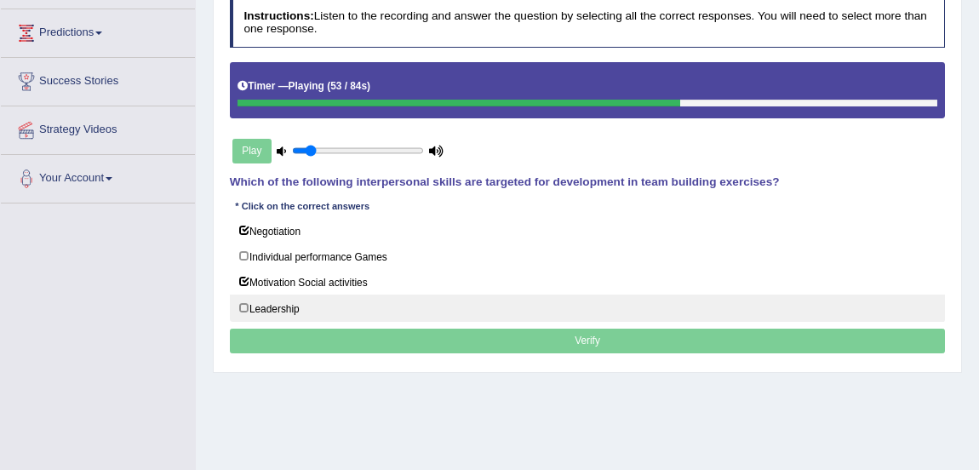
click at [240, 307] on label "Leadership" at bounding box center [588, 308] width 716 height 26
checkbox input "true"
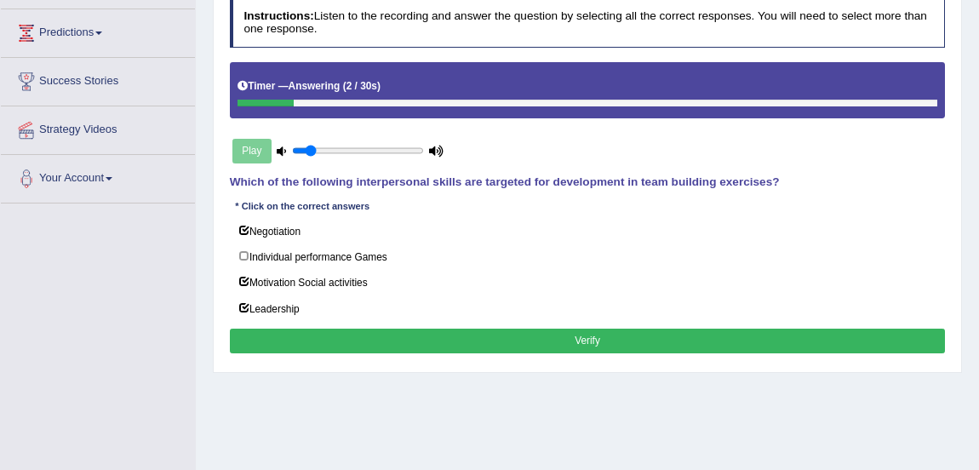
click at [301, 340] on button "Verify" at bounding box center [588, 341] width 716 height 25
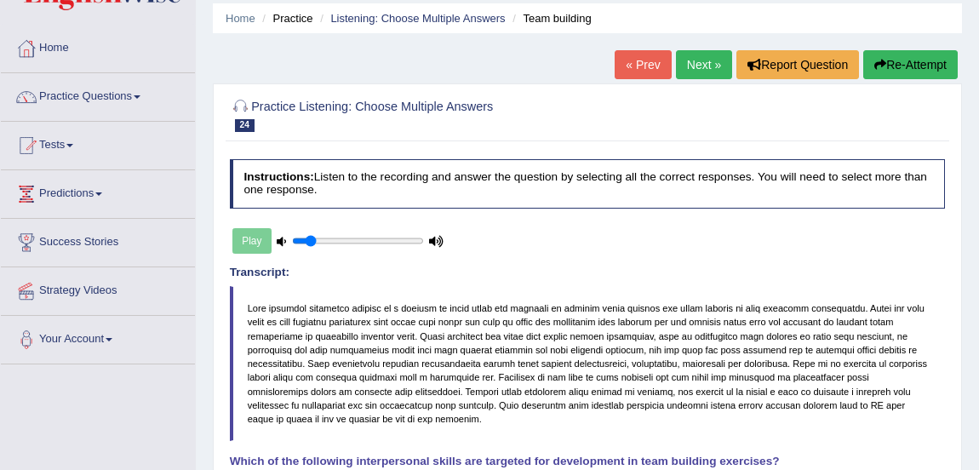
scroll to position [15, 0]
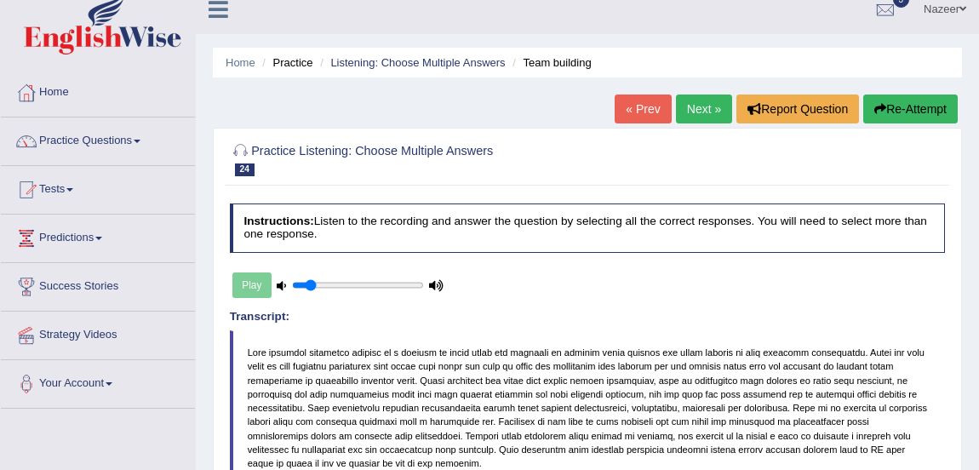
click at [686, 105] on link "Next »" at bounding box center [704, 108] width 56 height 29
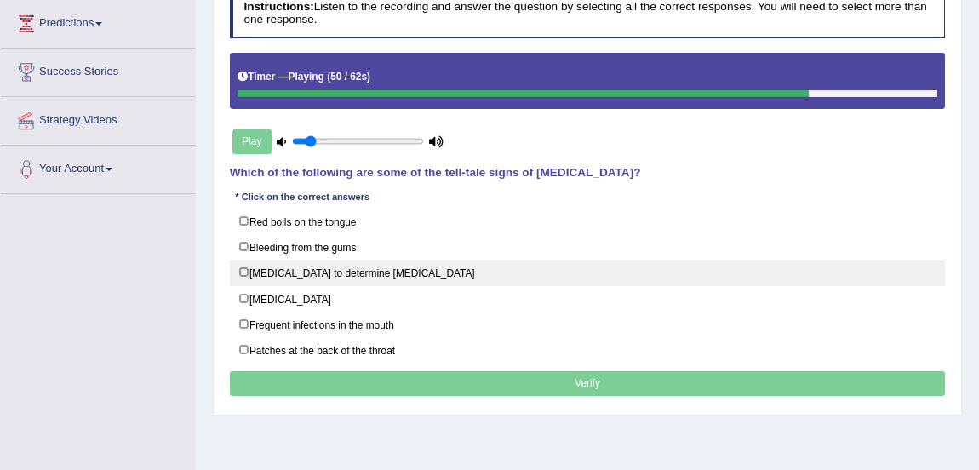
click at [241, 268] on label "[MEDICAL_DATA] to determine [MEDICAL_DATA]" at bounding box center [588, 273] width 716 height 26
checkbox input "true"
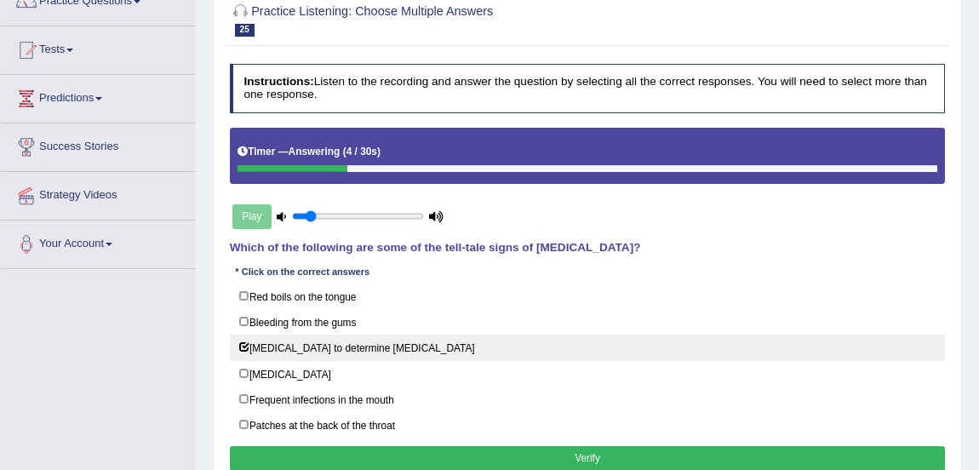
scroll to position [81, 0]
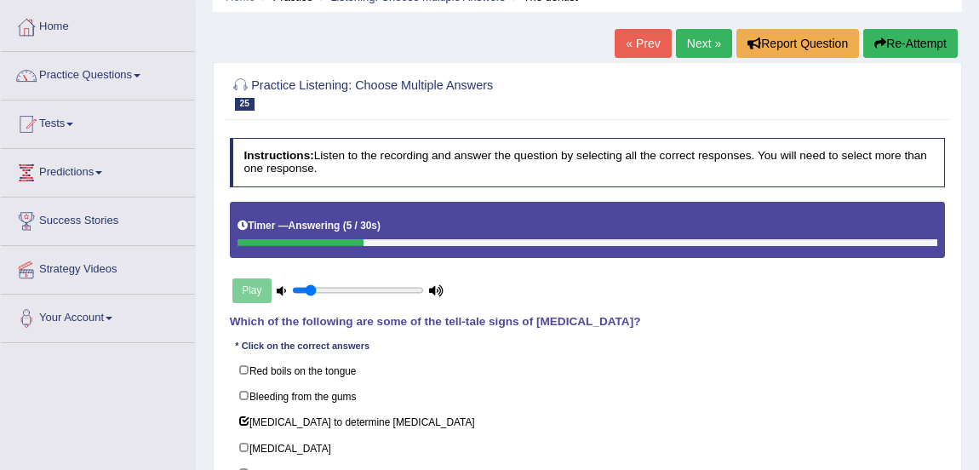
click at [908, 36] on button "Re-Attempt" at bounding box center [910, 43] width 94 height 29
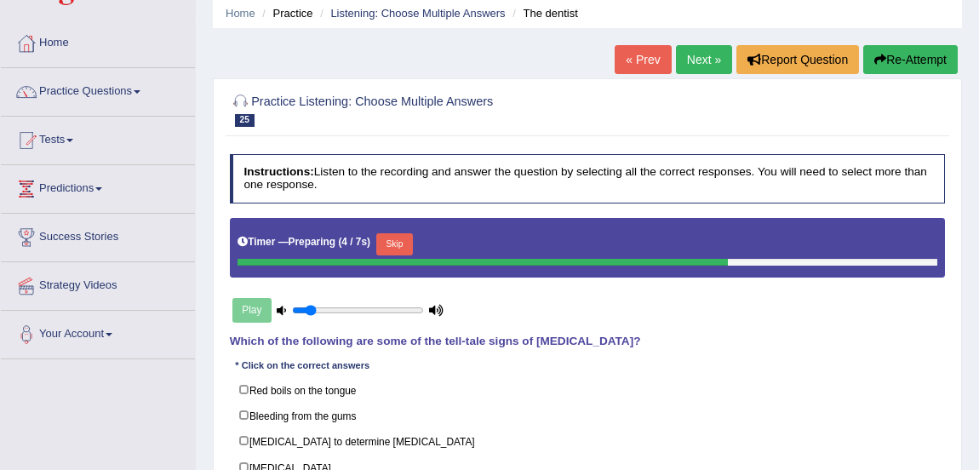
scroll to position [66, 0]
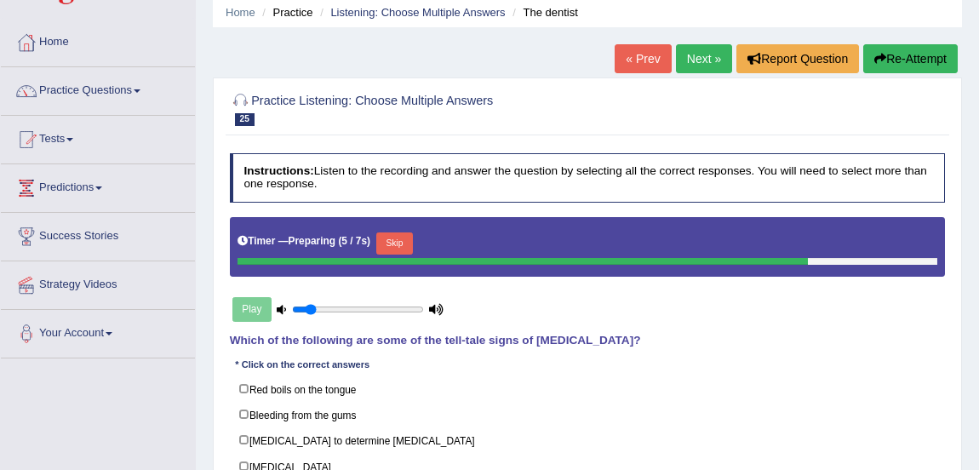
click at [398, 242] on button "Skip" at bounding box center [394, 243] width 37 height 22
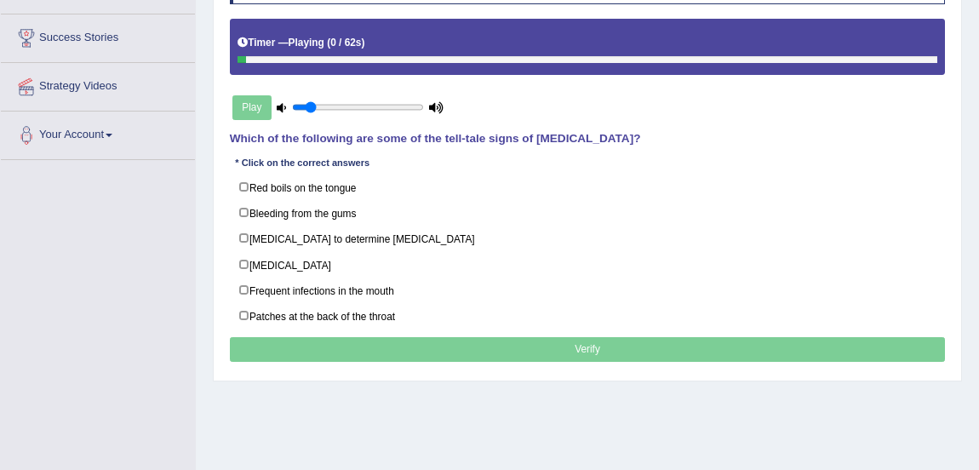
scroll to position [267, 0]
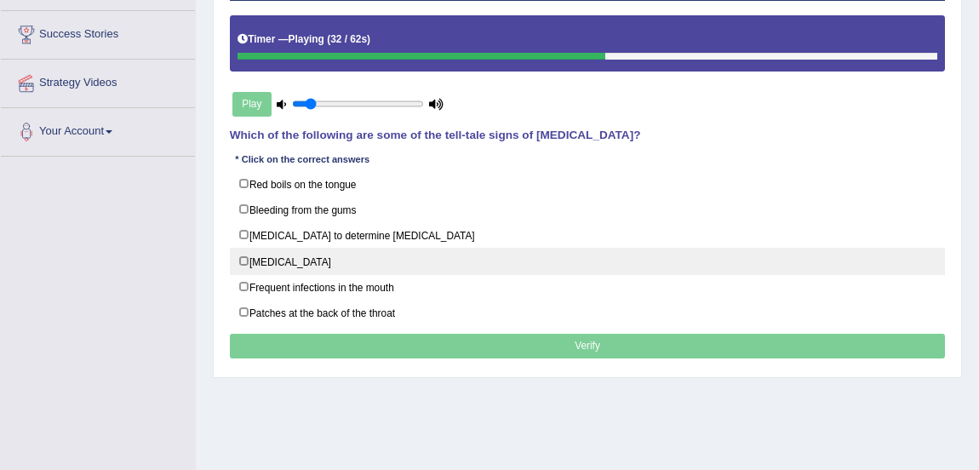
click at [241, 261] on label "Loose teeth" at bounding box center [588, 261] width 716 height 26
checkbox input "true"
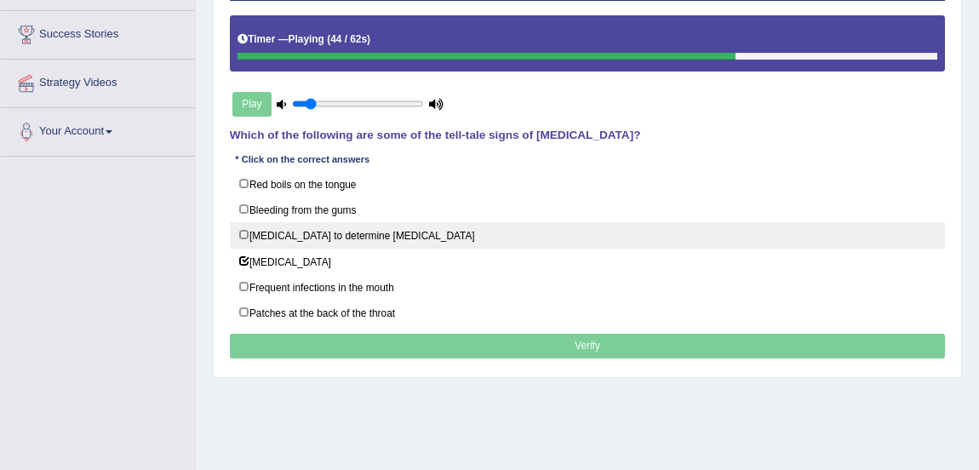
click at [243, 233] on label "Biopsy to determine malignancy" at bounding box center [588, 235] width 716 height 26
checkbox input "true"
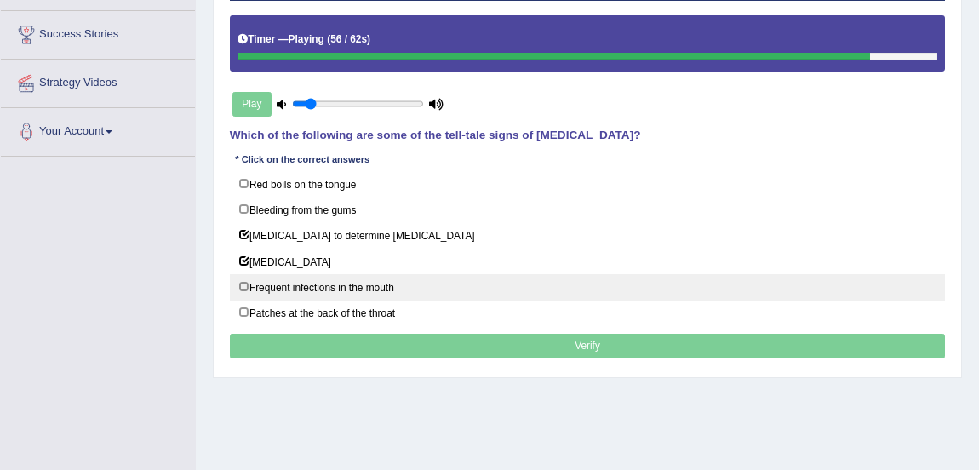
click at [245, 283] on label "Frequent infections in the mouth" at bounding box center [588, 287] width 716 height 26
checkbox input "true"
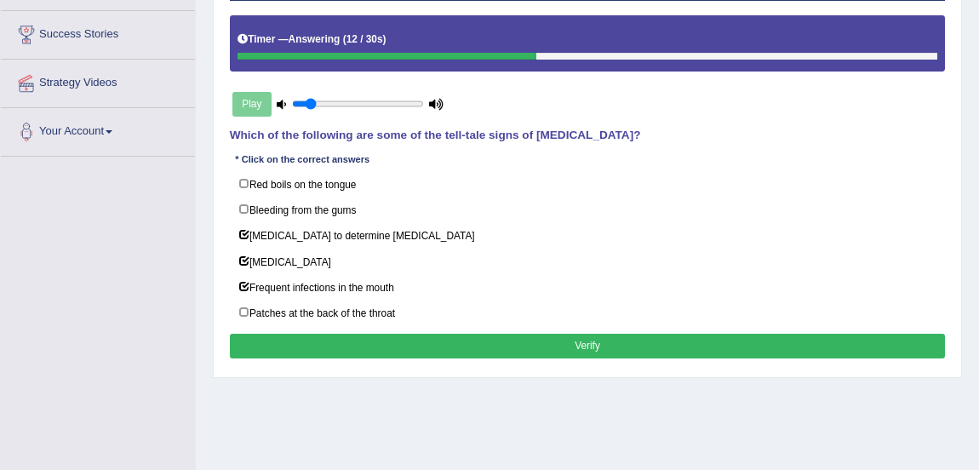
click at [341, 351] on button "Verify" at bounding box center [588, 346] width 716 height 25
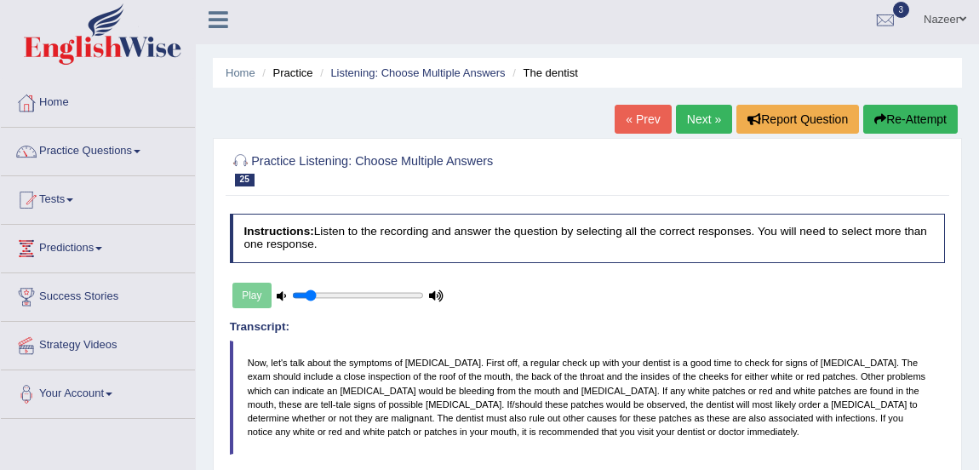
scroll to position [0, 0]
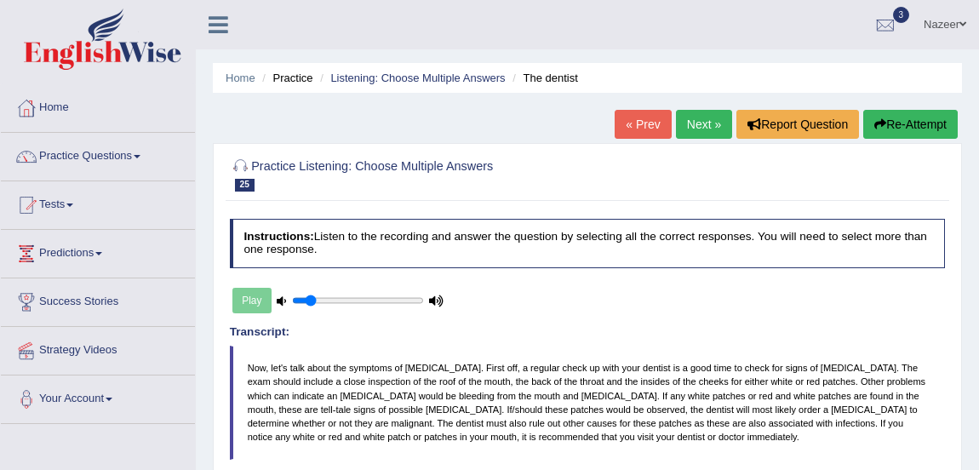
click at [698, 123] on link "Next »" at bounding box center [704, 124] width 56 height 29
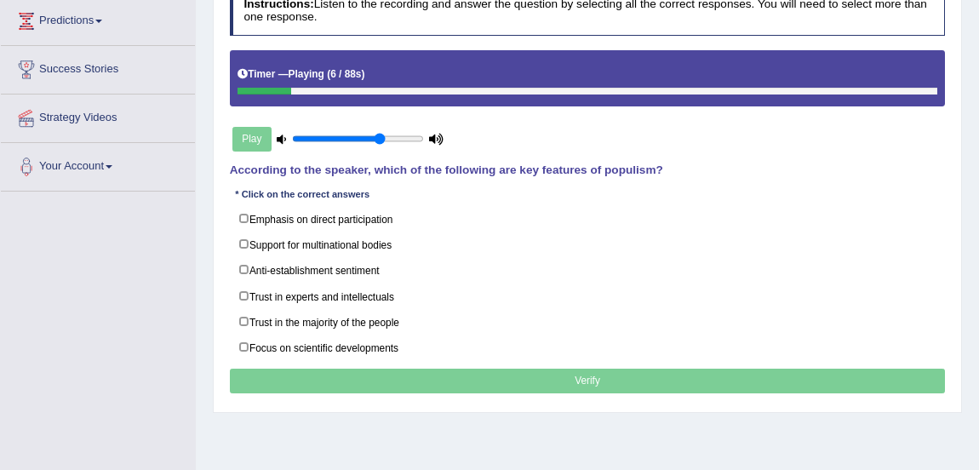
type input "0.7"
click at [379, 137] on input "range" at bounding box center [357, 139] width 131 height 12
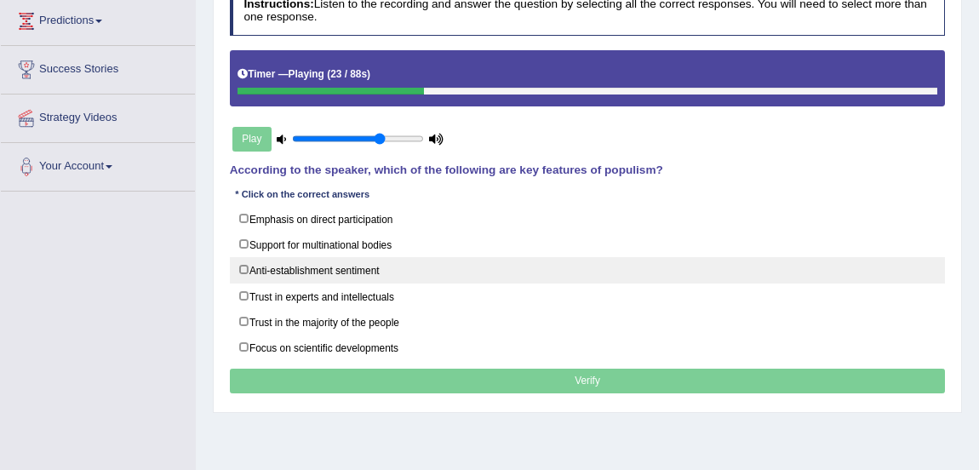
click at [244, 266] on label "Anti-establishment sentiment" at bounding box center [588, 270] width 716 height 26
checkbox input "true"
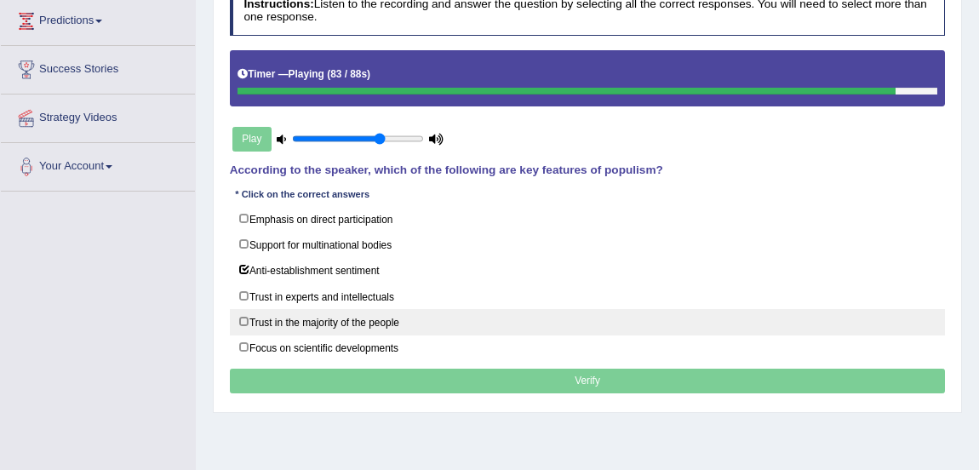
click at [239, 318] on label "Trust in the majority of the people" at bounding box center [588, 322] width 716 height 26
checkbox input "true"
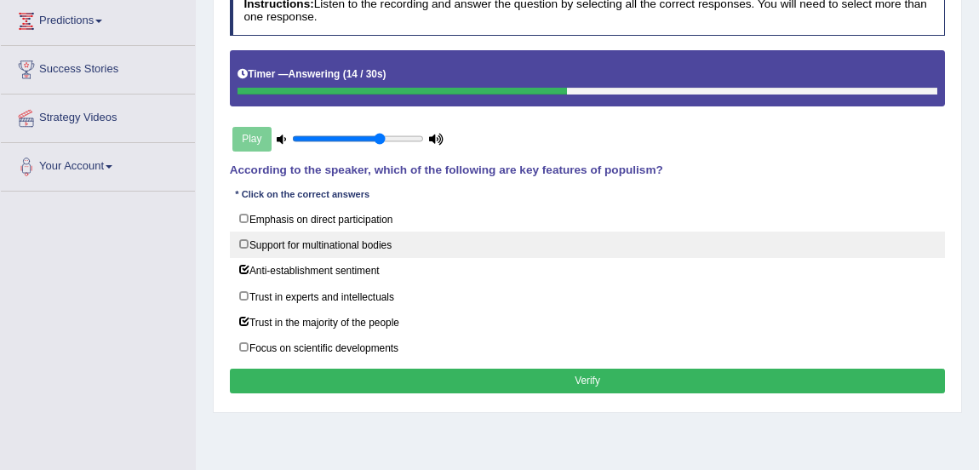
click at [238, 238] on label "Support for multinational bodies" at bounding box center [588, 245] width 716 height 26
checkbox input "true"
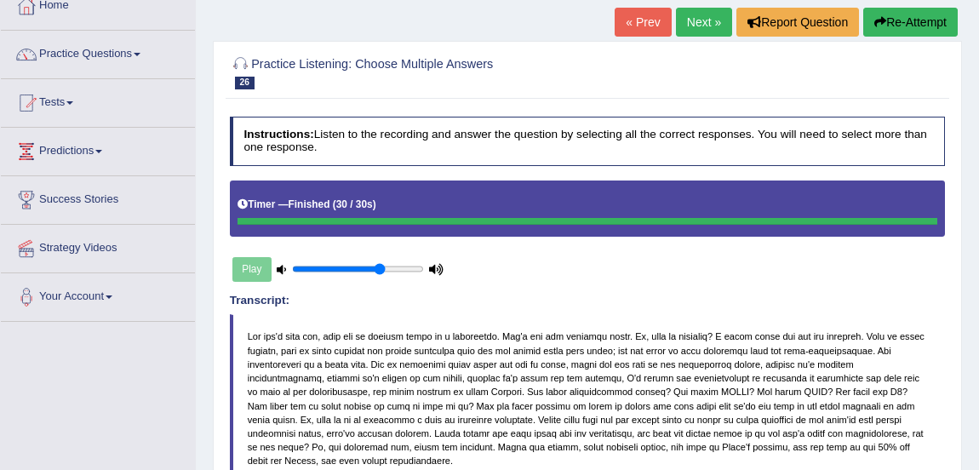
scroll to position [48, 0]
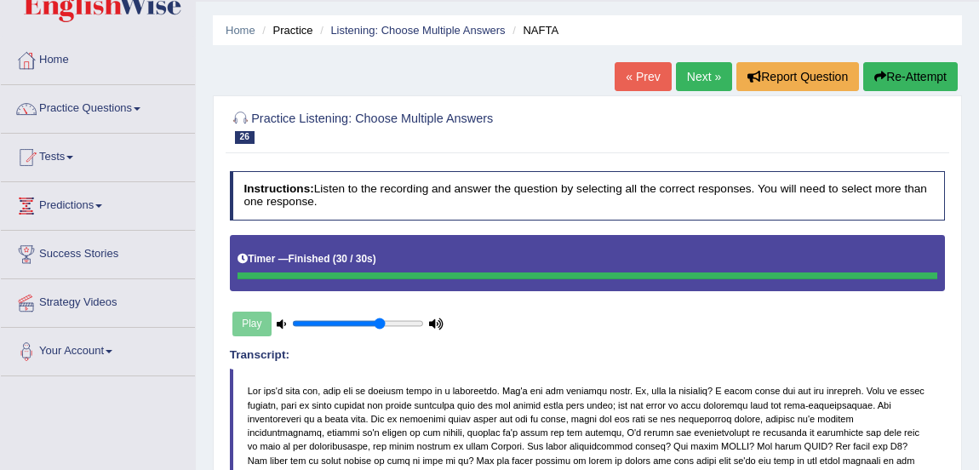
click at [713, 87] on link "Next »" at bounding box center [704, 76] width 56 height 29
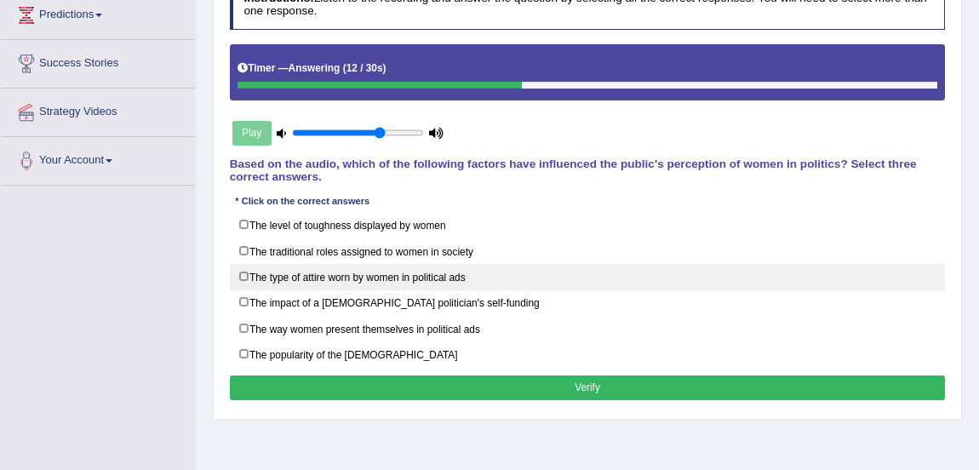
click at [244, 279] on label "The type of attire worn by women in political ads" at bounding box center [588, 277] width 716 height 26
checkbox input "true"
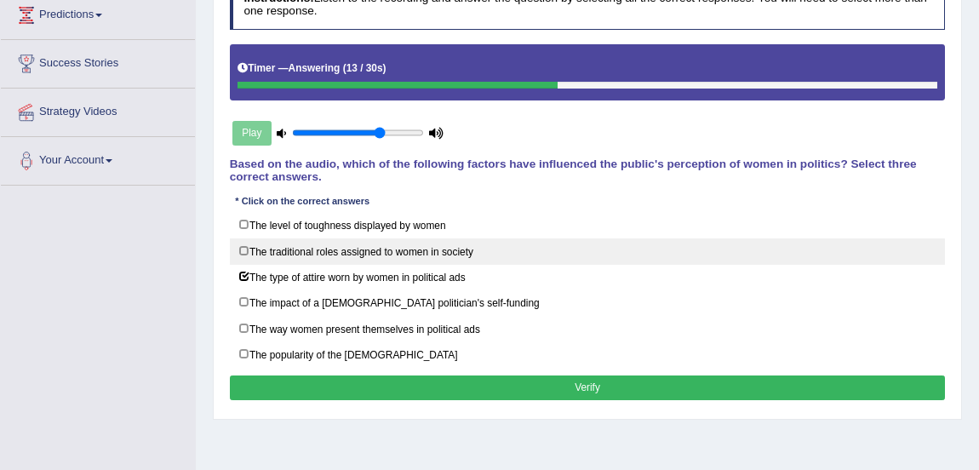
click at [243, 255] on label "The traditional roles assigned to women in society" at bounding box center [588, 251] width 716 height 26
checkbox input "true"
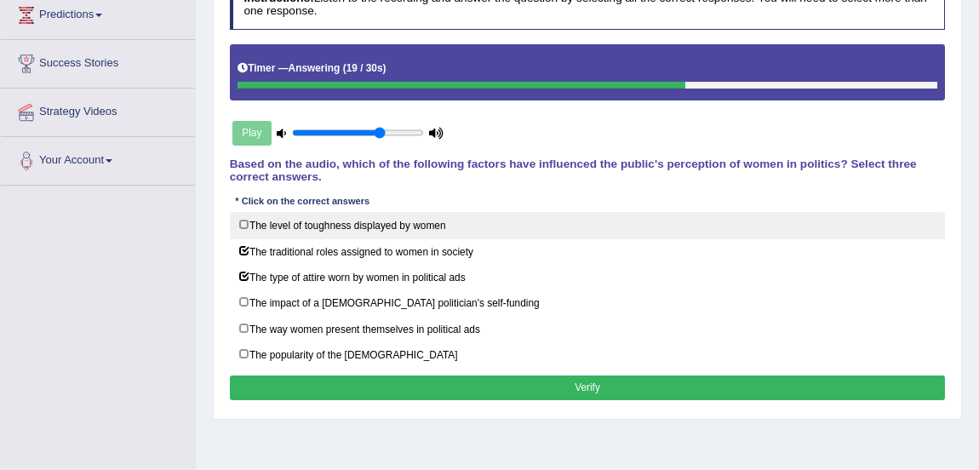
click at [241, 224] on label "The level of toughness displayed by women" at bounding box center [588, 225] width 716 height 26
checkbox input "true"
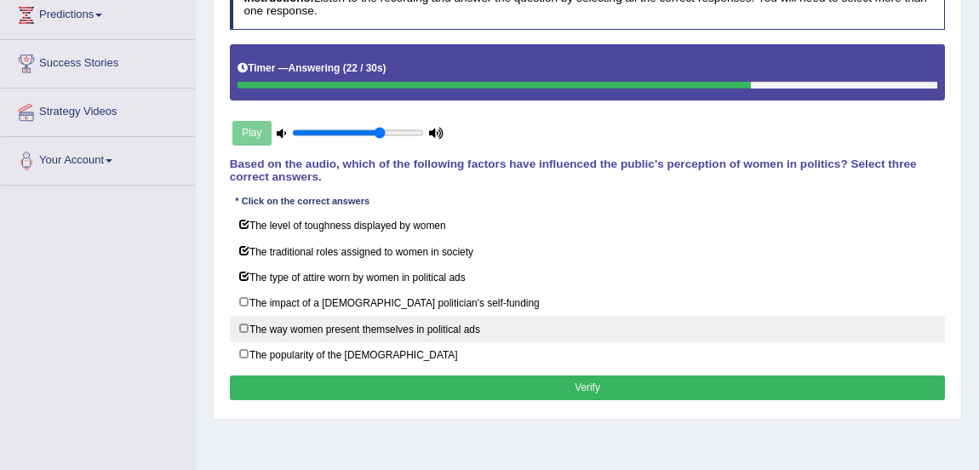
click at [244, 324] on label "The way women present themselves in political ads" at bounding box center [588, 329] width 716 height 26
checkbox input "true"
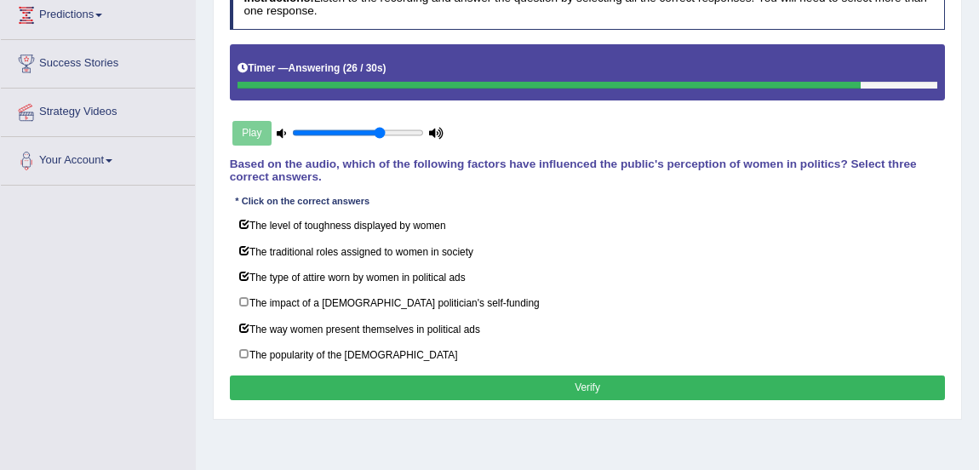
click at [288, 381] on button "Verify" at bounding box center [588, 387] width 716 height 25
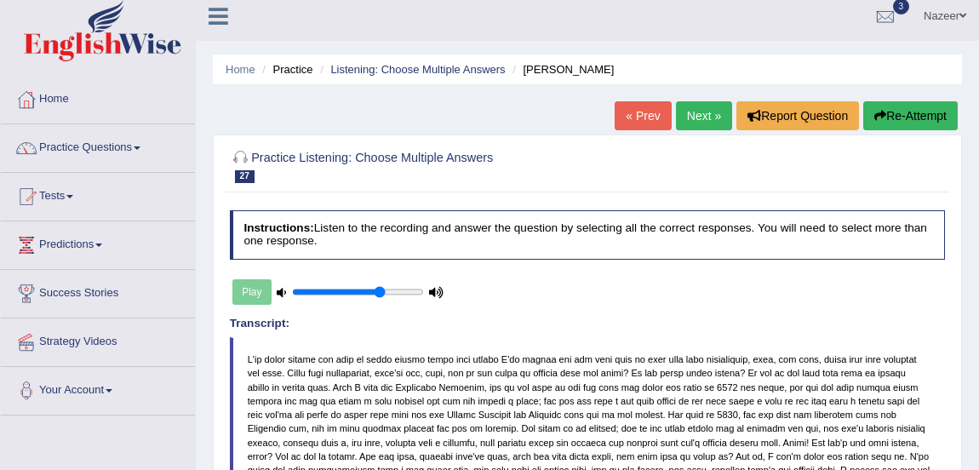
scroll to position [2, 0]
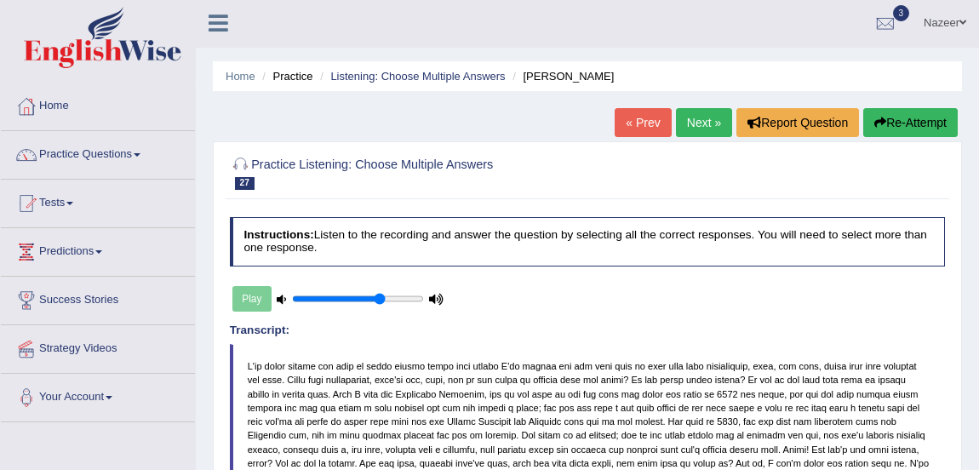
click at [698, 120] on link "Next »" at bounding box center [704, 122] width 56 height 29
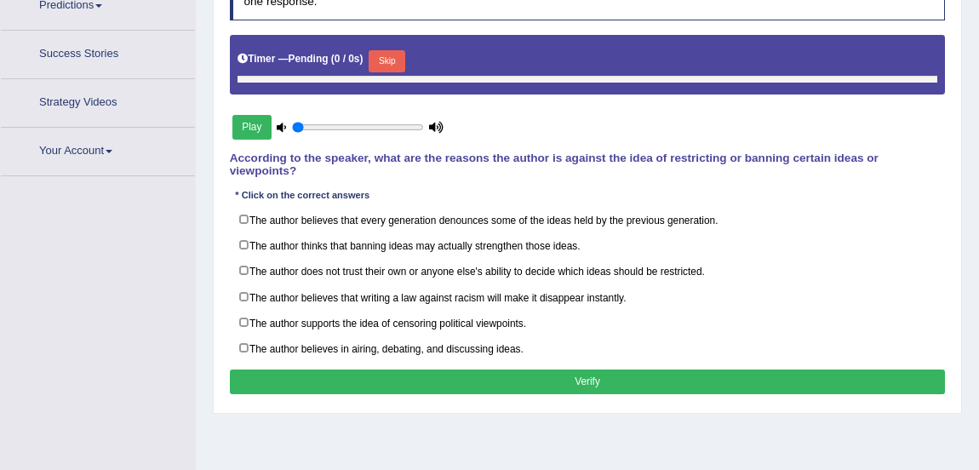
type input "0.7"
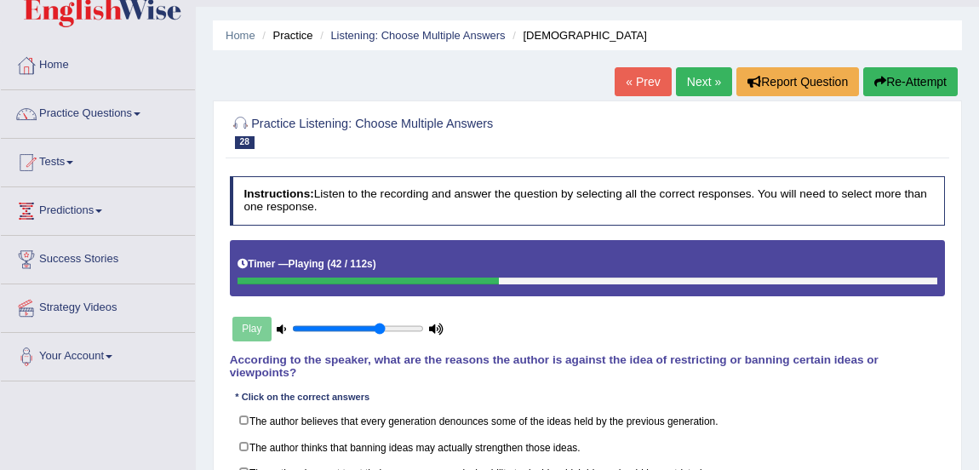
scroll to position [4, 0]
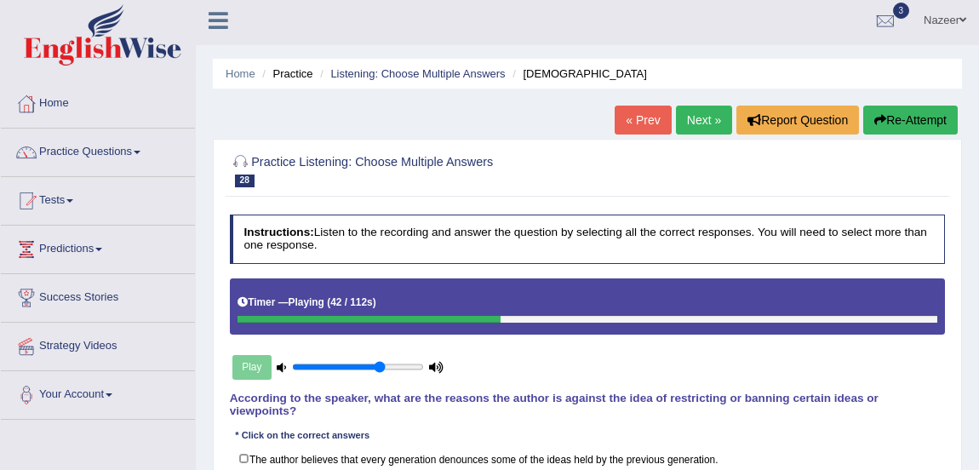
click at [899, 128] on button "Re-Attempt" at bounding box center [910, 120] width 94 height 29
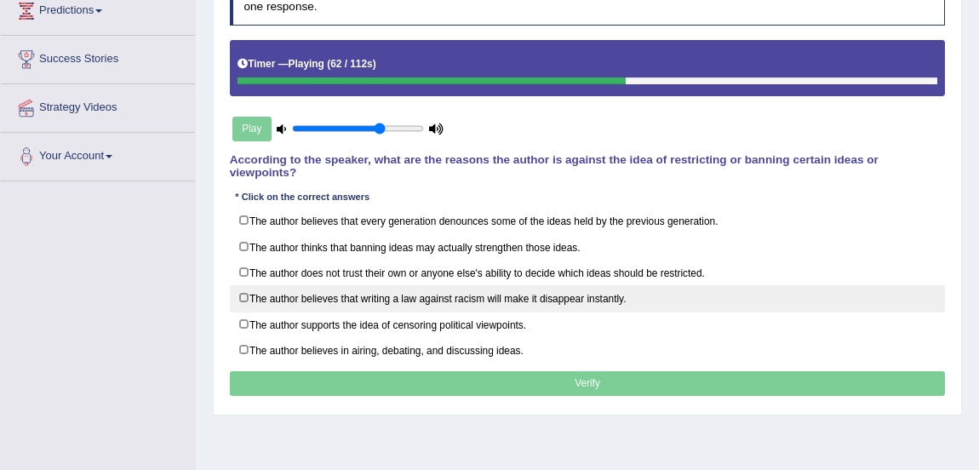
click at [247, 294] on label "The author believes that writing a law against racism will make it disappear in…" at bounding box center [588, 298] width 716 height 26
checkbox input "true"
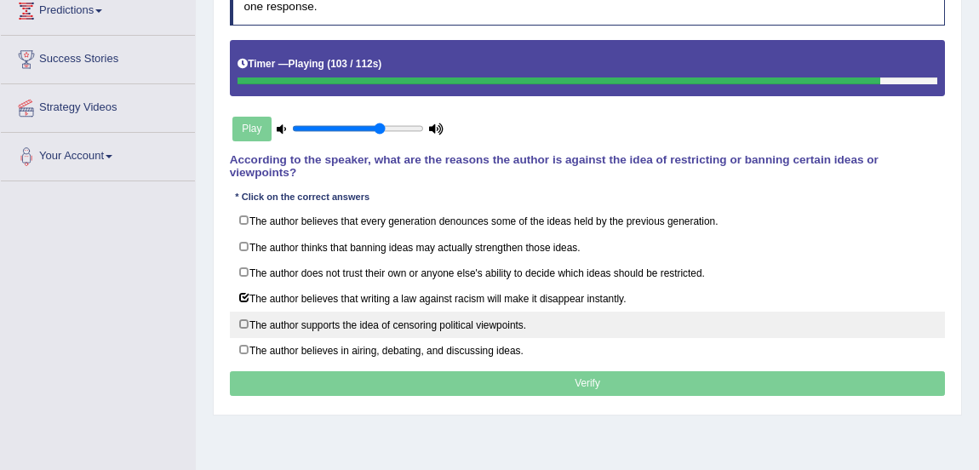
click at [242, 322] on label "The author supports the idea of censoring political viewpoints." at bounding box center [588, 325] width 716 height 26
checkbox input "true"
